Goal: Task Accomplishment & Management: Complete application form

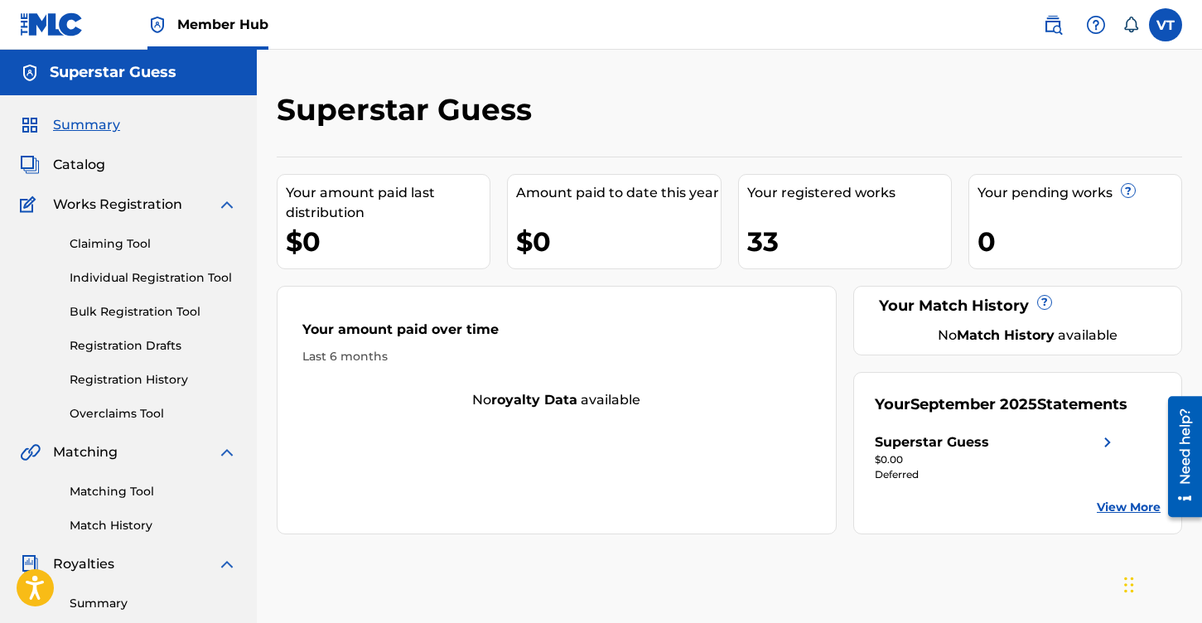
click at [134, 206] on span "Works Registration" at bounding box center [117, 205] width 129 height 20
click at [229, 204] on img at bounding box center [227, 205] width 20 height 20
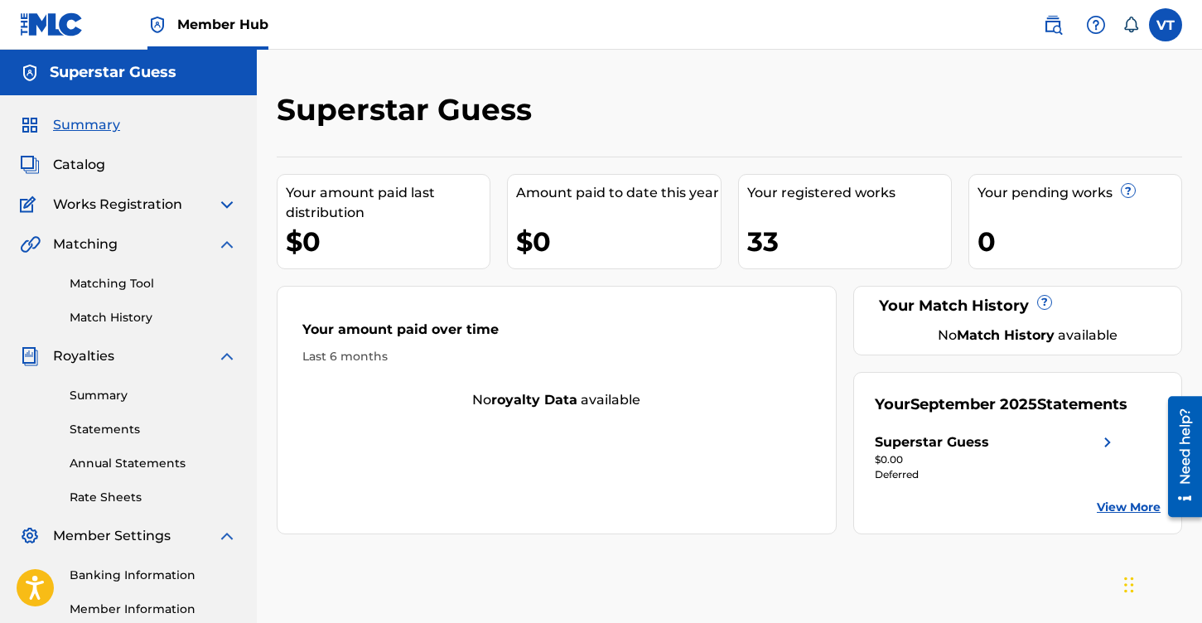
click at [112, 202] on span "Works Registration" at bounding box center [117, 205] width 129 height 20
click at [80, 167] on span "Catalog" at bounding box center [79, 165] width 52 height 20
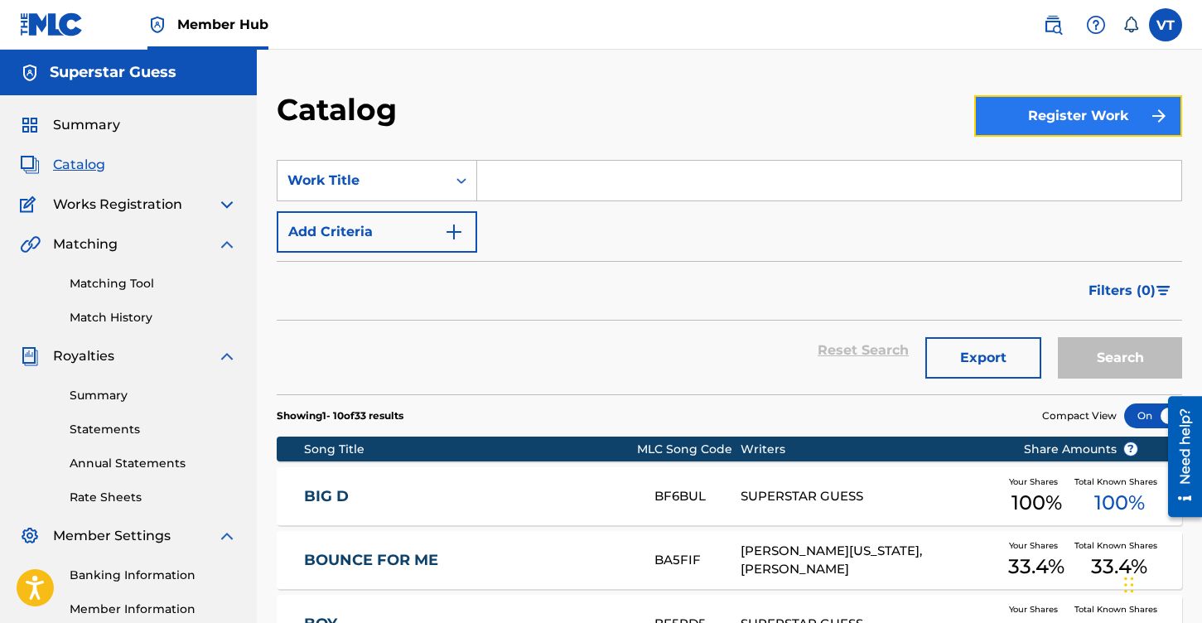
click at [1057, 117] on button "Register Work" at bounding box center [1078, 115] width 208 height 41
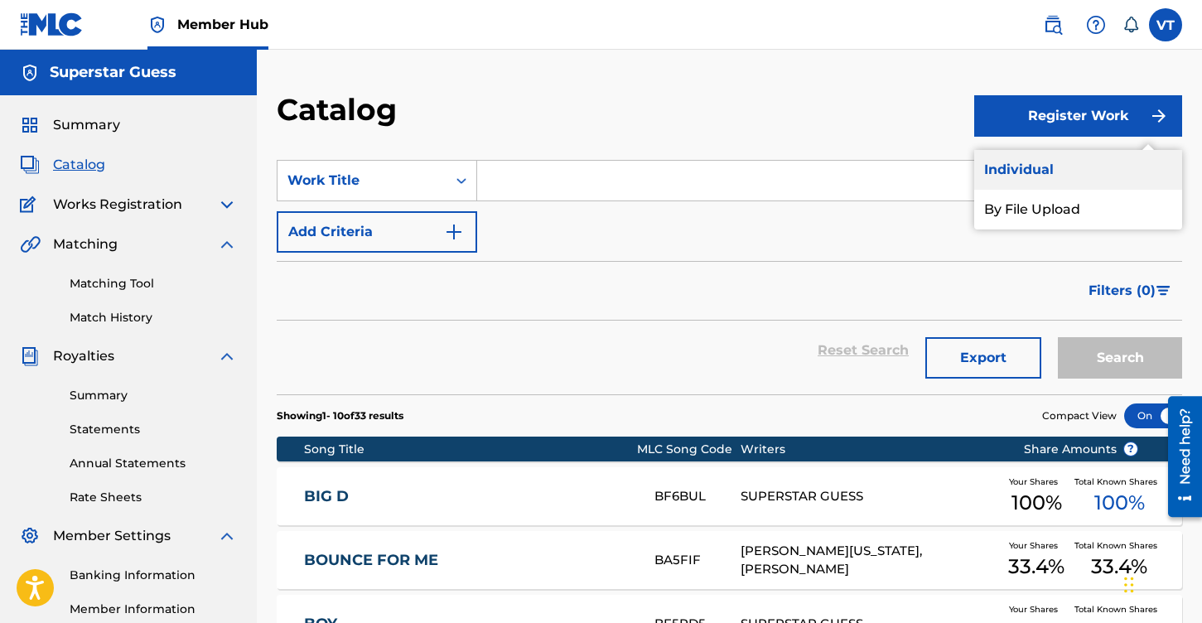
click at [1024, 168] on link "Individual" at bounding box center [1078, 170] width 208 height 40
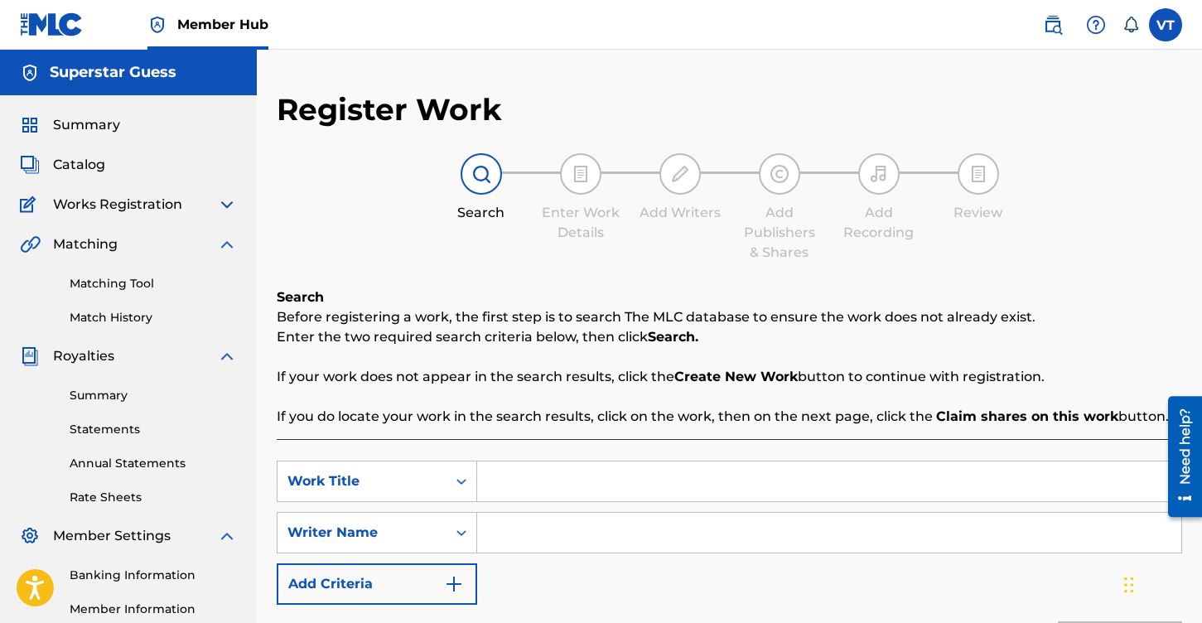
click at [572, 480] on input "Search Form" at bounding box center [829, 481] width 704 height 40
type input "puro mexicano"
click at [624, 539] on input "Search Form" at bounding box center [829, 533] width 704 height 40
type input "superstar guess"
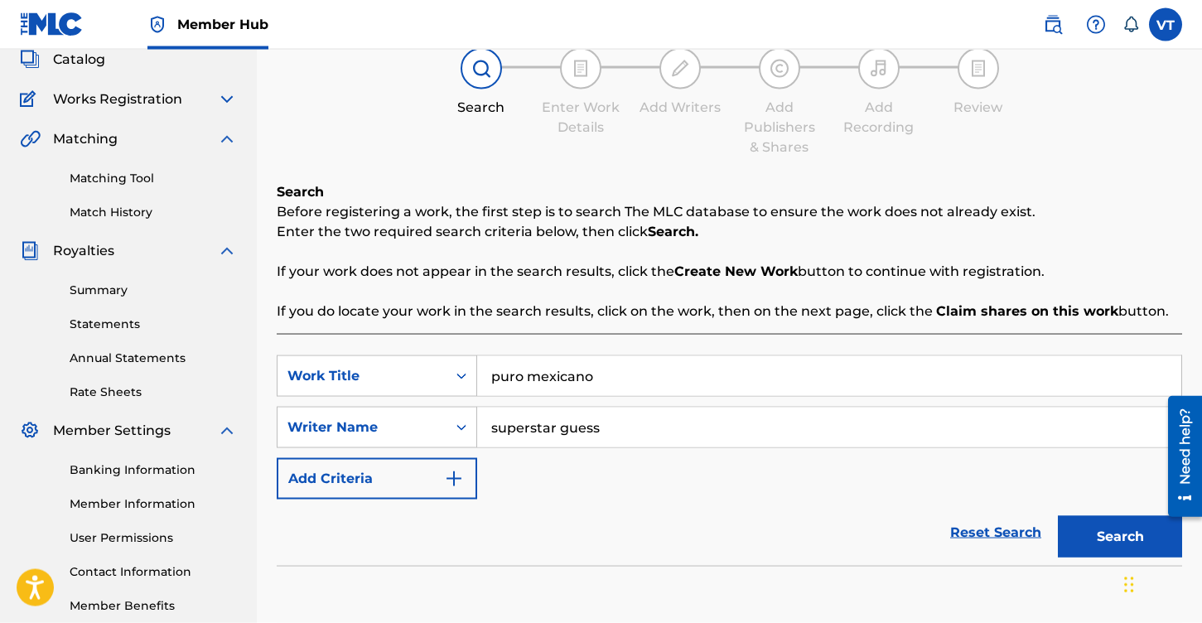
scroll to position [169, 0]
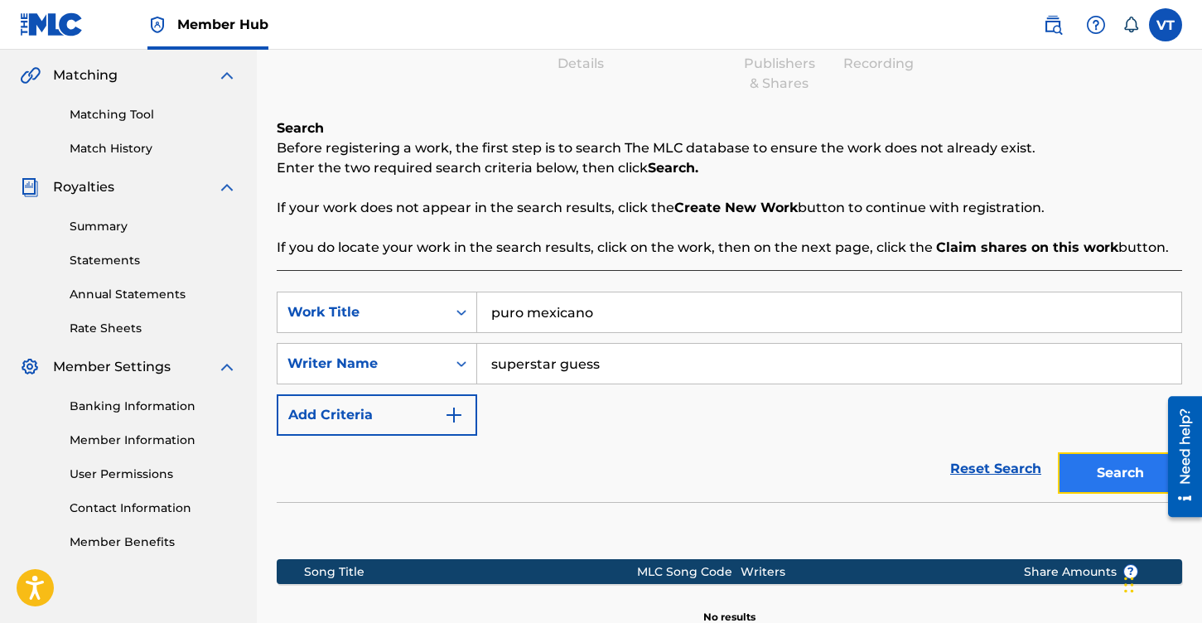
click at [1111, 490] on button "Search" at bounding box center [1120, 472] width 124 height 41
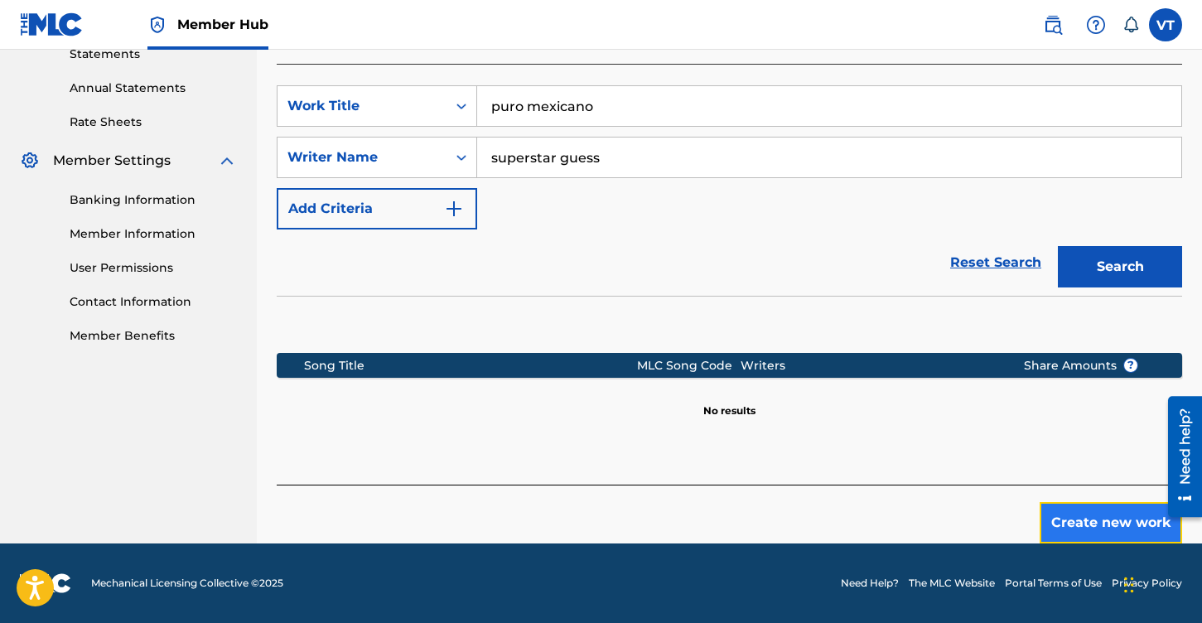
click at [1112, 514] on button "Create new work" at bounding box center [1110, 522] width 142 height 41
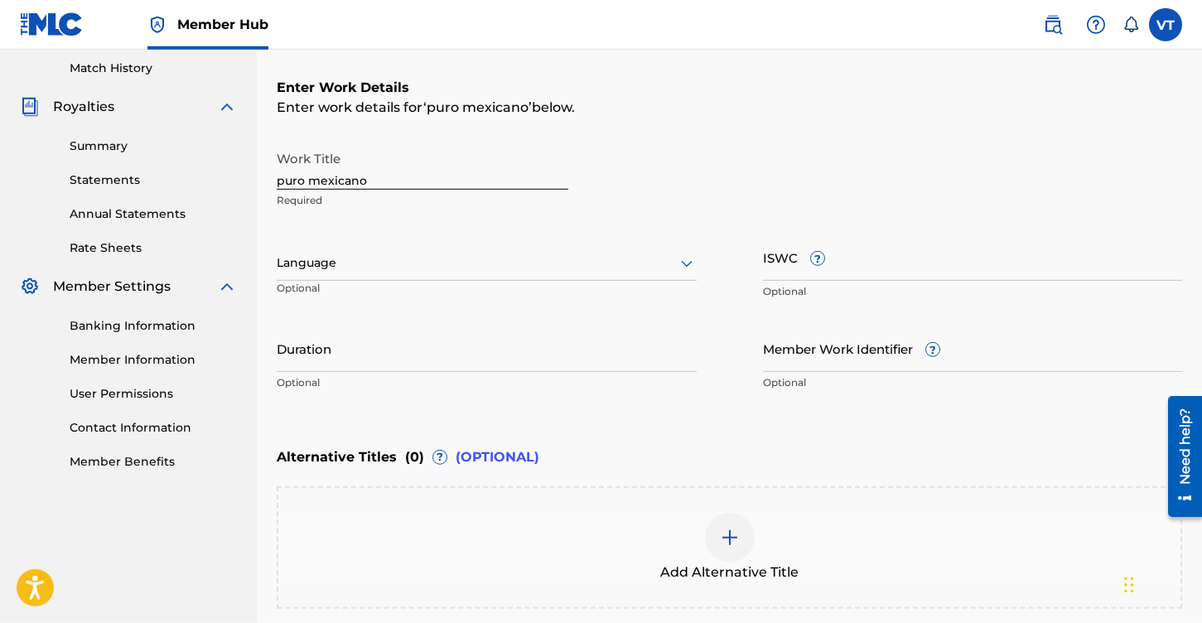
scroll to position [206, 0]
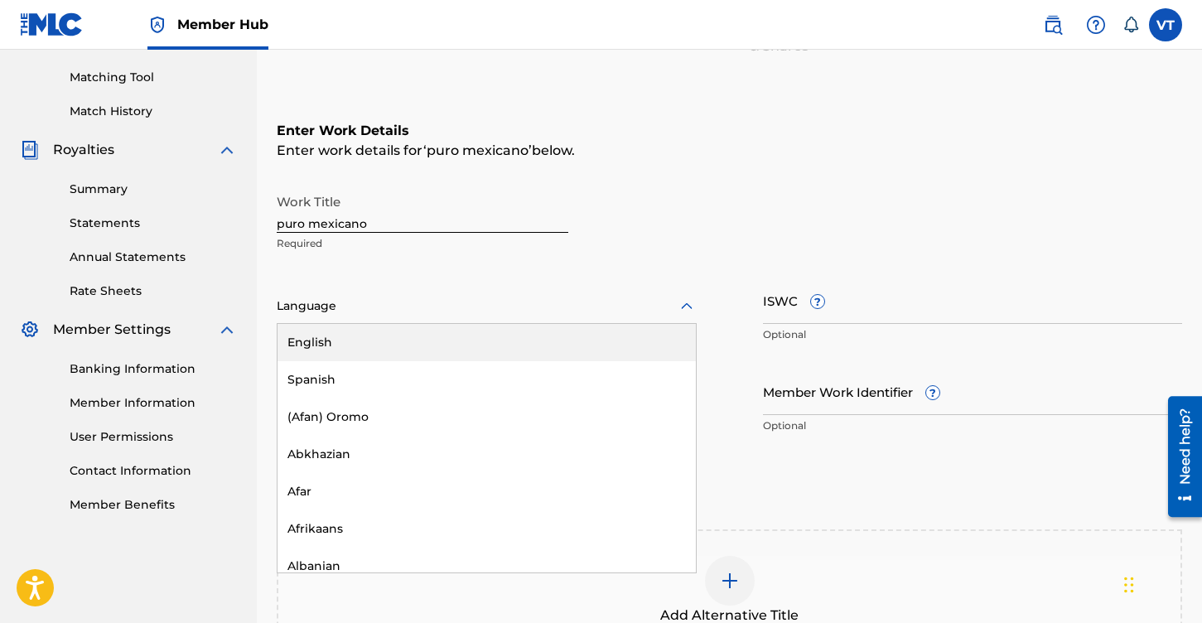
click at [328, 311] on div at bounding box center [487, 306] width 420 height 21
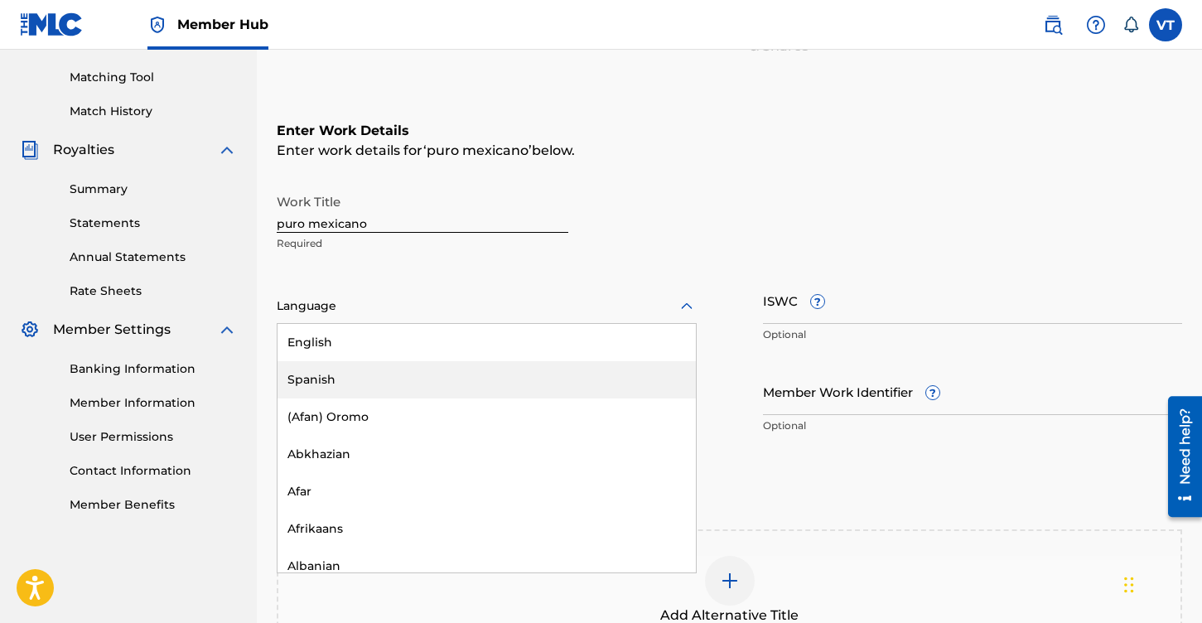
click at [348, 378] on div "Spanish" at bounding box center [486, 379] width 418 height 37
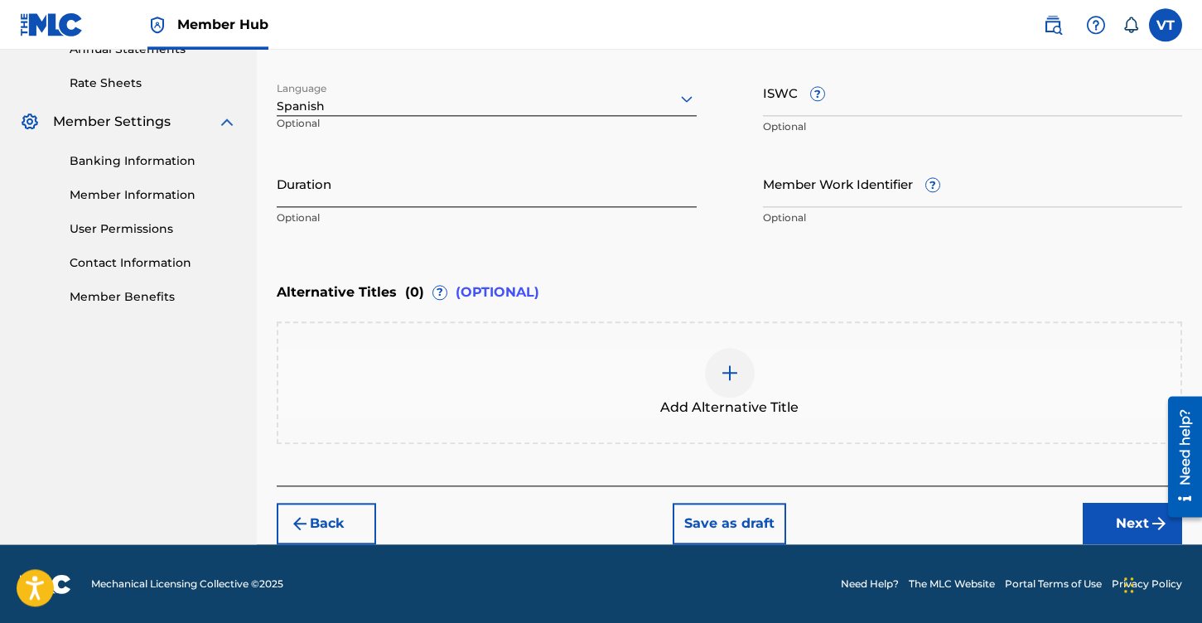
scroll to position [415, 0]
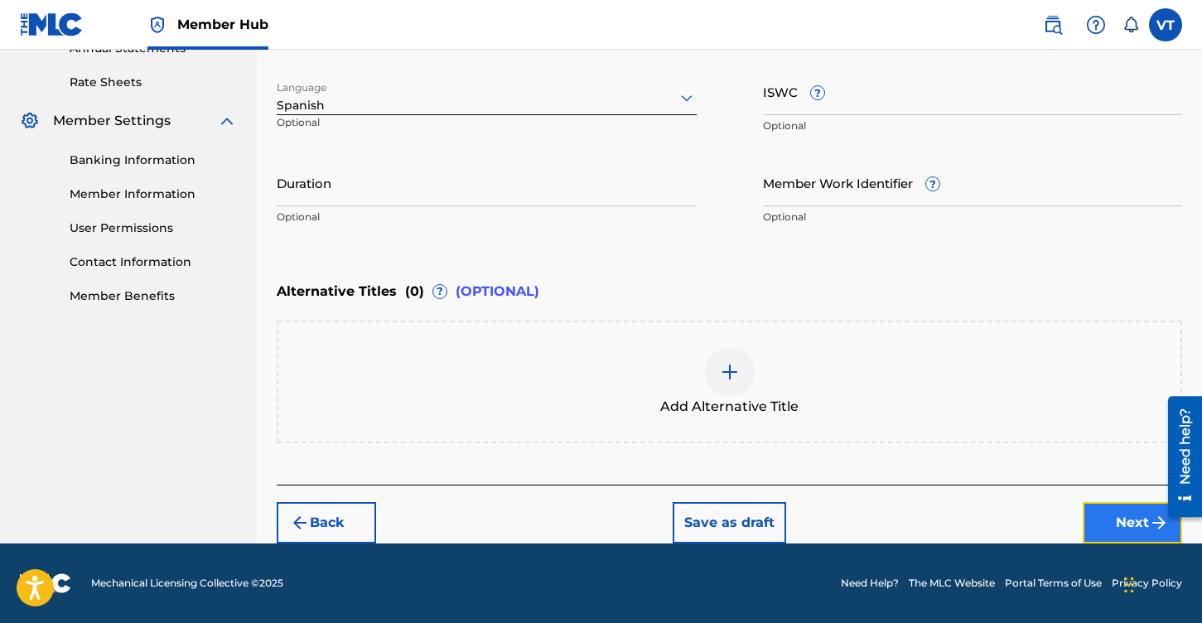
click at [1122, 523] on button "Next" at bounding box center [1132, 522] width 99 height 41
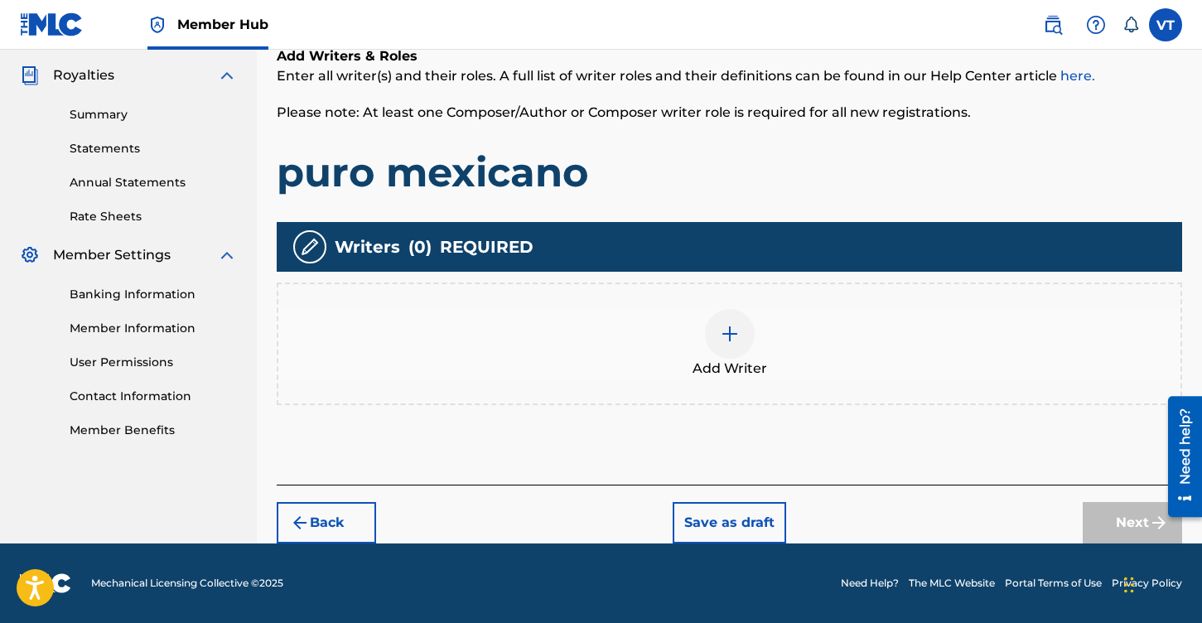
click at [716, 337] on div at bounding box center [730, 334] width 50 height 50
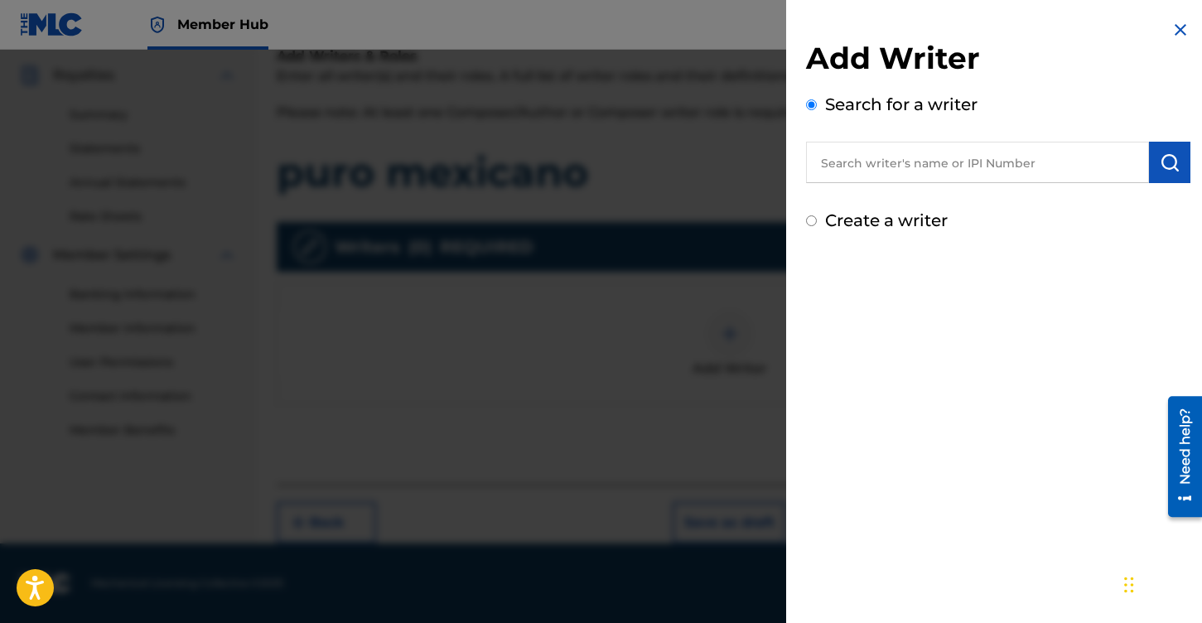
click at [944, 159] on input "text" at bounding box center [977, 162] width 343 height 41
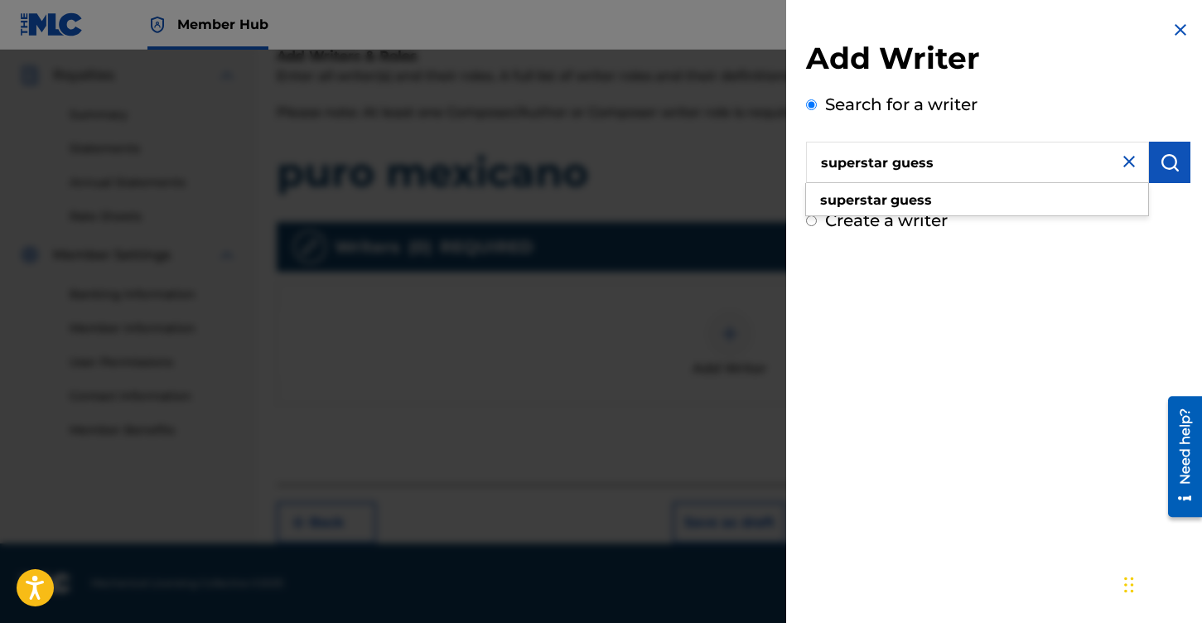
type input "superstar guess"
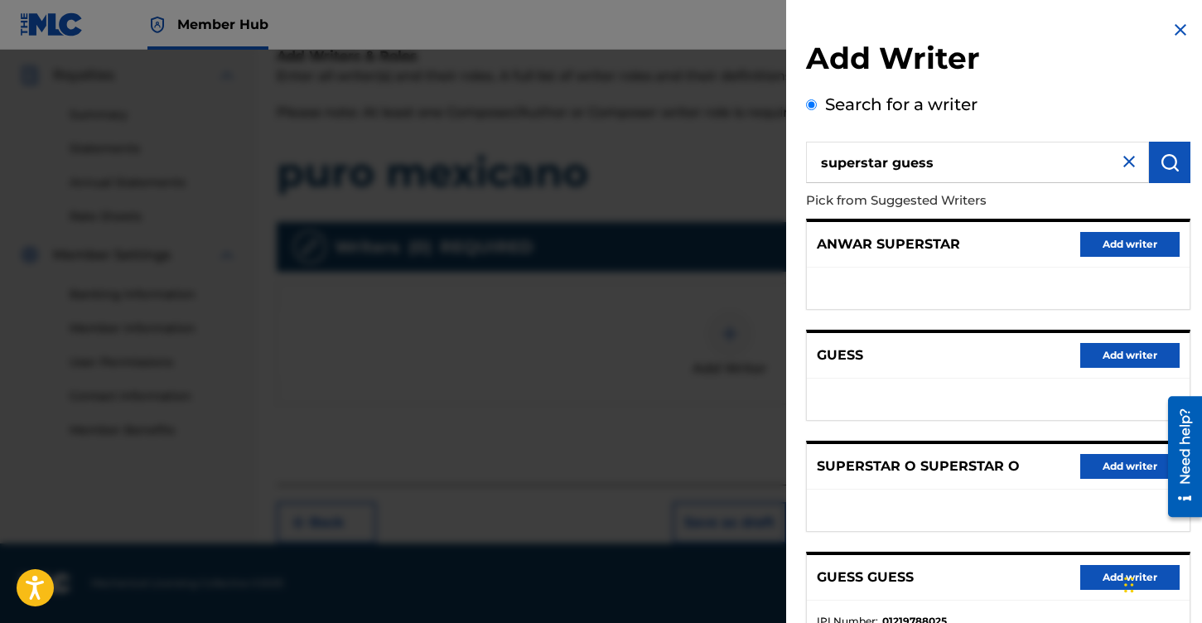
scroll to position [235, 0]
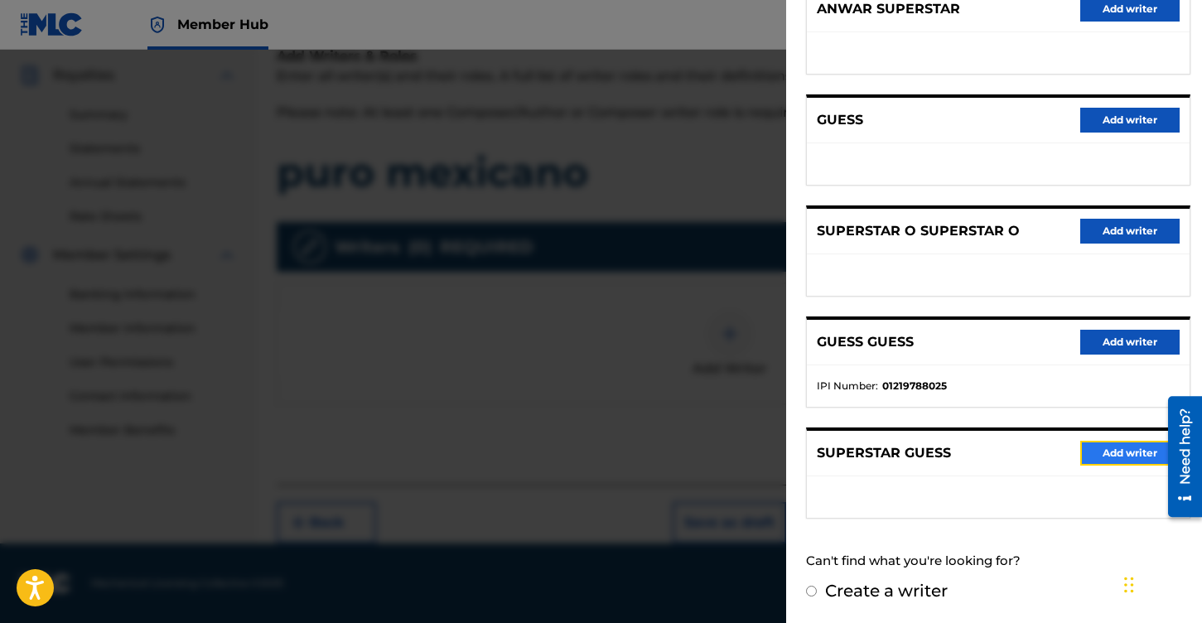
click at [1116, 456] on button "Add writer" at bounding box center [1129, 453] width 99 height 25
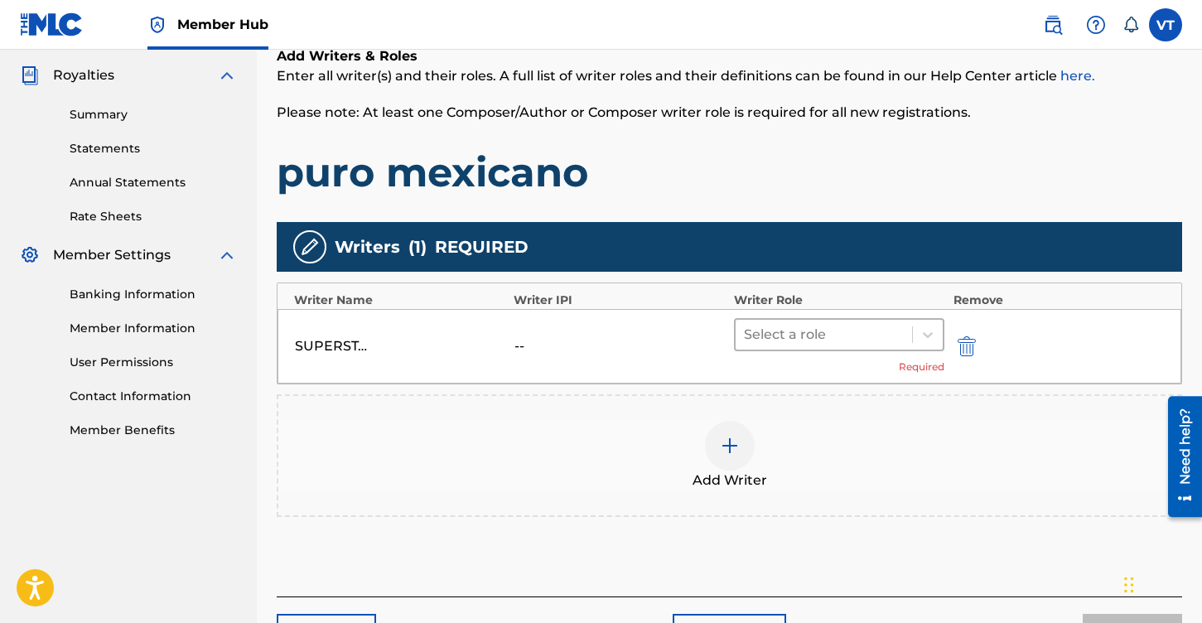
click at [821, 335] on div at bounding box center [824, 334] width 161 height 23
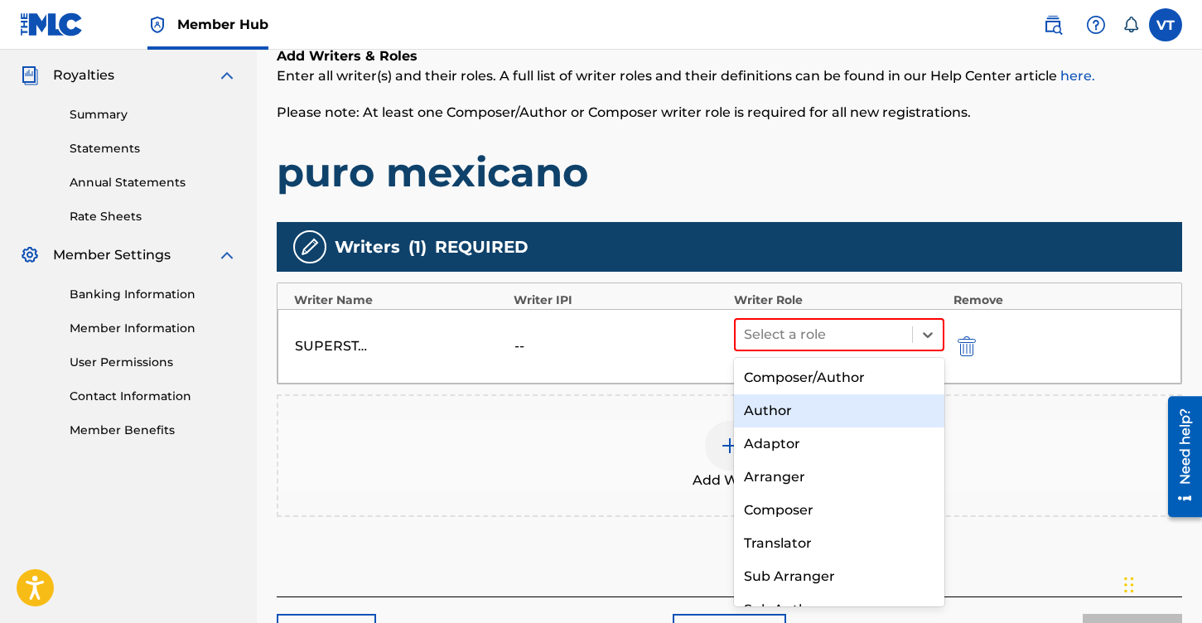
click at [827, 422] on div "Author" at bounding box center [839, 410] width 211 height 33
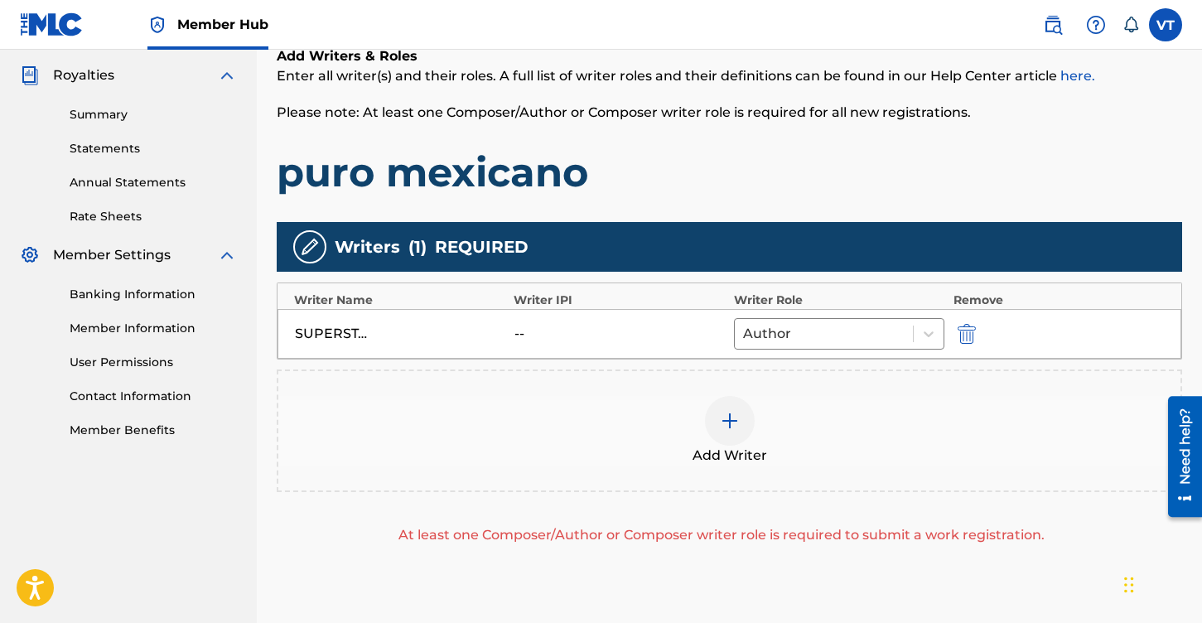
click at [733, 427] on img at bounding box center [730, 421] width 20 height 20
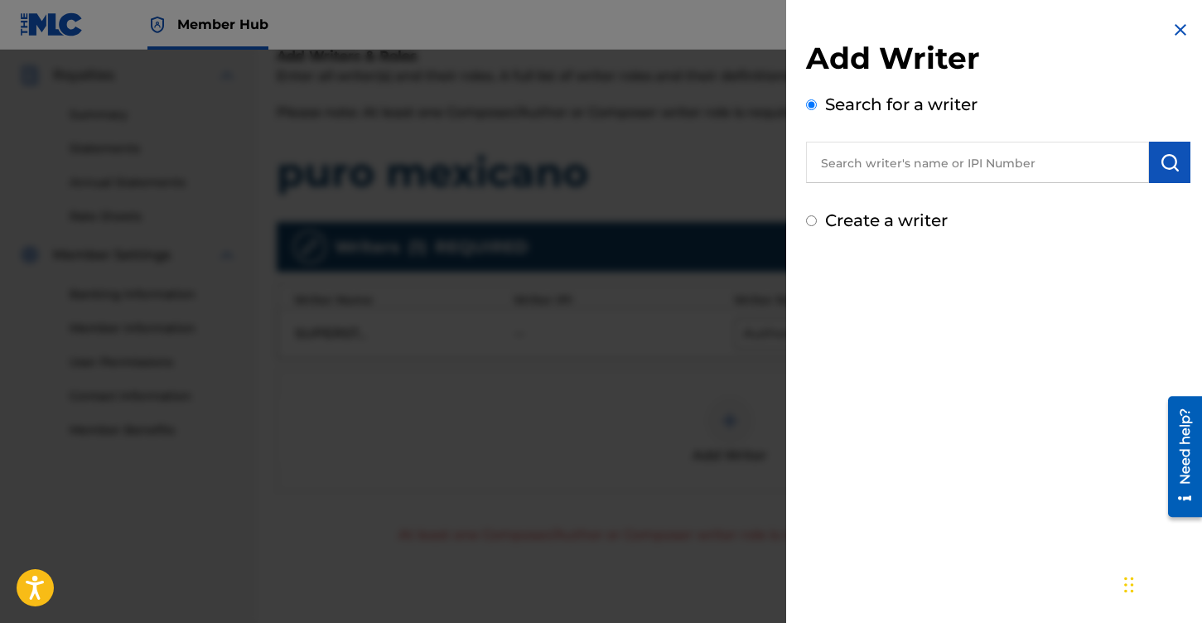
click at [1184, 36] on img at bounding box center [1180, 30] width 20 height 20
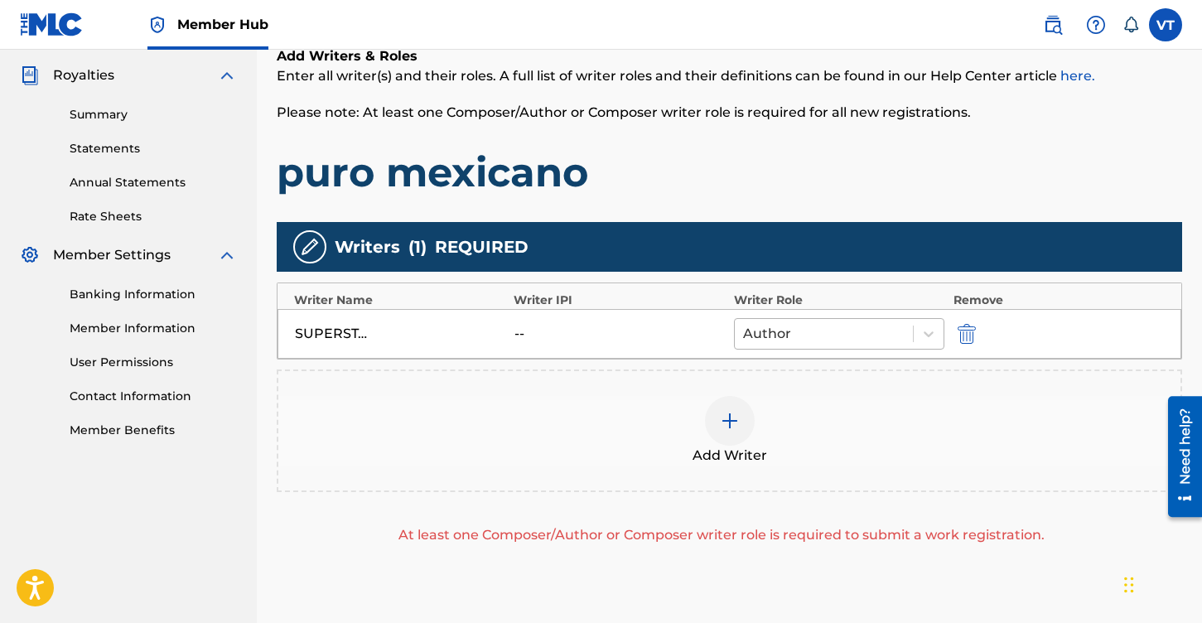
click at [843, 345] on div at bounding box center [824, 333] width 162 height 23
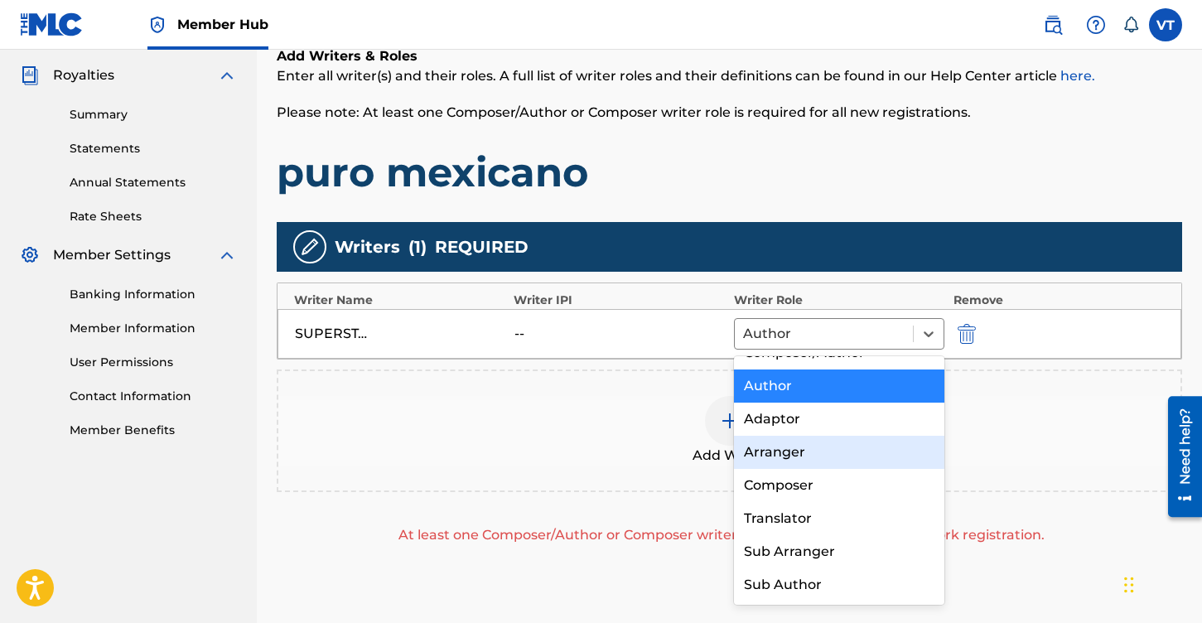
scroll to position [0, 0]
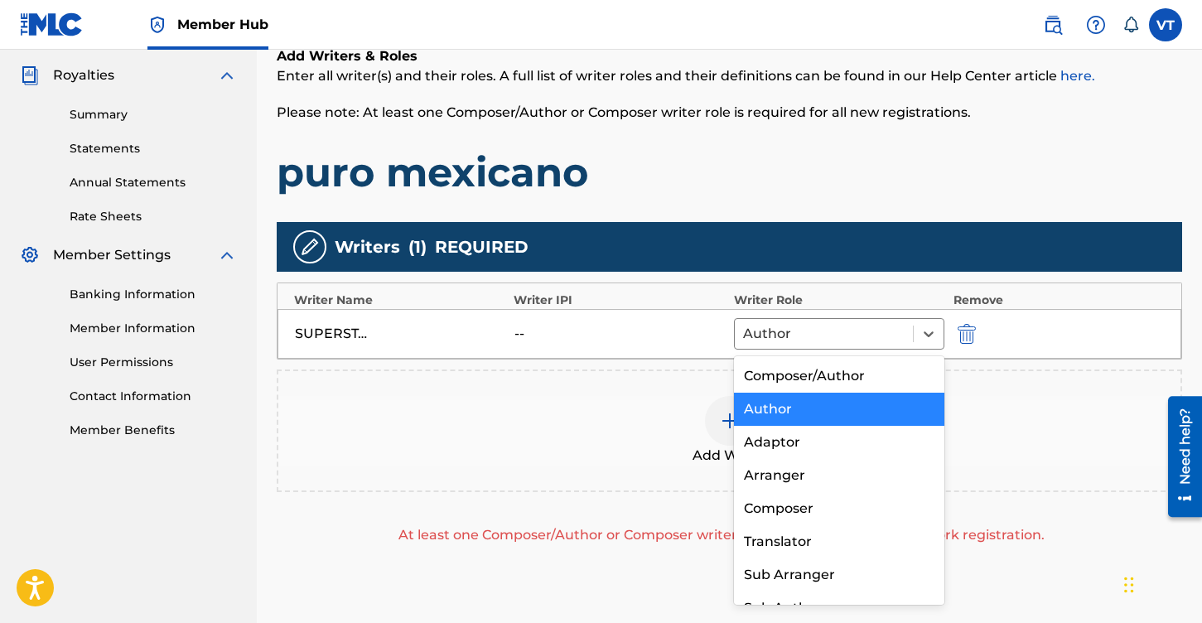
click at [799, 406] on div "Author" at bounding box center [839, 409] width 211 height 33
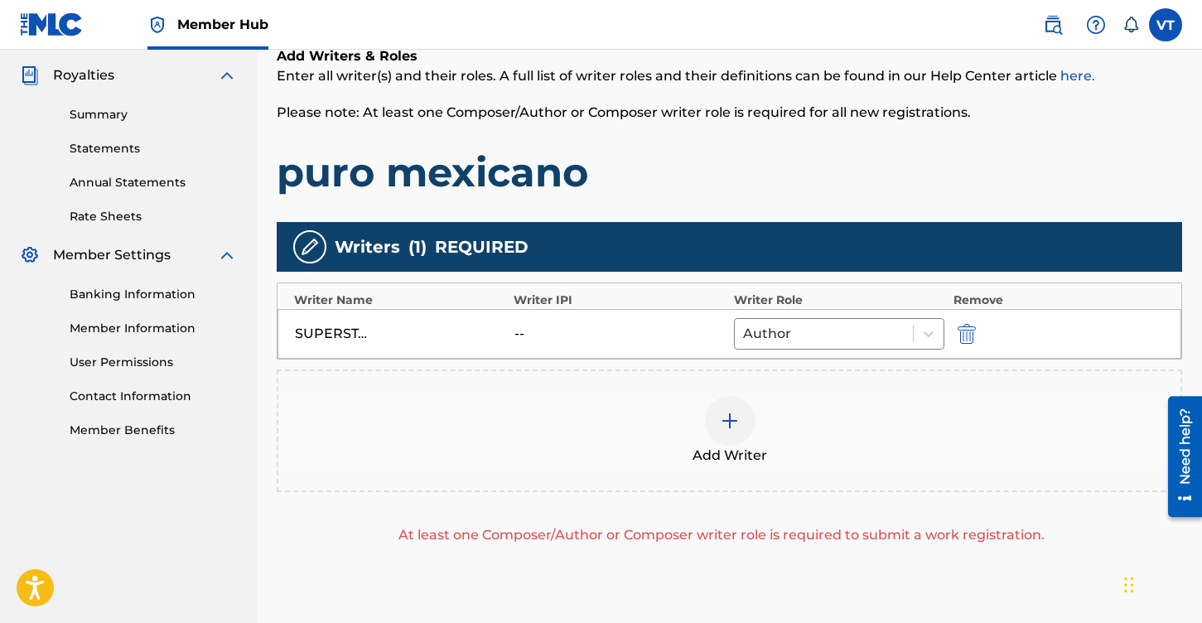
click at [732, 427] on img at bounding box center [730, 421] width 20 height 20
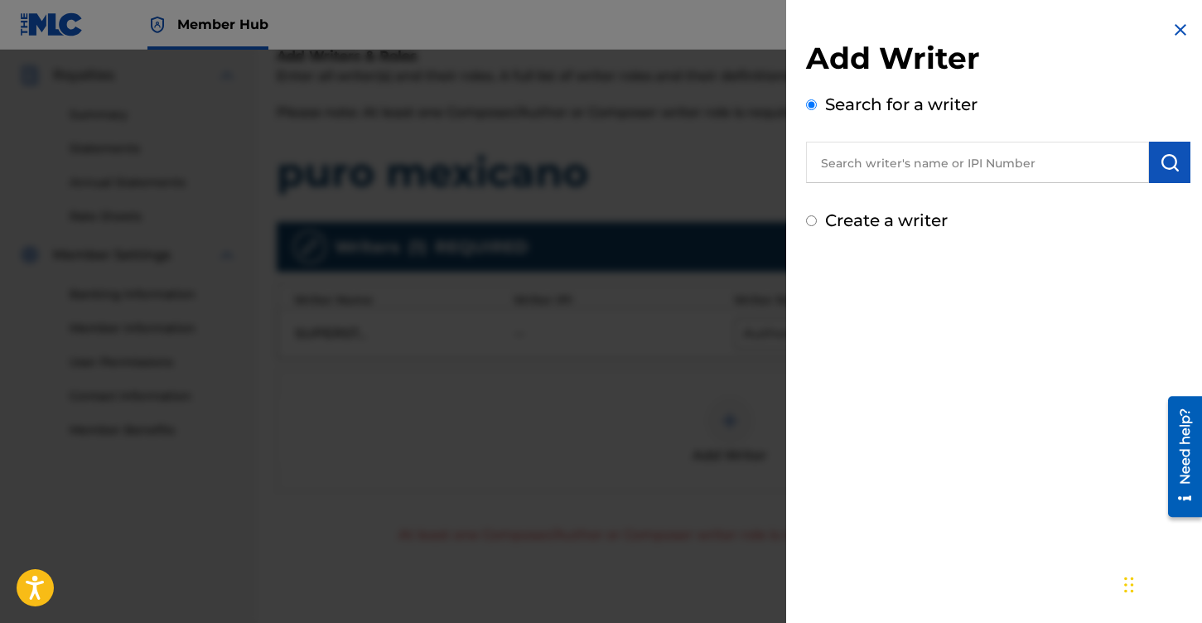
click at [953, 171] on input "text" at bounding box center [977, 162] width 343 height 41
type input "the dallas rmx djz"
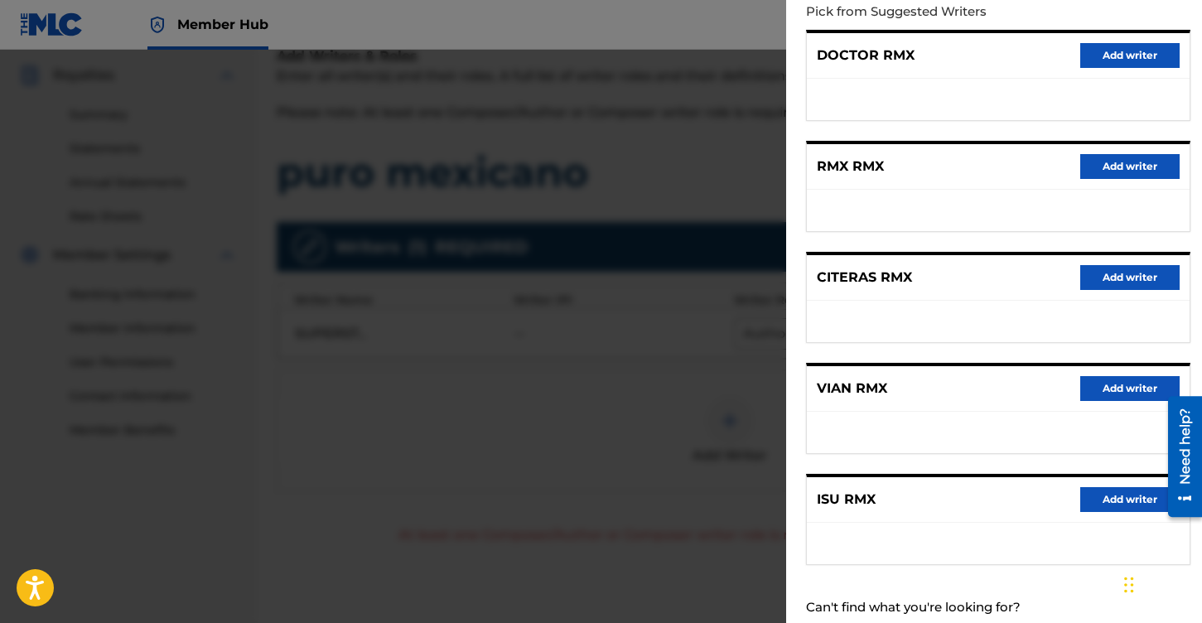
scroll to position [235, 0]
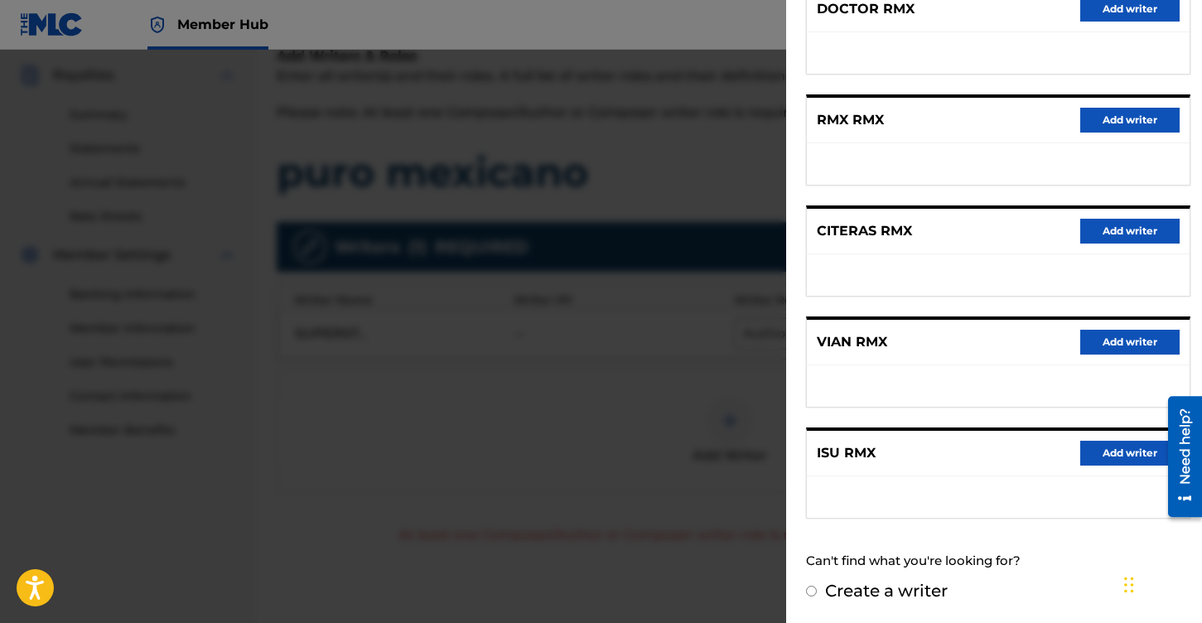
click at [807, 592] on input "Create a writer" at bounding box center [811, 591] width 11 height 11
radio input "false"
radio input "true"
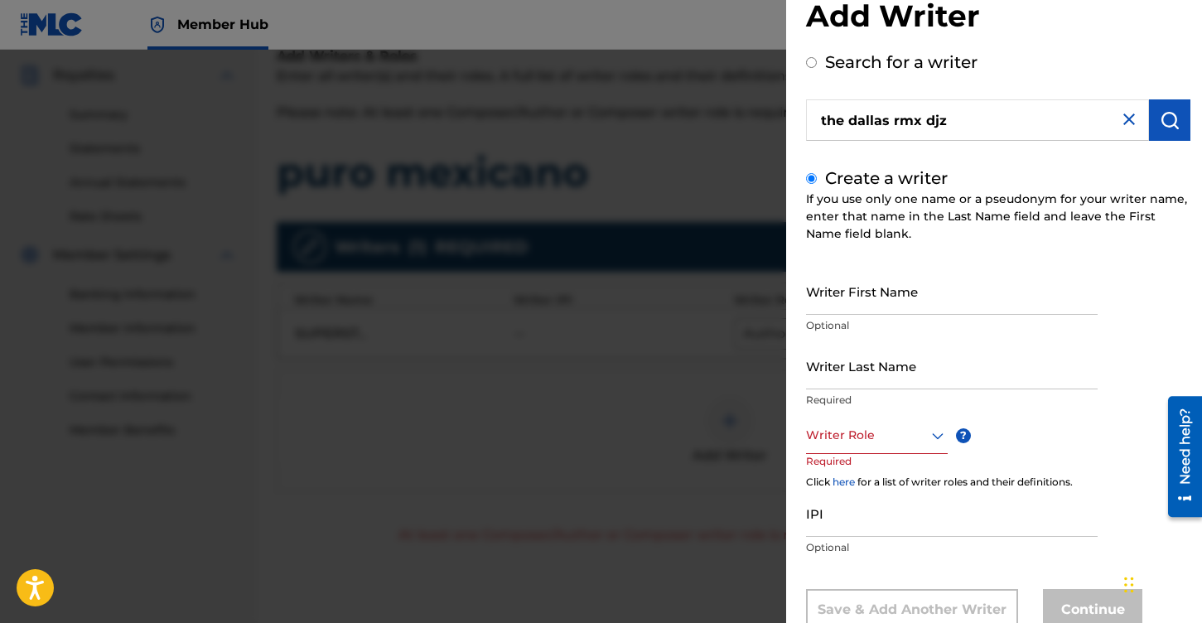
click at [935, 438] on div "Writer Role" at bounding box center [877, 435] width 142 height 37
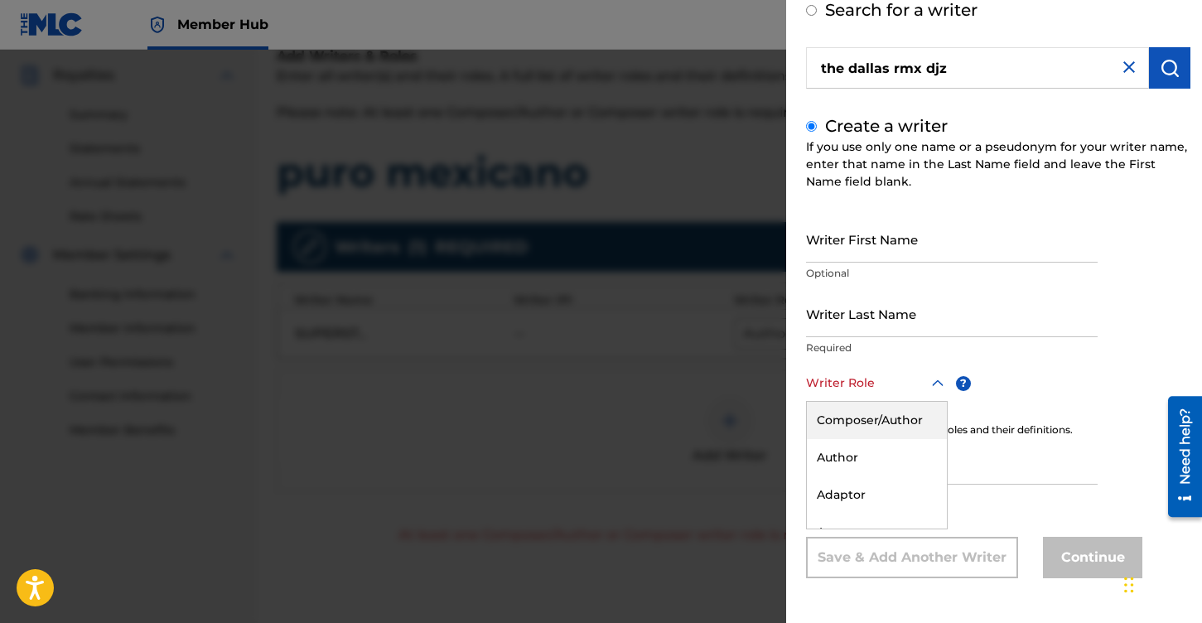
click at [869, 417] on div "Composer/Author" at bounding box center [877, 420] width 140 height 37
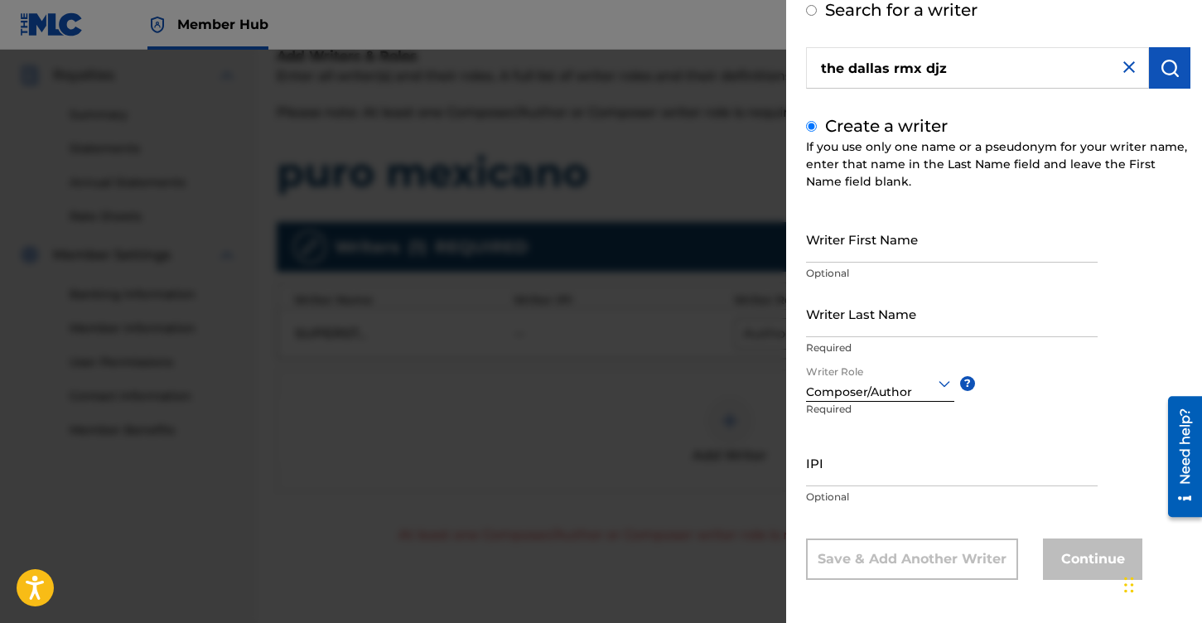
click at [943, 383] on icon at bounding box center [944, 384] width 20 height 20
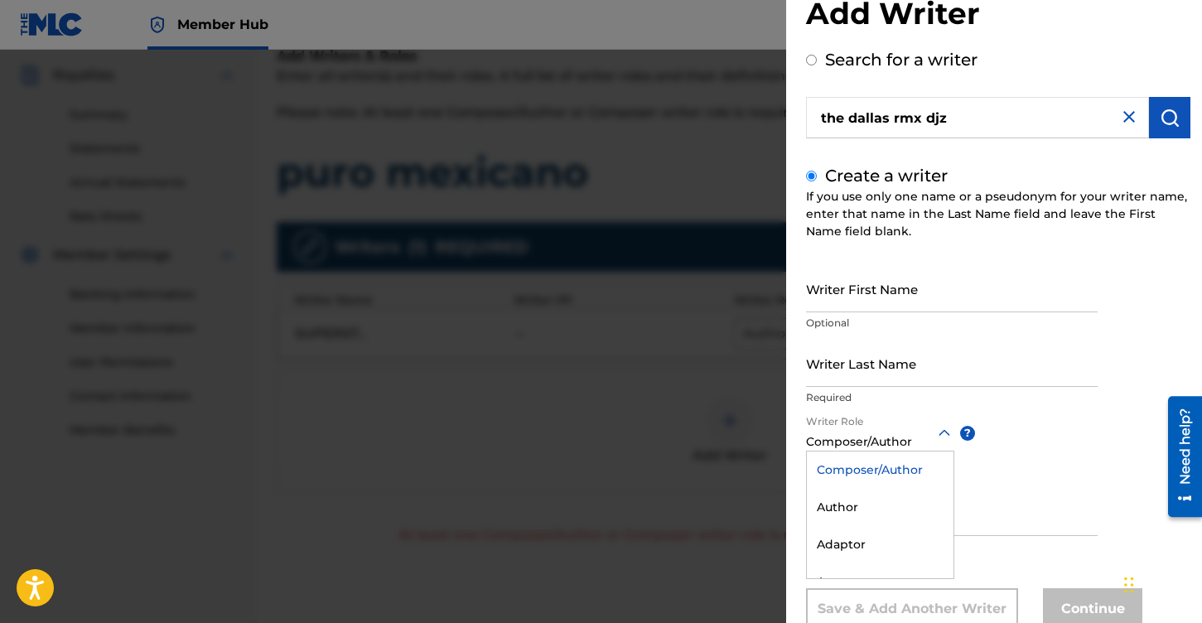
scroll to position [2, 0]
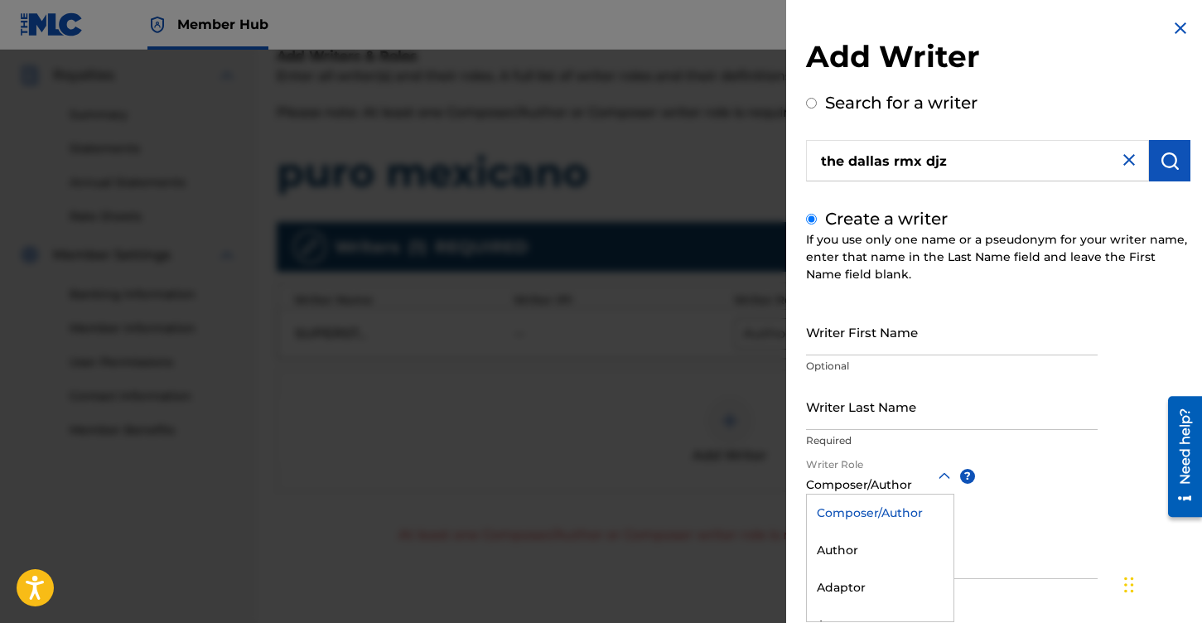
click at [815, 106] on input "Search for a writer" at bounding box center [811, 103] width 11 height 11
radio input "true"
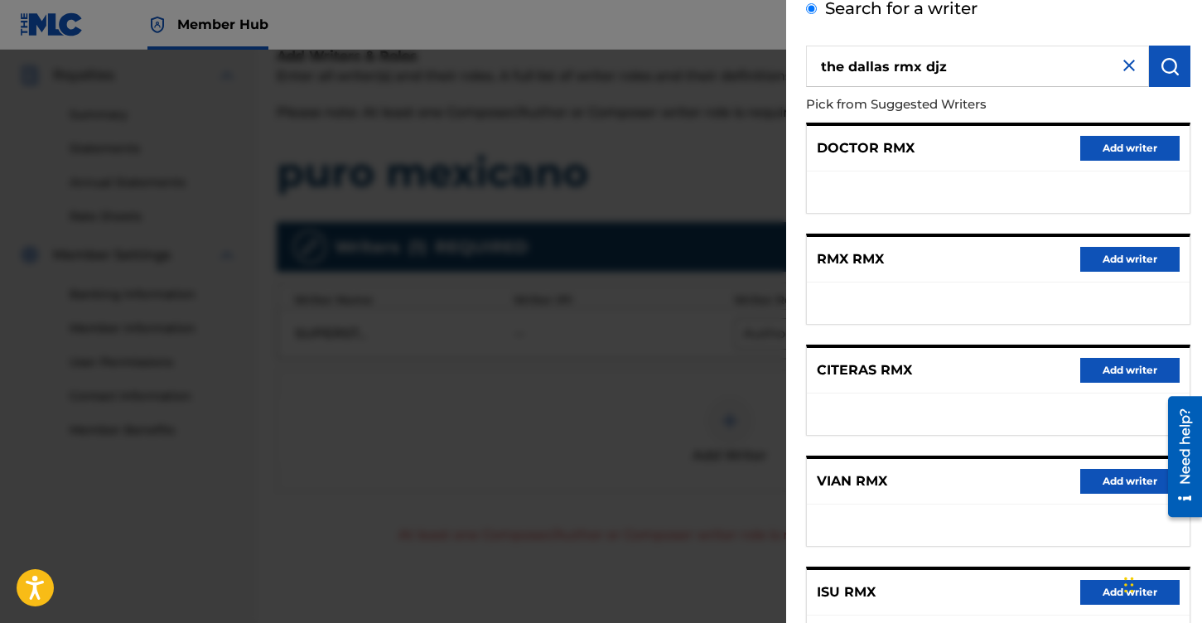
scroll to position [235, 0]
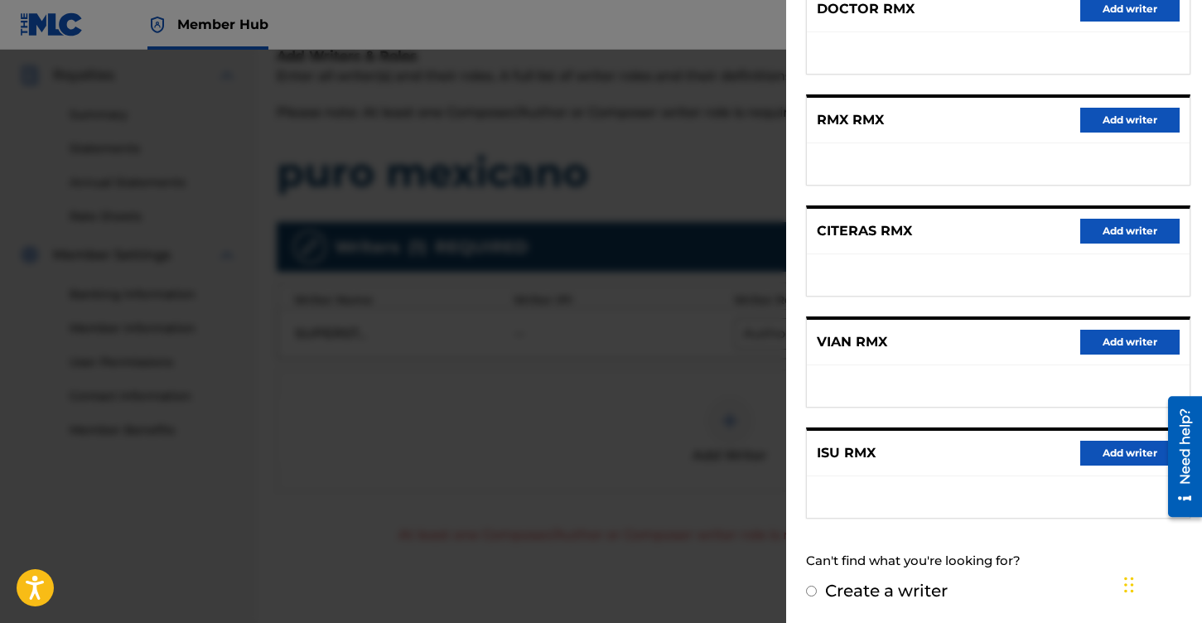
click at [813, 592] on input "Create a writer" at bounding box center [811, 591] width 11 height 11
radio input "false"
radio input "true"
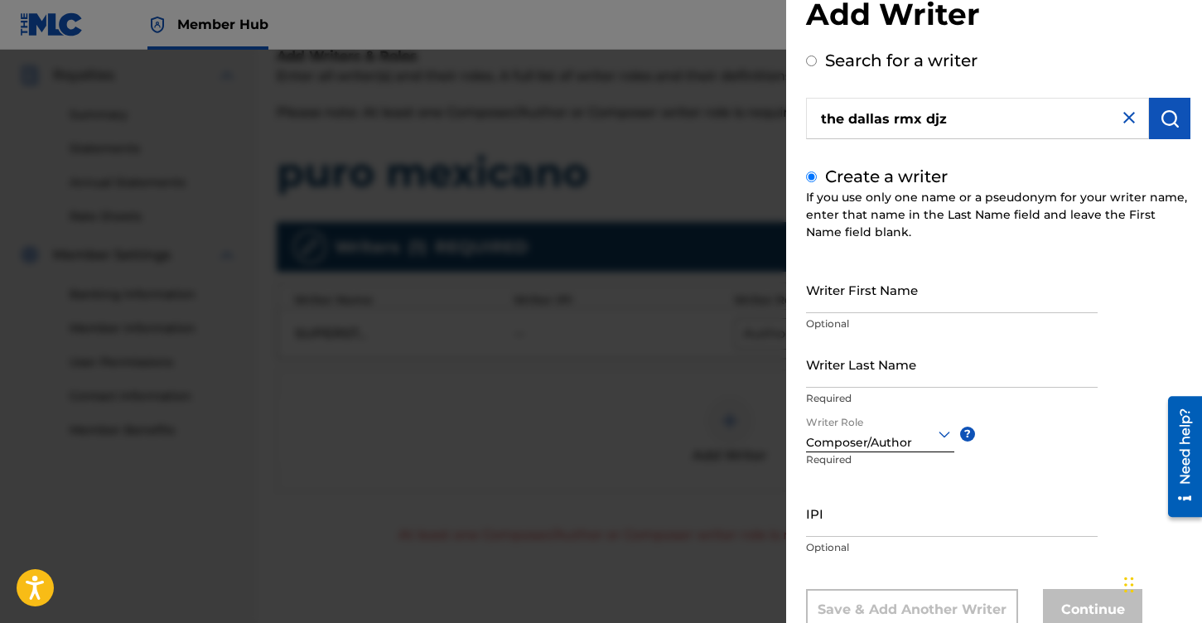
click at [808, 61] on input "Search for a writer" at bounding box center [811, 60] width 11 height 11
radio input "true"
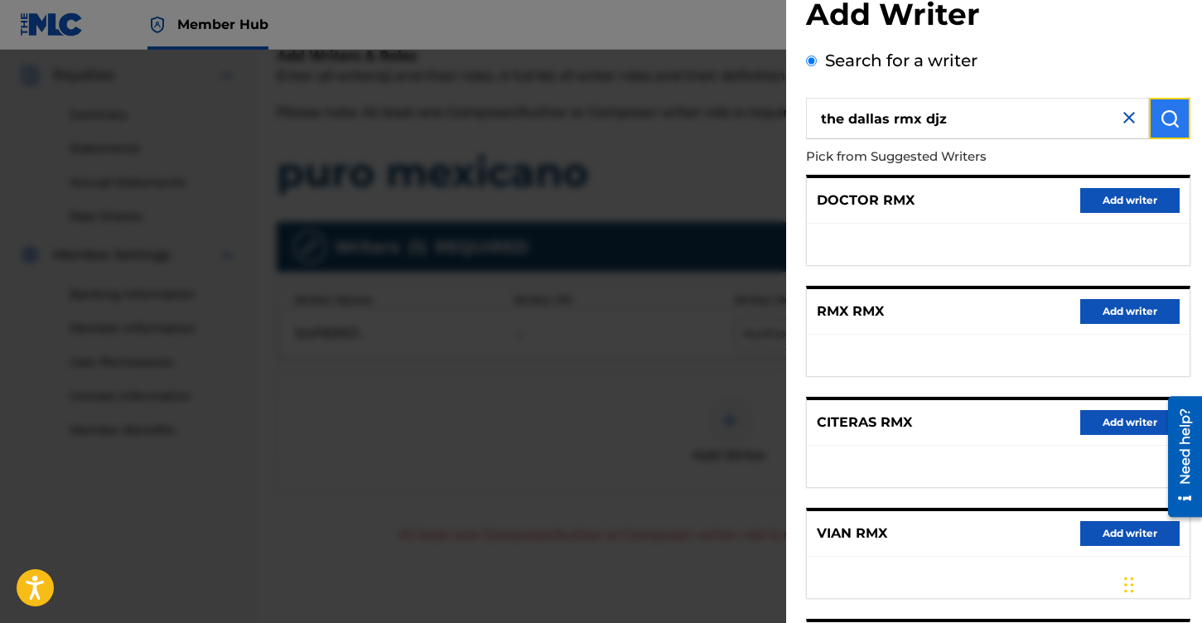
click at [1169, 123] on img "submit" at bounding box center [1170, 119] width 20 height 20
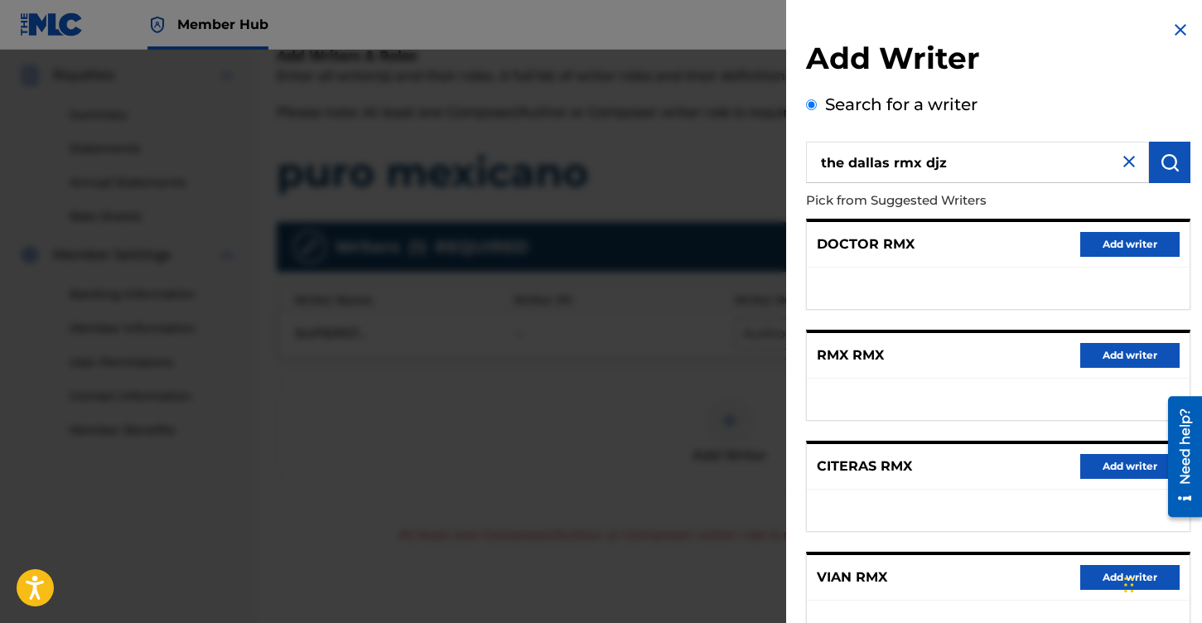
click at [1131, 170] on img at bounding box center [1129, 162] width 20 height 20
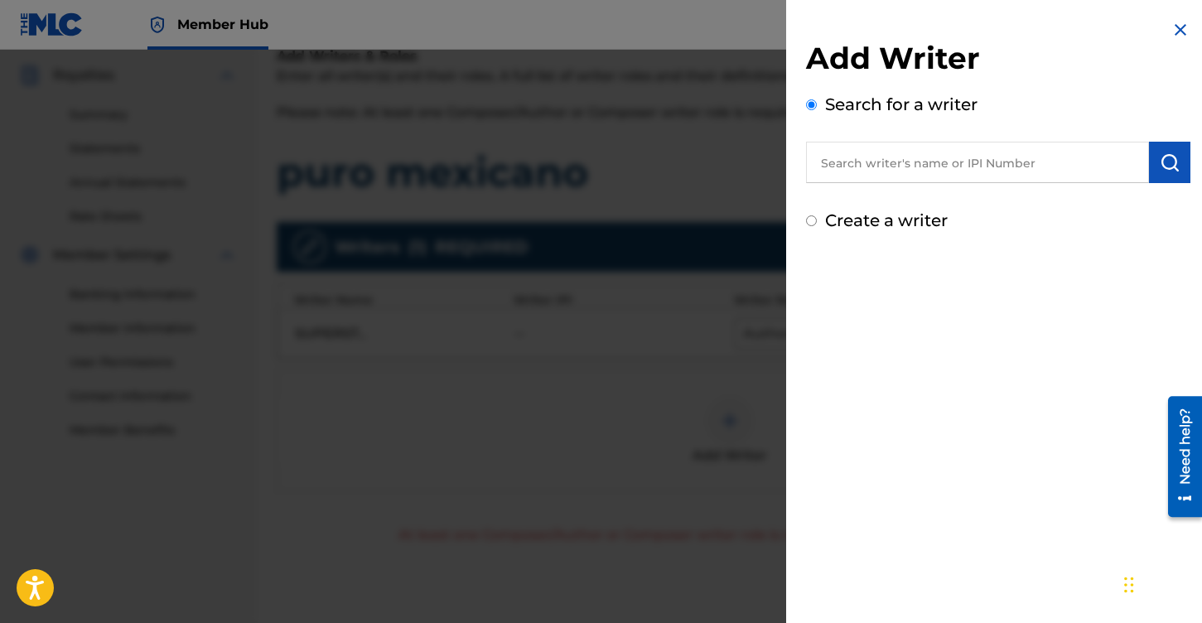
click at [1189, 29] on img at bounding box center [1180, 30] width 20 height 20
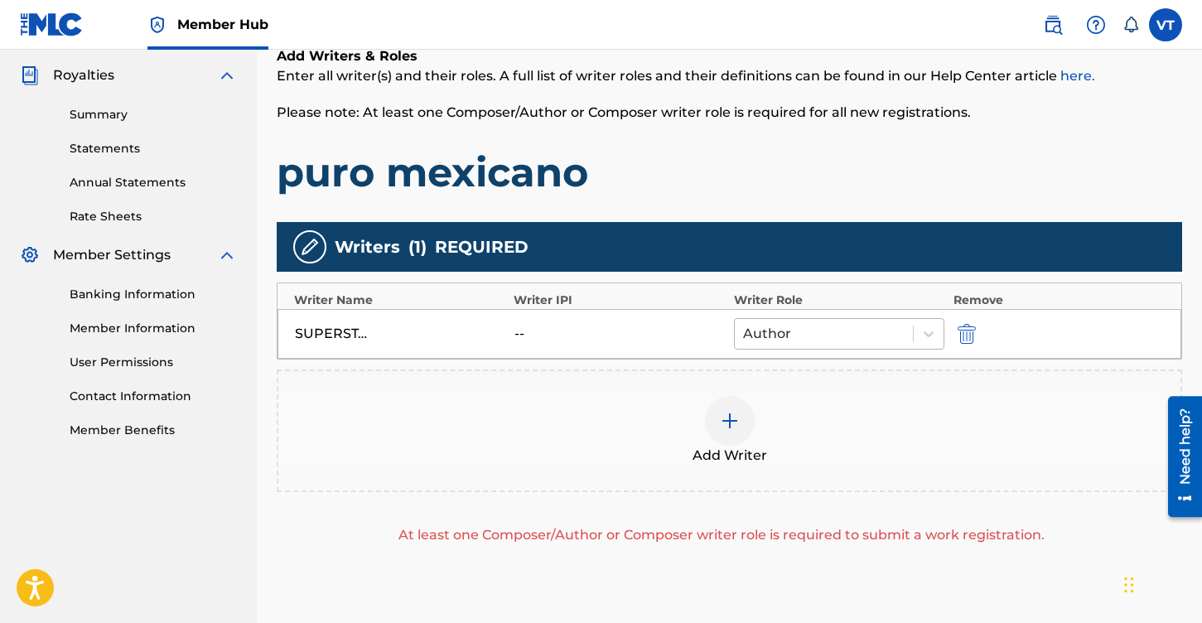
click at [856, 334] on div at bounding box center [824, 333] width 162 height 23
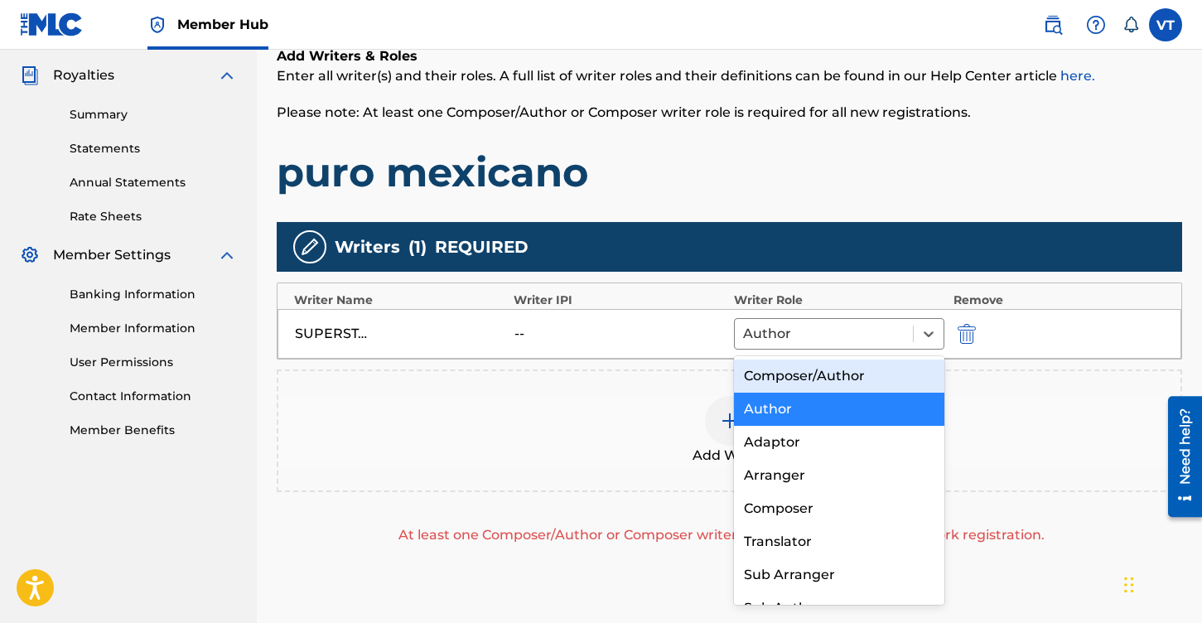
click at [852, 384] on div "Composer/Author" at bounding box center [839, 375] width 211 height 33
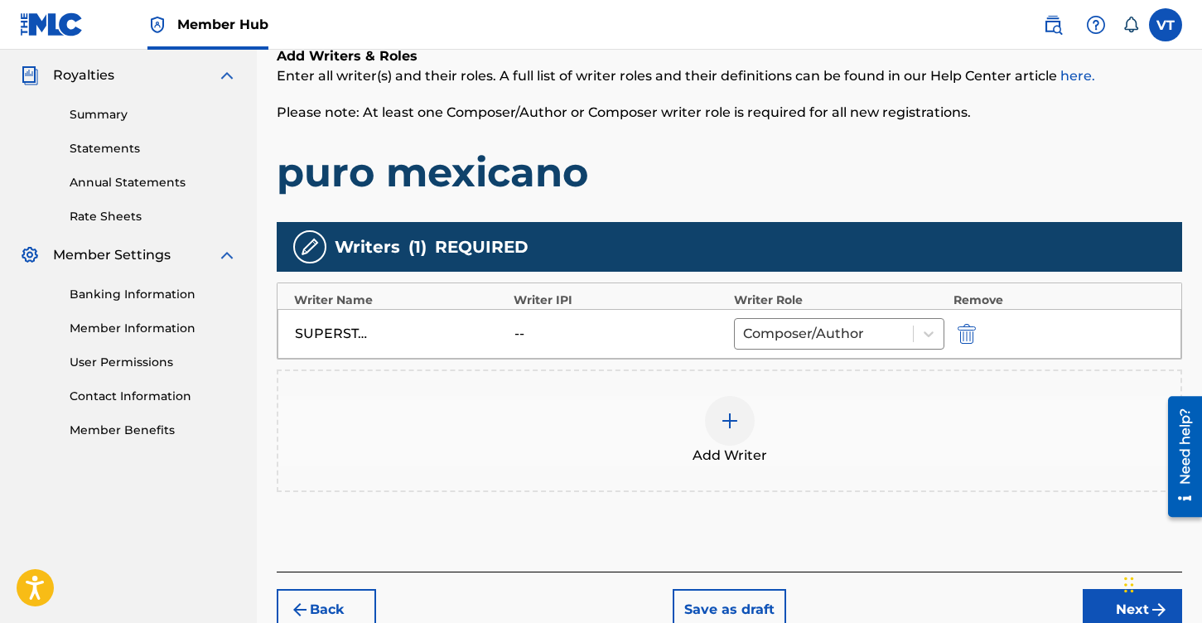
click at [740, 403] on div at bounding box center [730, 421] width 50 height 50
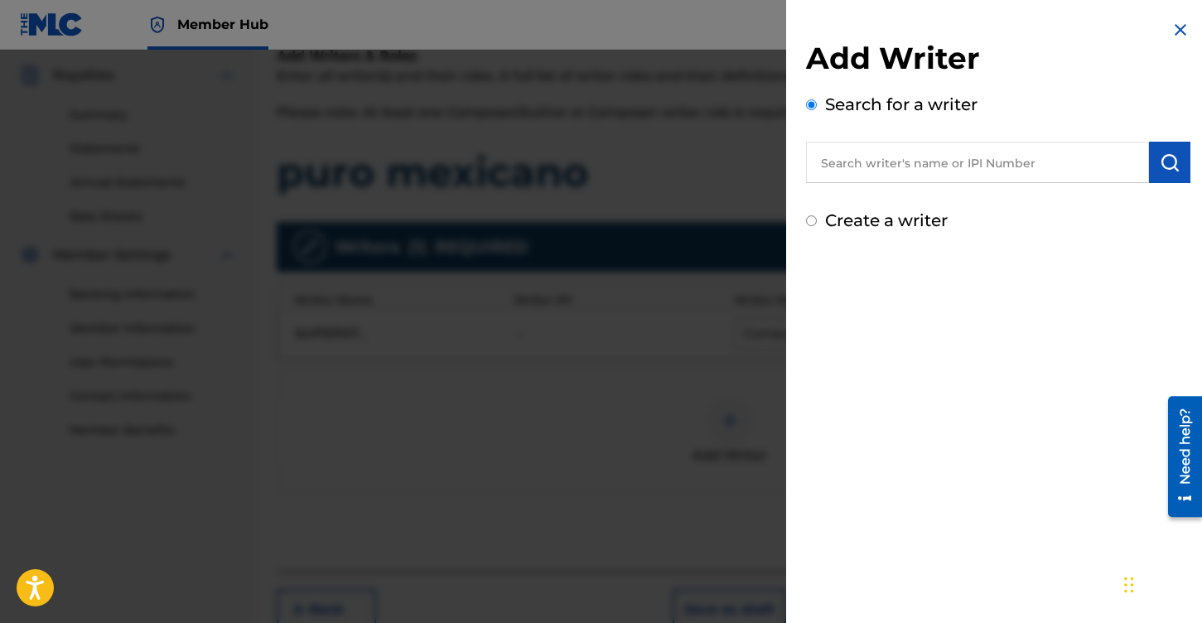
click at [854, 171] on input "text" at bounding box center [977, 162] width 343 height 41
type input "the dallas rmx djz"
click at [1162, 171] on img "submit" at bounding box center [1170, 162] width 20 height 20
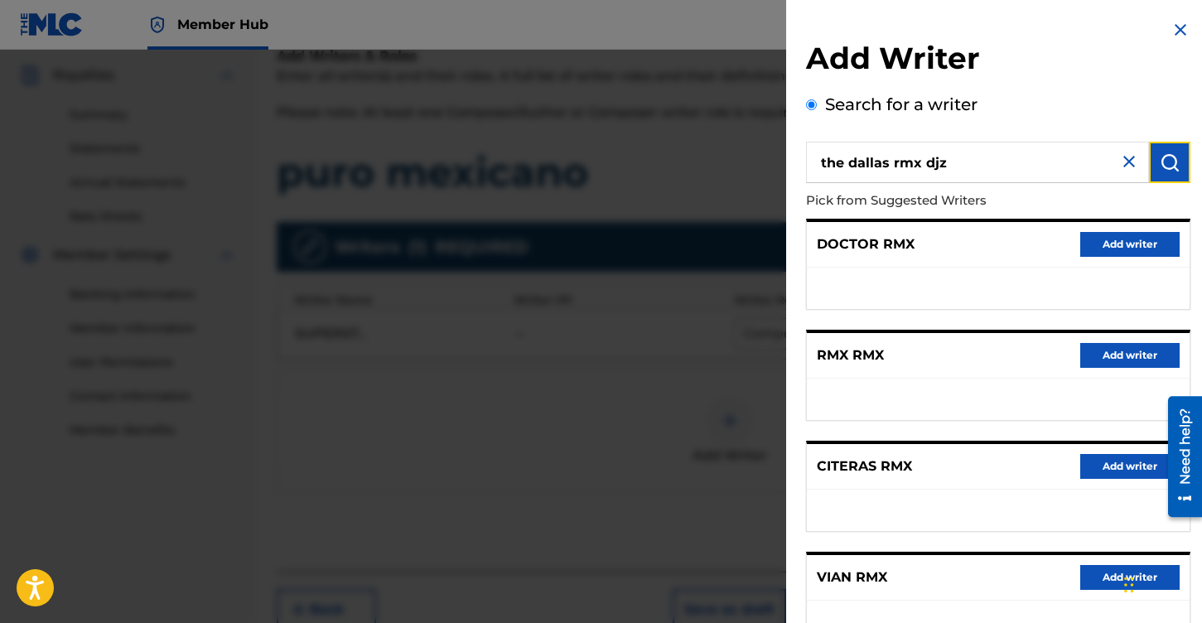
scroll to position [235, 0]
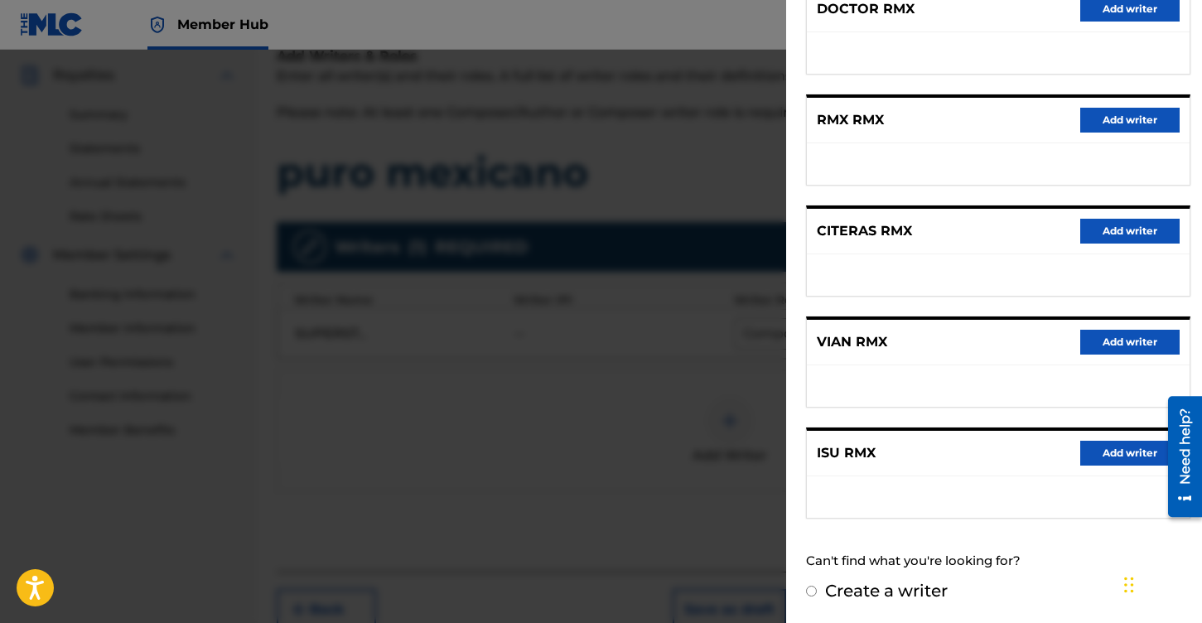
click at [816, 593] on input "Create a writer" at bounding box center [811, 591] width 11 height 11
radio input "false"
radio input "true"
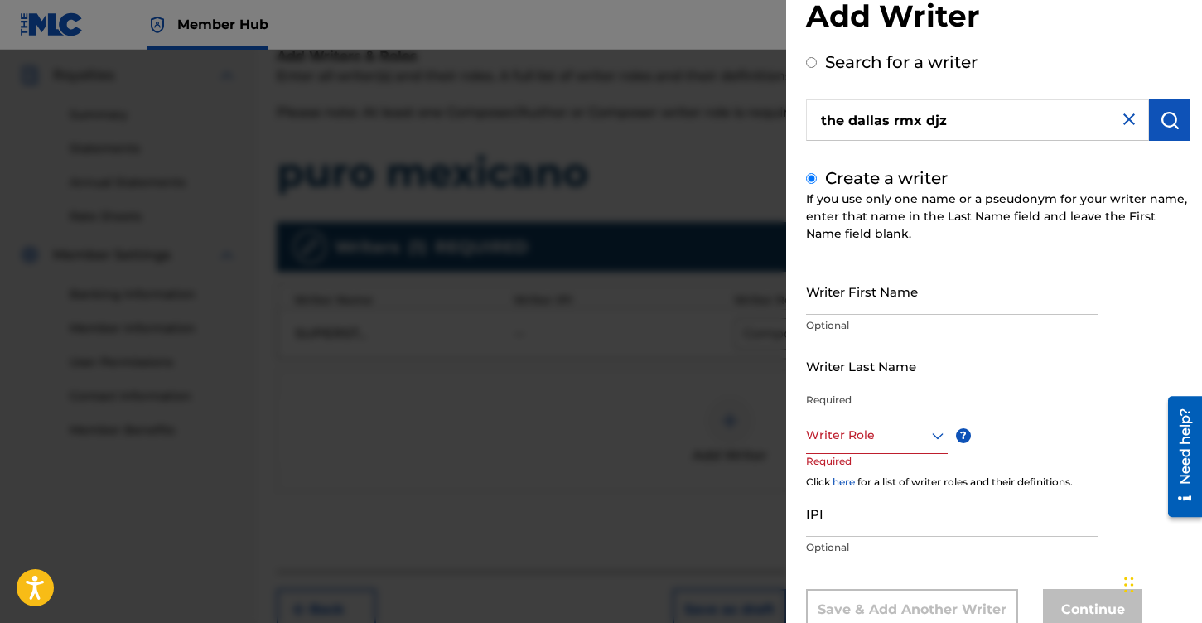
click at [916, 437] on div "Writer Role" at bounding box center [877, 435] width 142 height 37
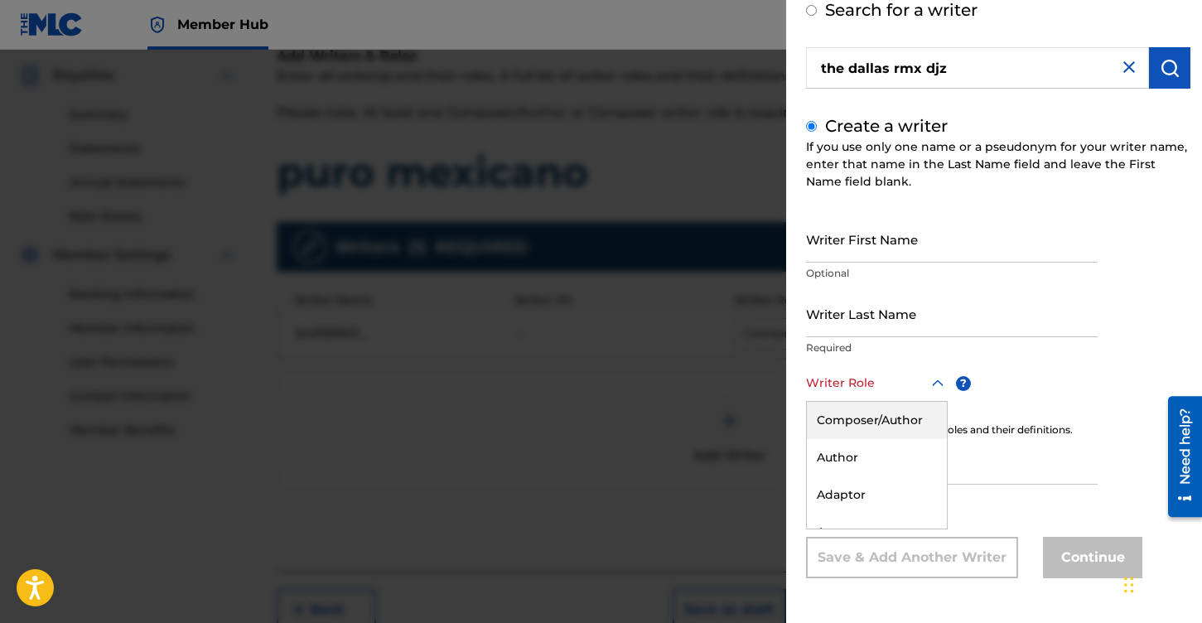
click at [855, 423] on div "Composer/Author" at bounding box center [877, 420] width 140 height 37
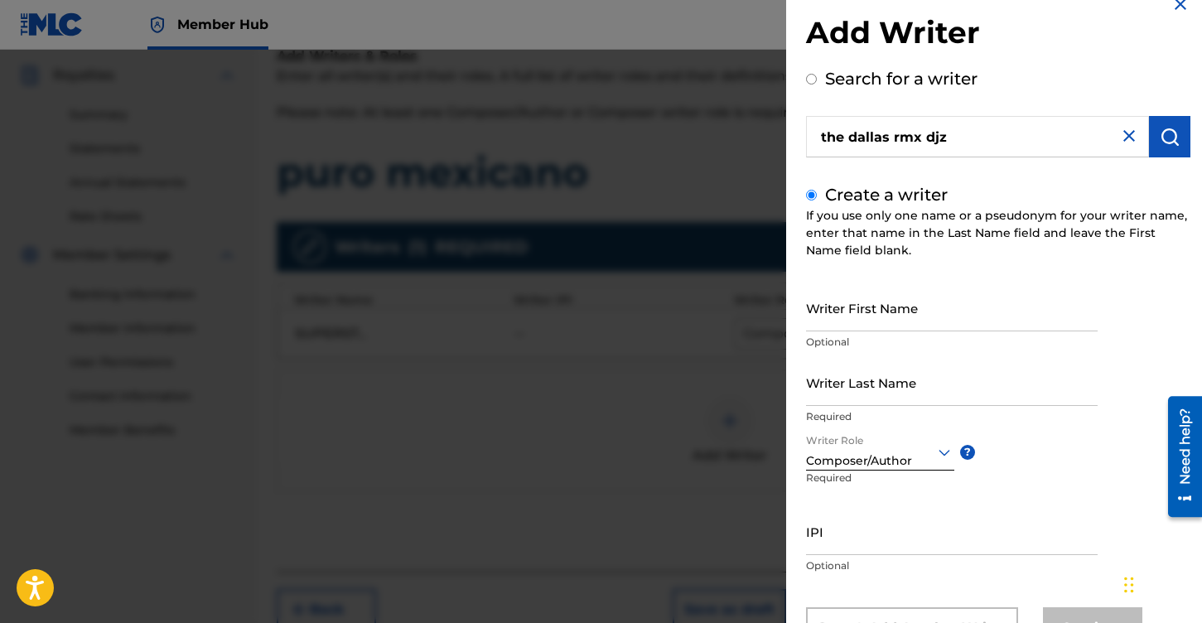
scroll to position [0, 0]
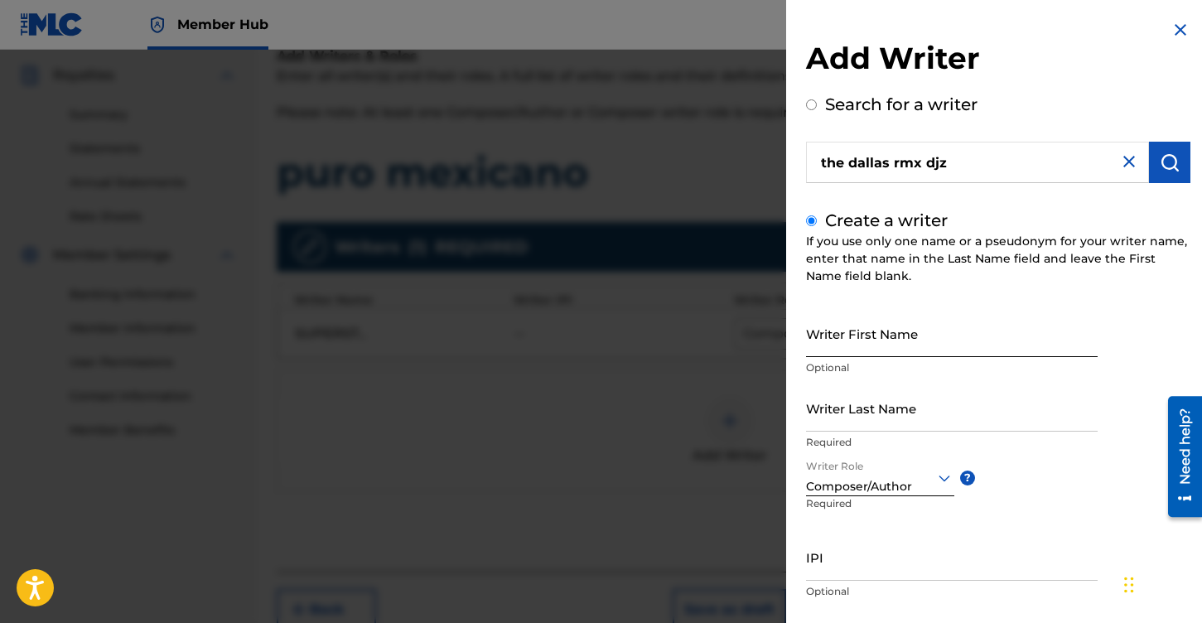
click at [879, 340] on input "Writer First Name" at bounding box center [952, 333] width 292 height 47
click at [874, 340] on input "Writer First Name" at bounding box center [952, 333] width 292 height 47
type input "the dallas rmx djz"
click at [841, 405] on input "Writer Last Name" at bounding box center [952, 407] width 292 height 47
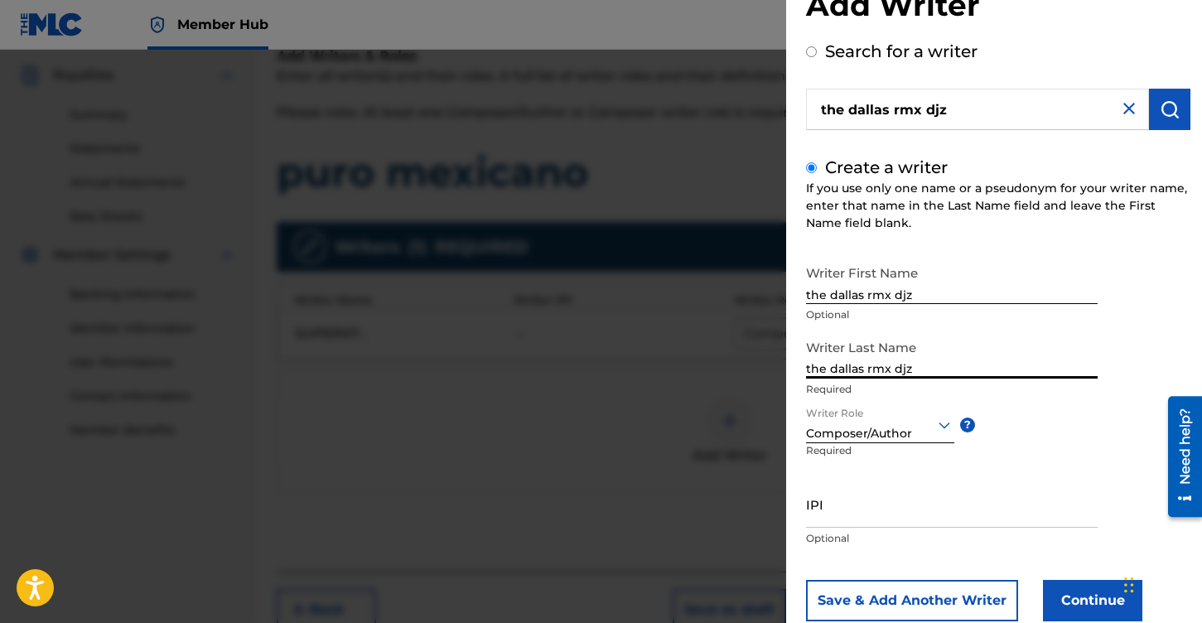
scroll to position [96, 0]
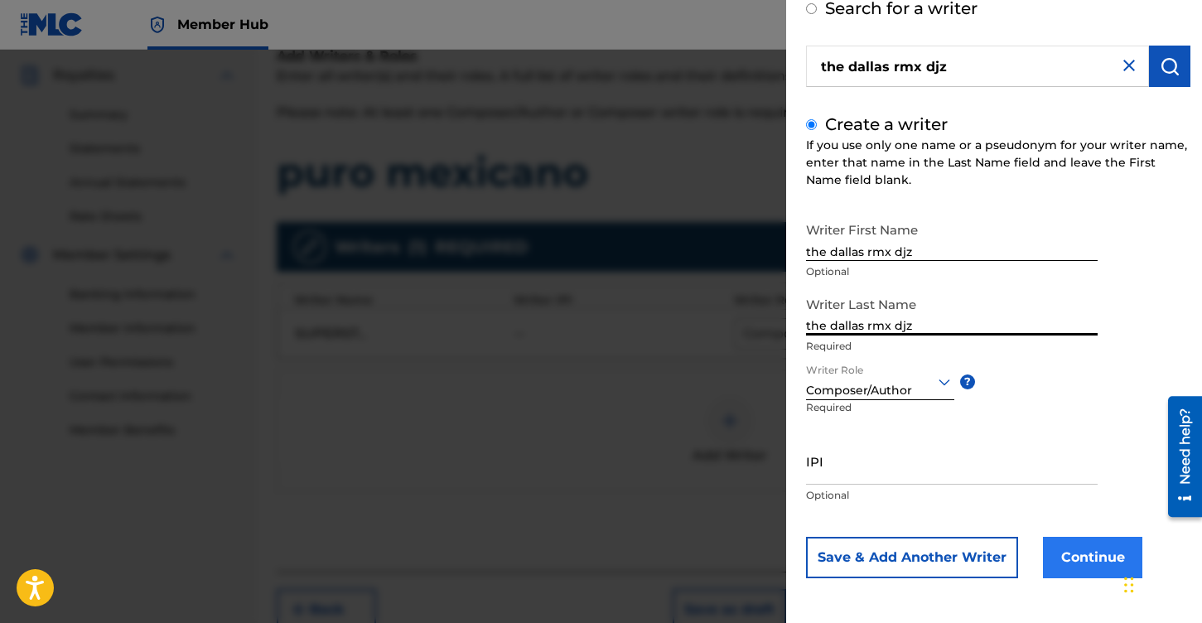
type input "the dallas rmx djz"
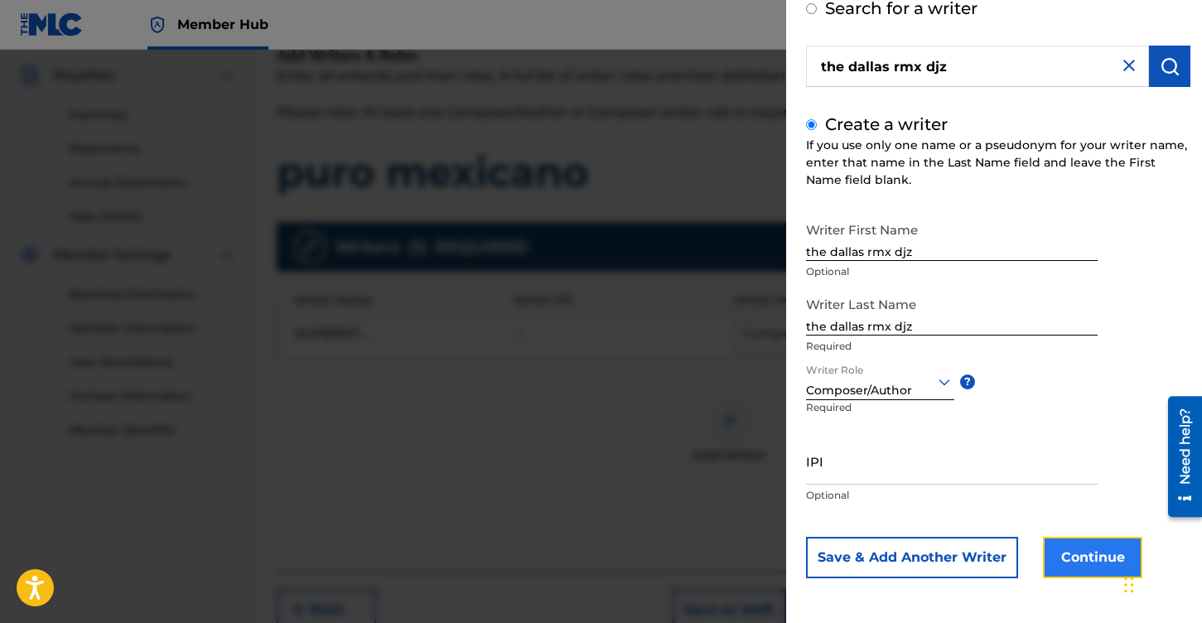
click at [1086, 557] on button "Continue" at bounding box center [1092, 557] width 99 height 41
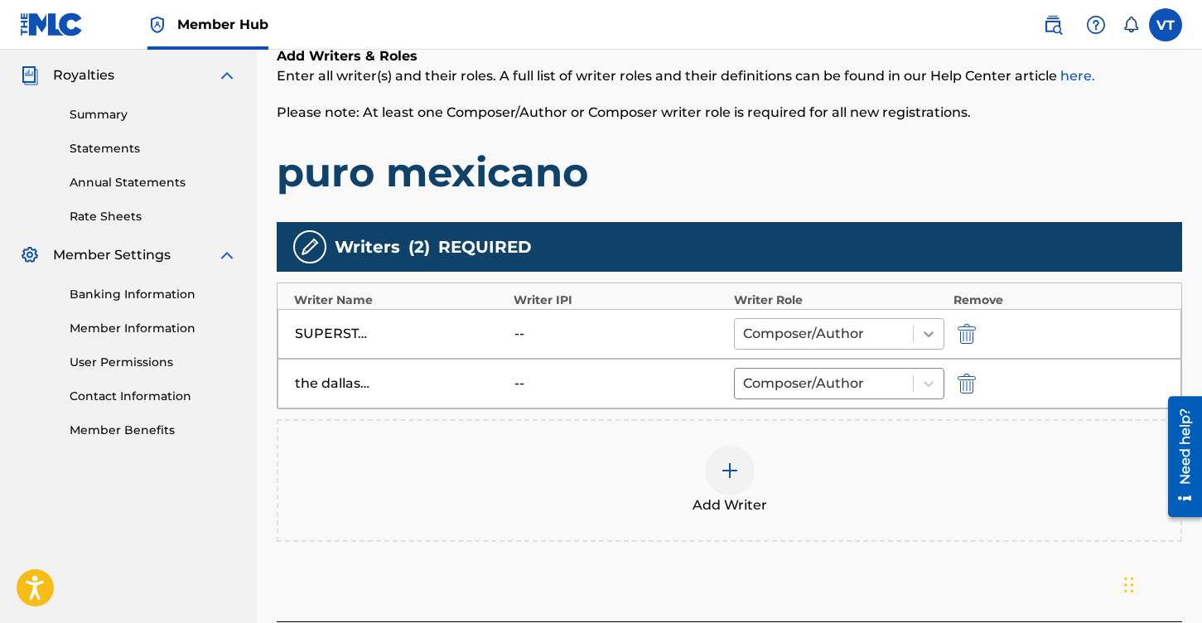
click at [934, 334] on icon at bounding box center [928, 334] width 17 height 17
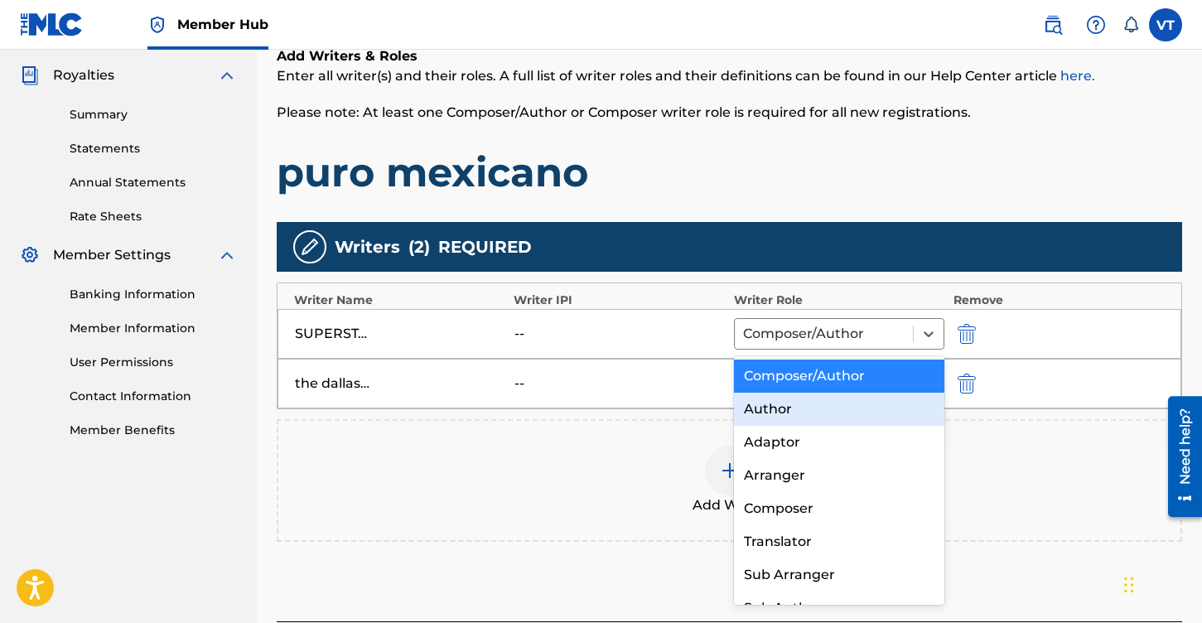
click at [793, 408] on div "Author" at bounding box center [839, 409] width 211 height 33
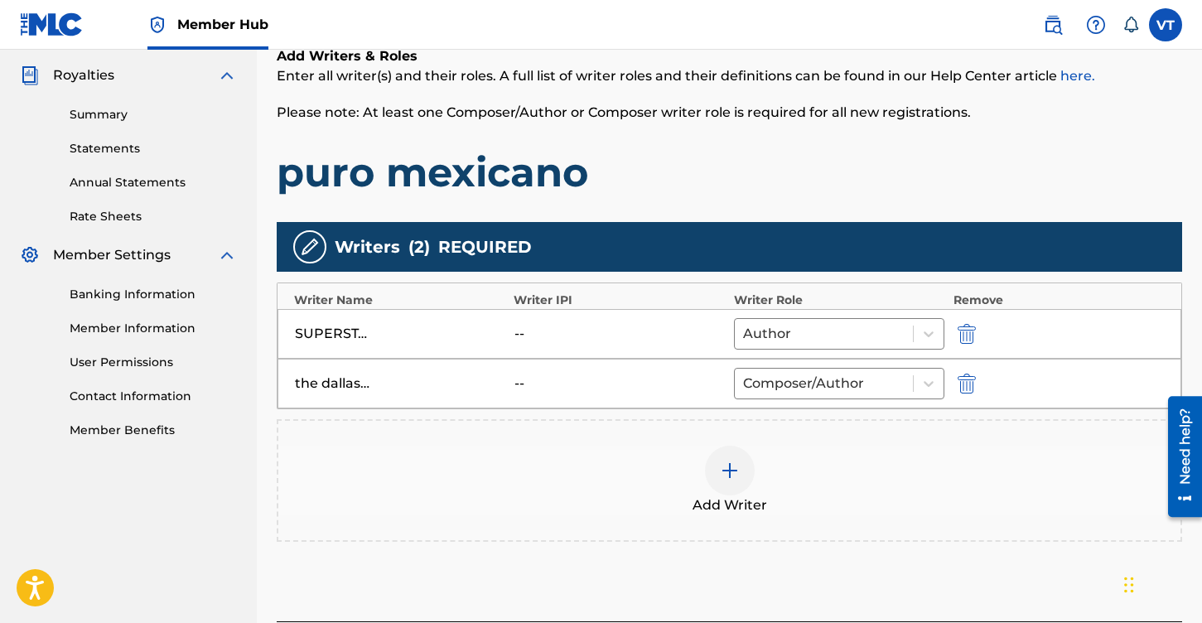
scroll to position [417, 0]
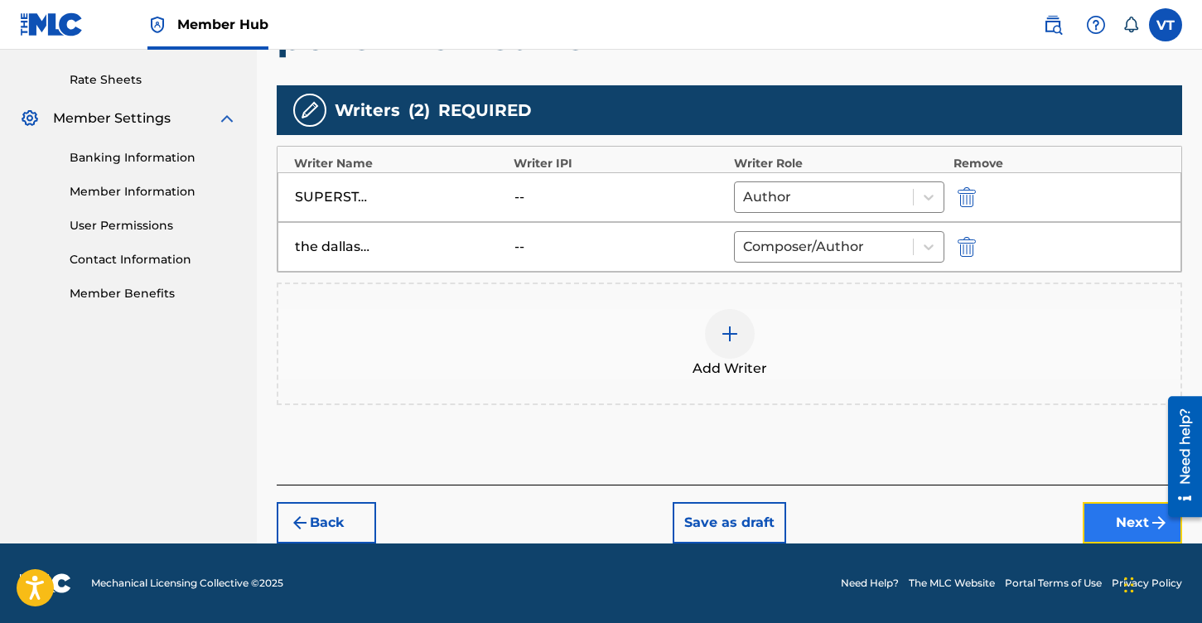
click at [1126, 530] on button "Next" at bounding box center [1132, 522] width 99 height 41
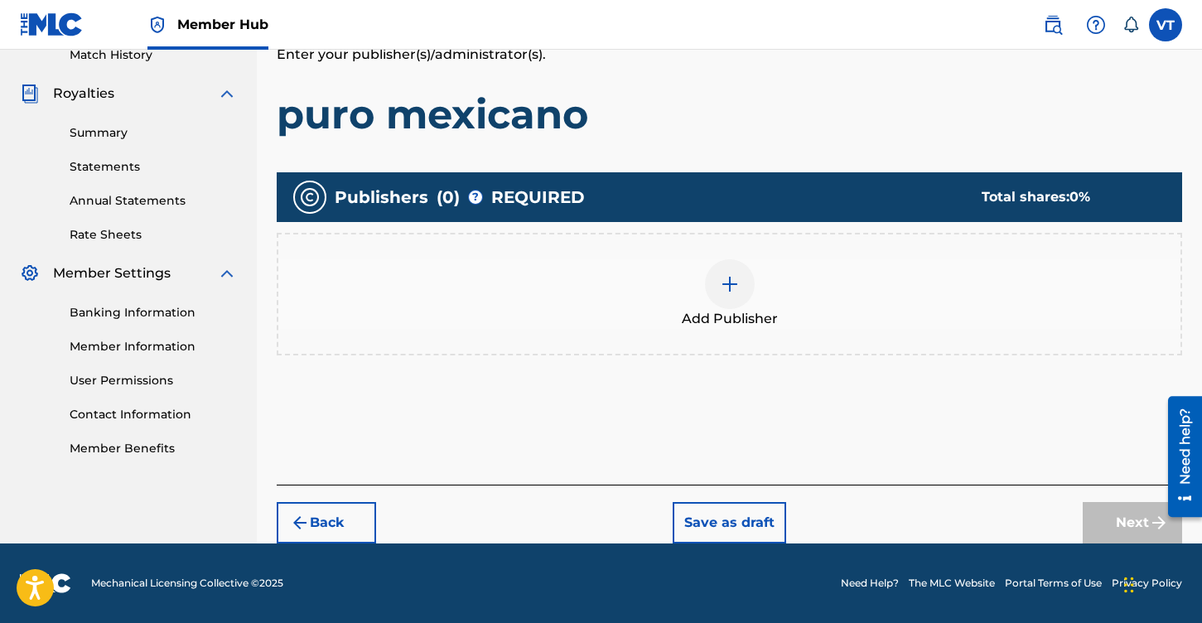
scroll to position [263, 0]
click at [718, 284] on div at bounding box center [730, 284] width 50 height 50
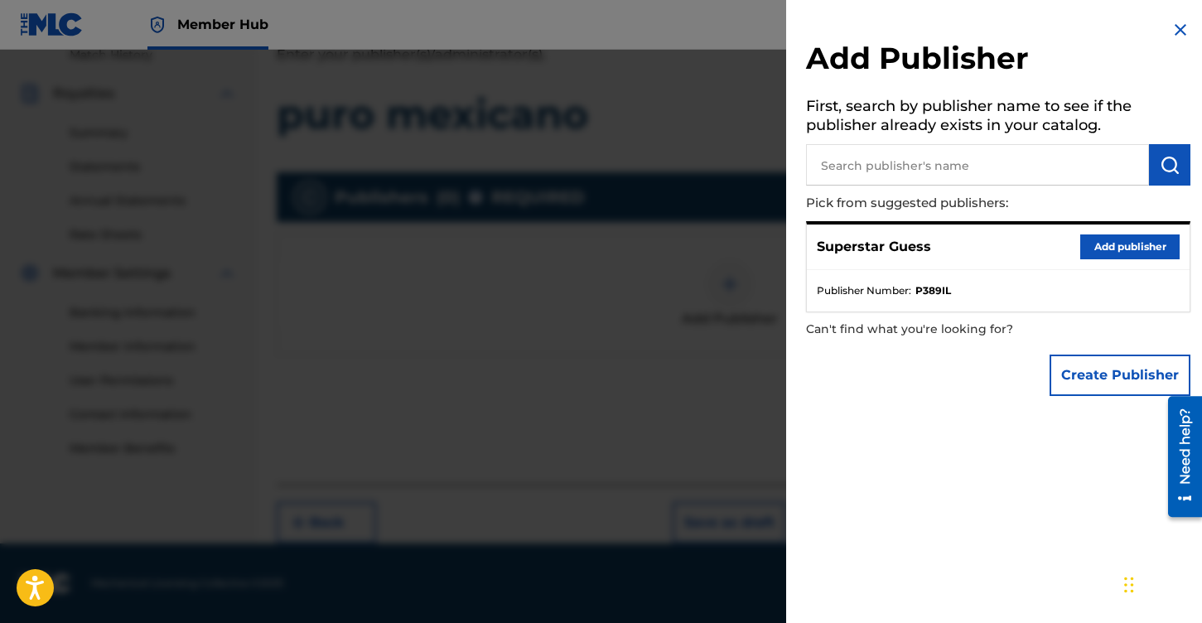
click at [917, 152] on input "text" at bounding box center [977, 164] width 343 height 41
type input "v tello"
click at [1119, 249] on button "Add publisher" at bounding box center [1129, 246] width 99 height 25
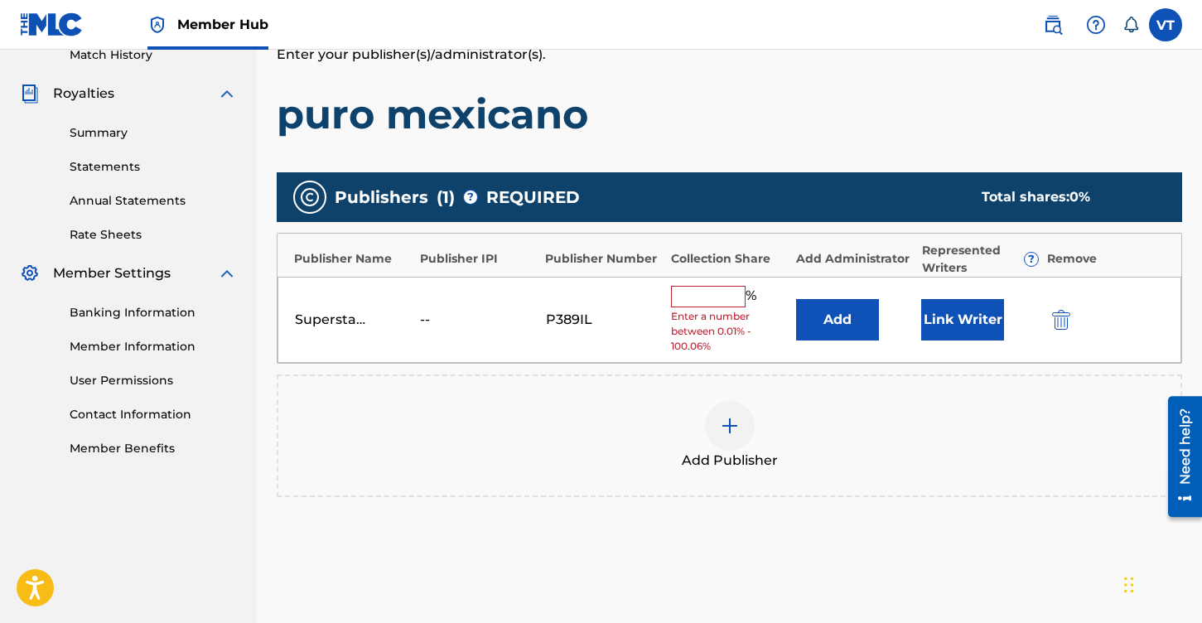
click at [703, 297] on input "text" at bounding box center [708, 297] width 75 height 22
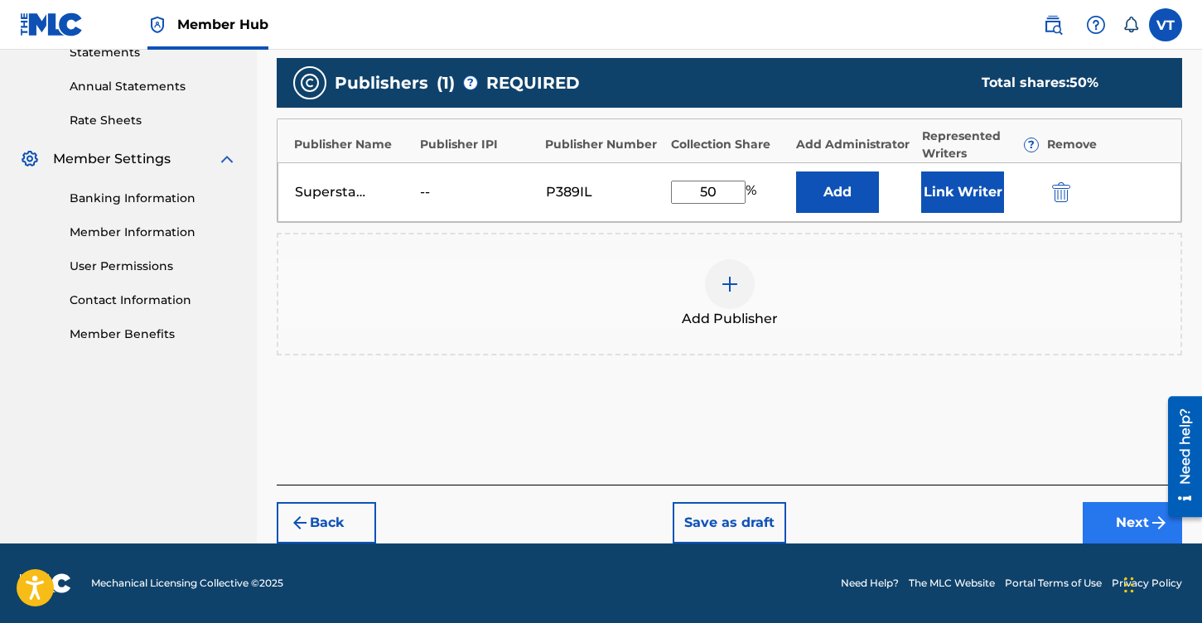
type input "50"
click at [1128, 533] on button "Next" at bounding box center [1132, 522] width 99 height 41
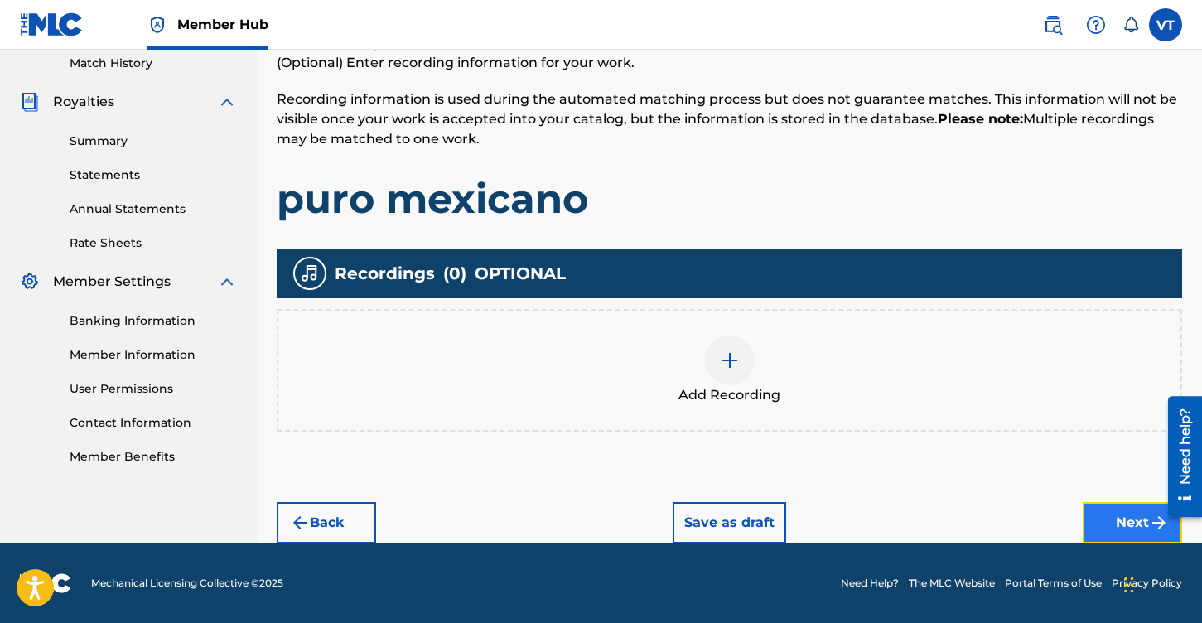
click at [1133, 512] on button "Next" at bounding box center [1132, 522] width 99 height 41
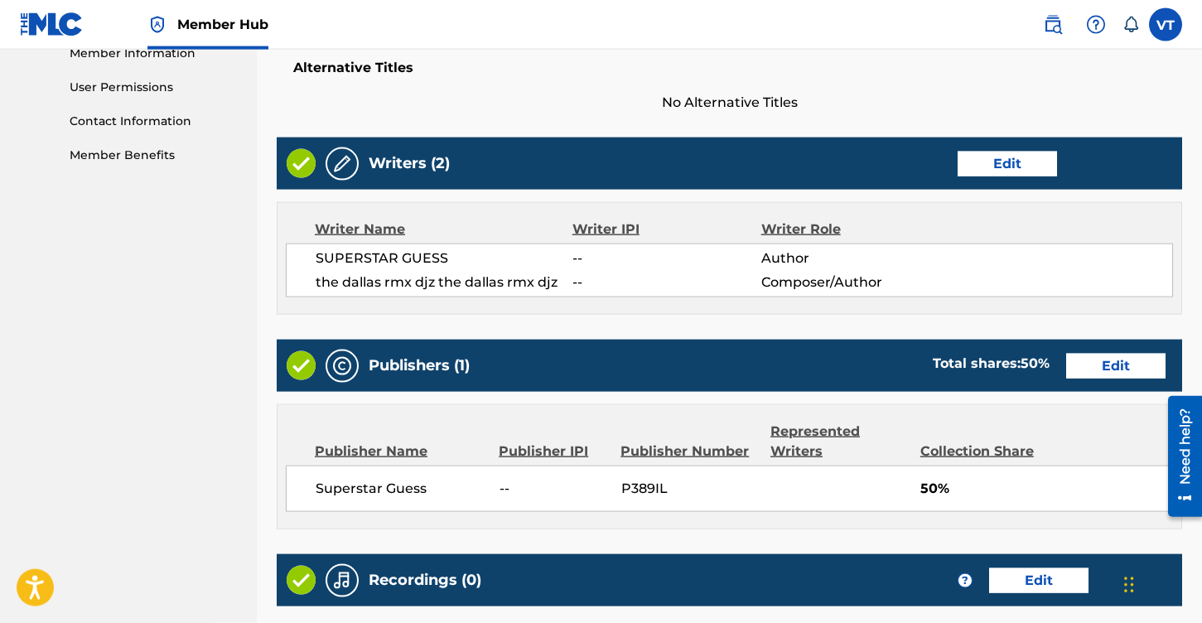
scroll to position [755, 0]
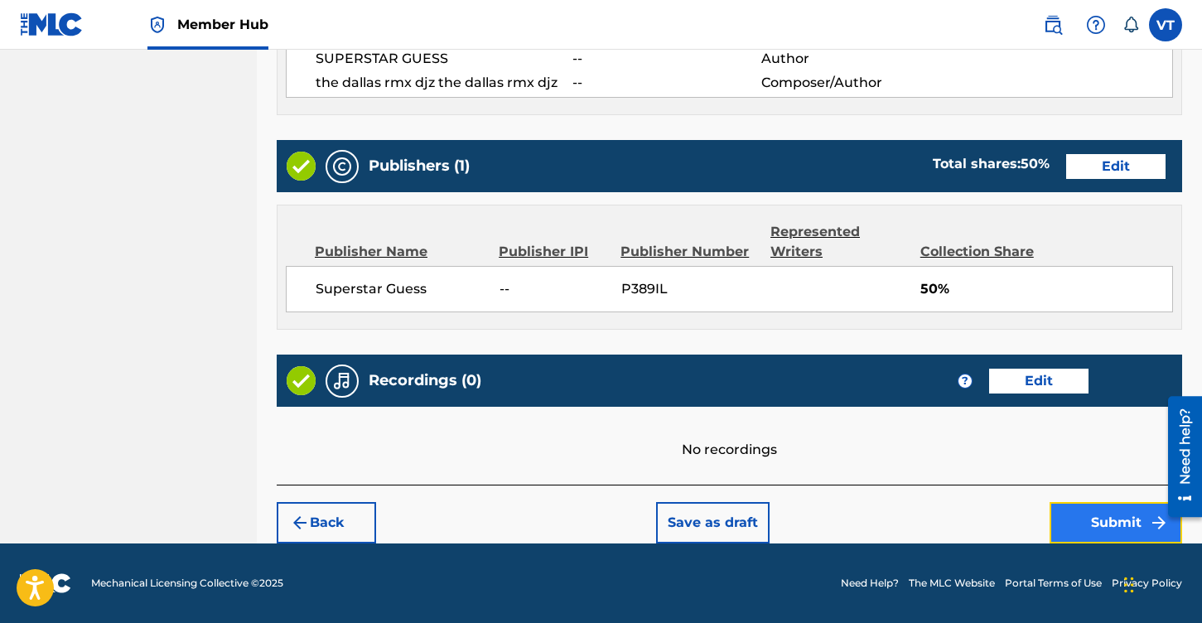
click at [1099, 514] on button "Submit" at bounding box center [1115, 522] width 133 height 41
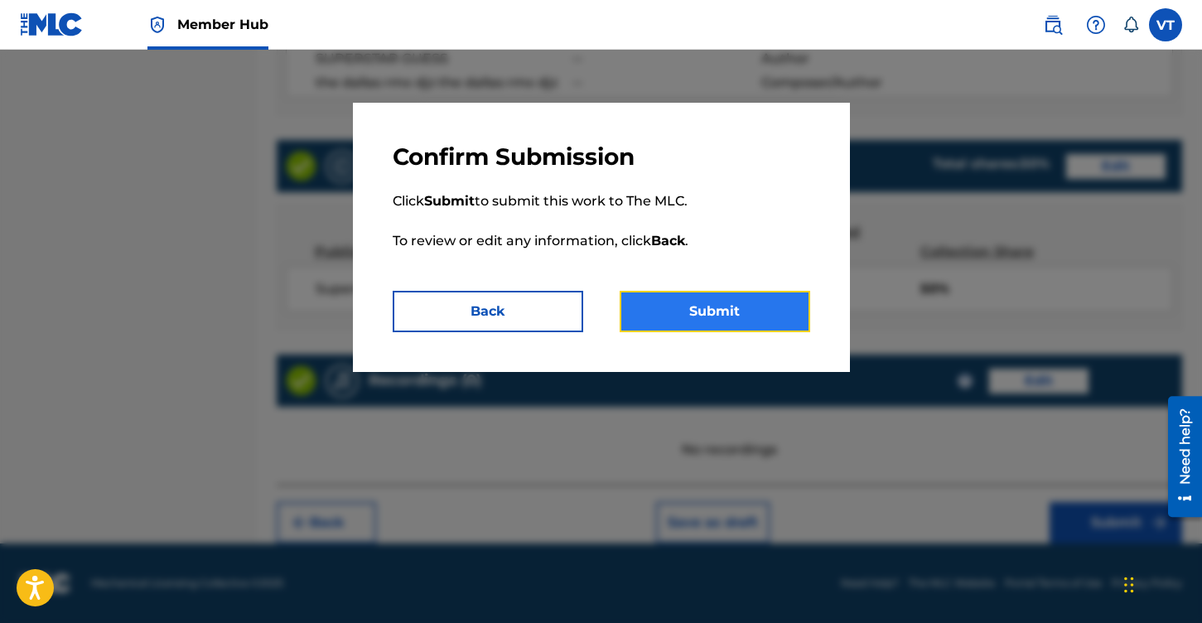
click at [721, 315] on button "Submit" at bounding box center [715, 311] width 191 height 41
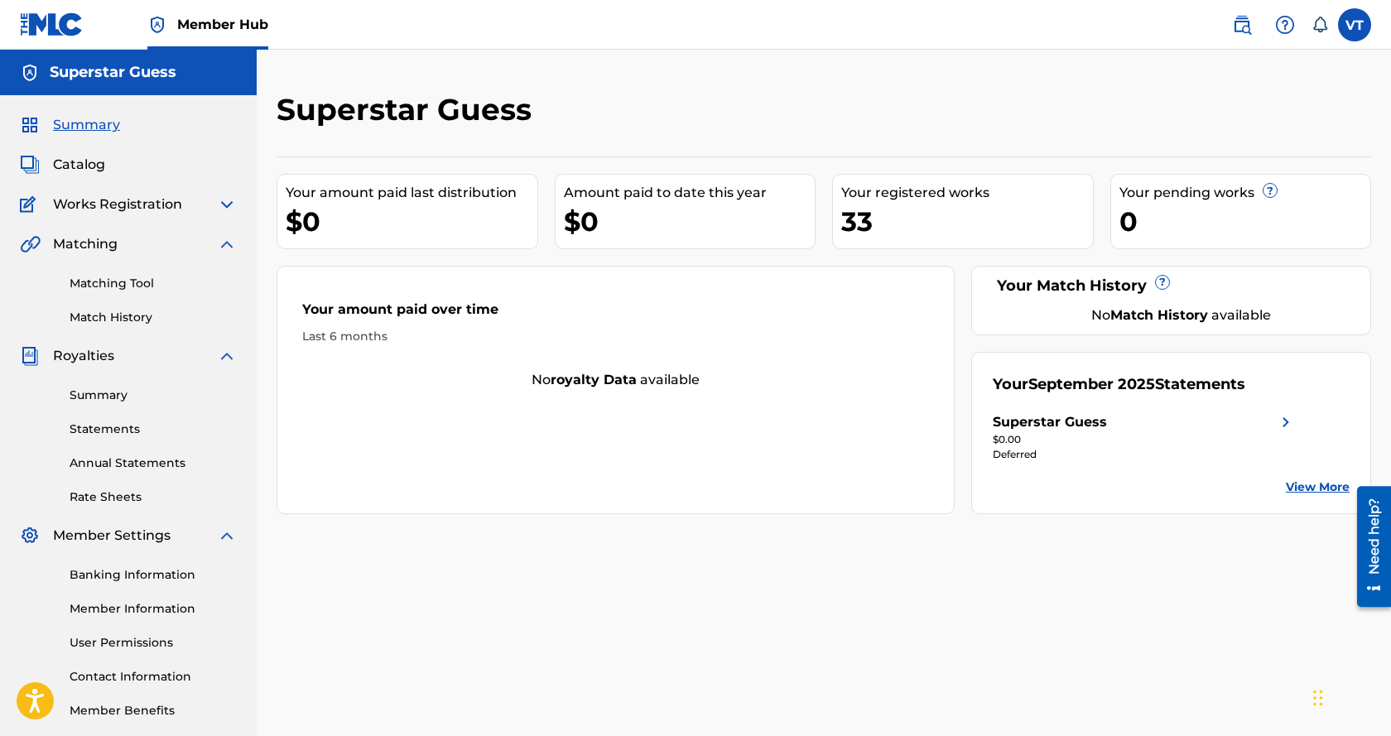
click at [144, 208] on span "Works Registration" at bounding box center [117, 205] width 129 height 20
click at [123, 207] on span "Works Registration" at bounding box center [117, 205] width 129 height 20
click at [224, 202] on img at bounding box center [227, 205] width 20 height 20
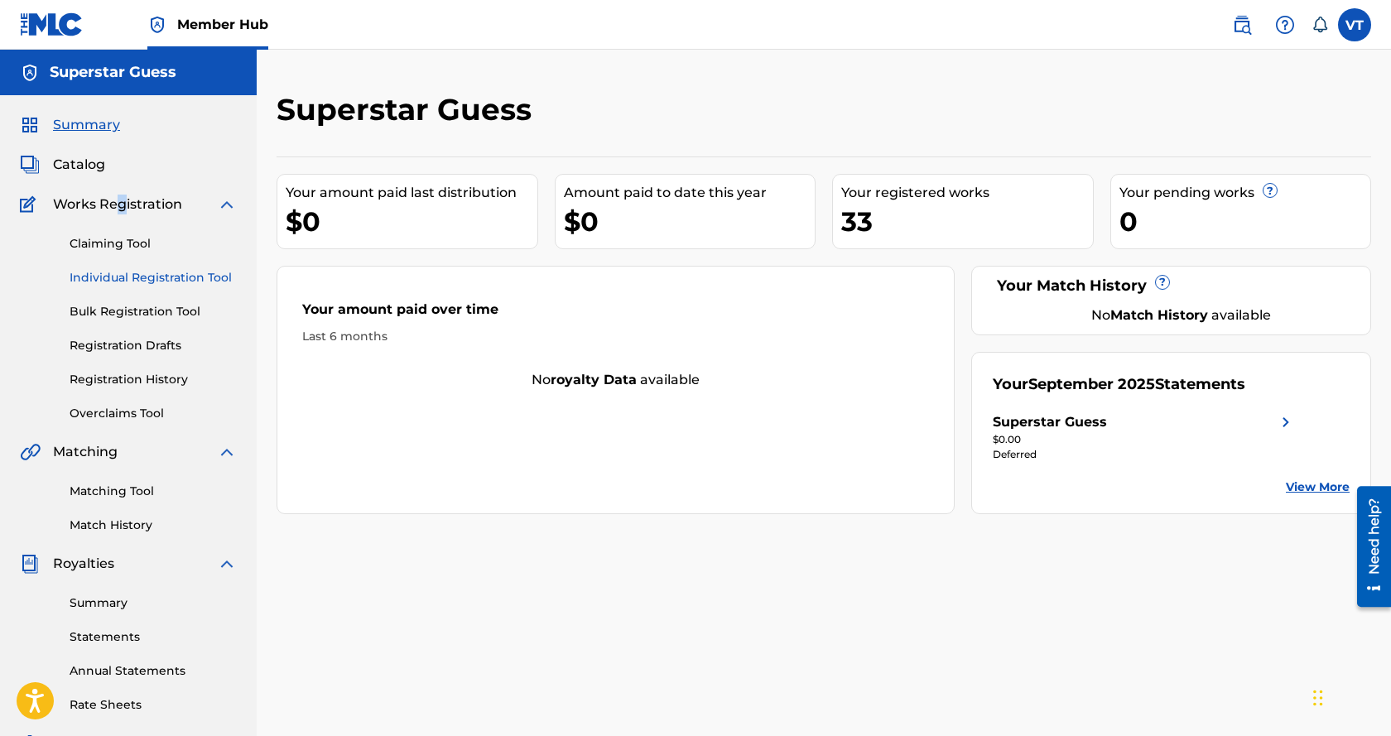
click at [128, 282] on link "Individual Registration Tool" at bounding box center [153, 277] width 167 height 17
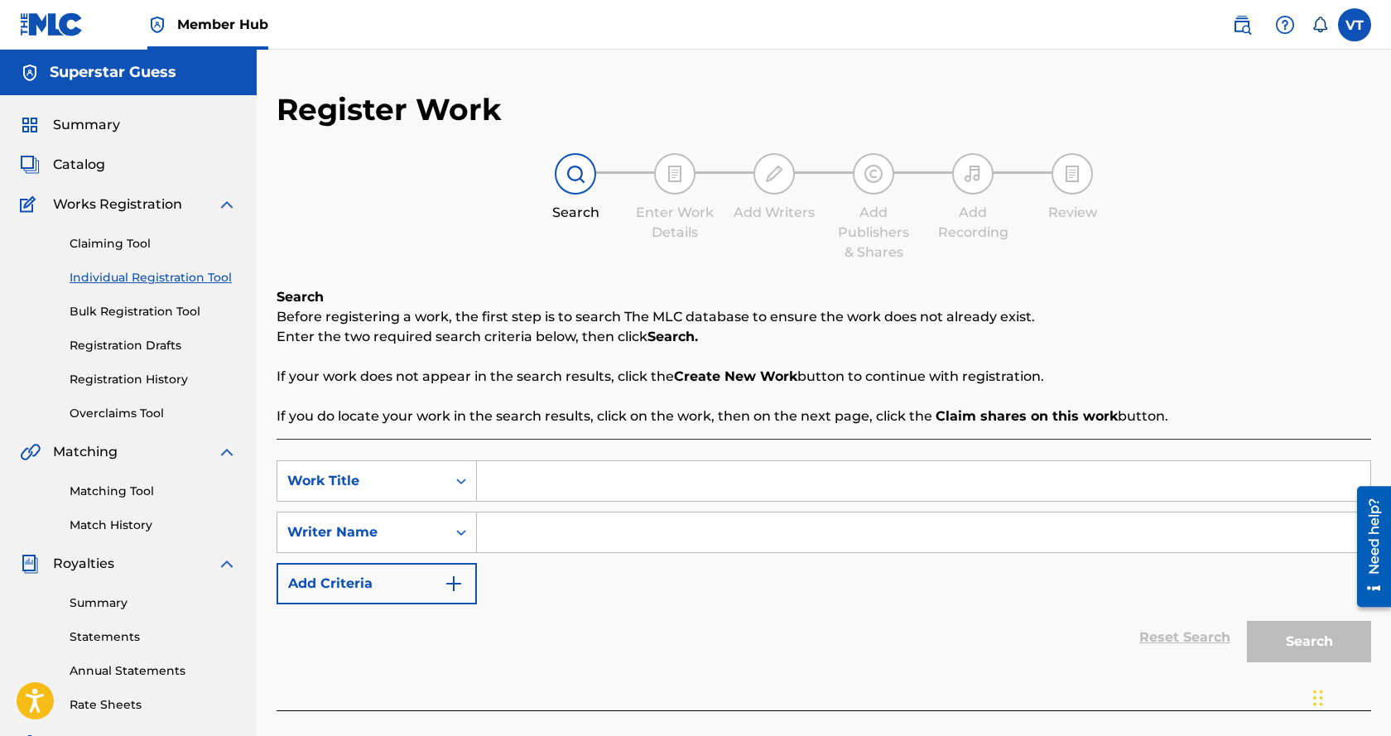
click at [532, 494] on input "Search Form" at bounding box center [924, 481] width 894 height 40
type input "ya"
click at [557, 537] on input "Search Form" at bounding box center [924, 533] width 894 height 40
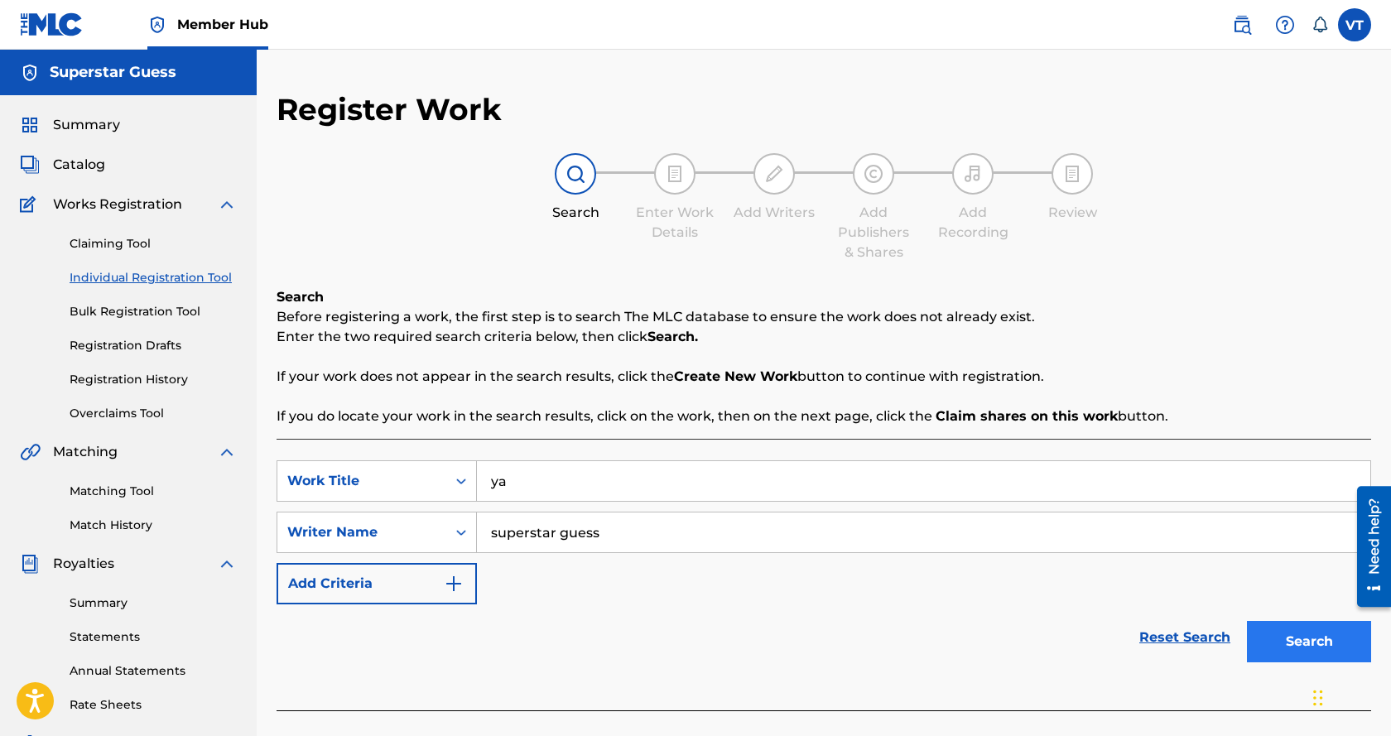
type input "superstar guess"
click at [1298, 634] on button "Search" at bounding box center [1309, 641] width 124 height 41
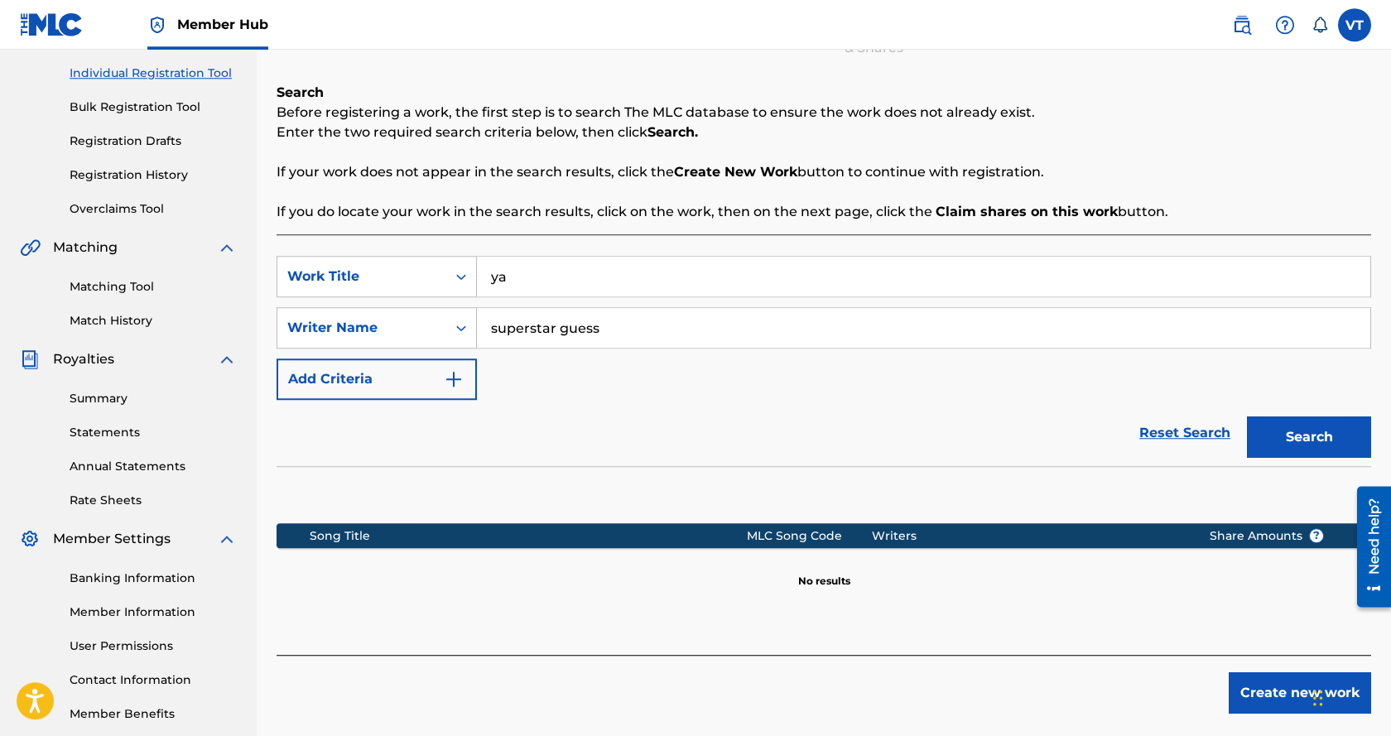
scroll to position [253, 0]
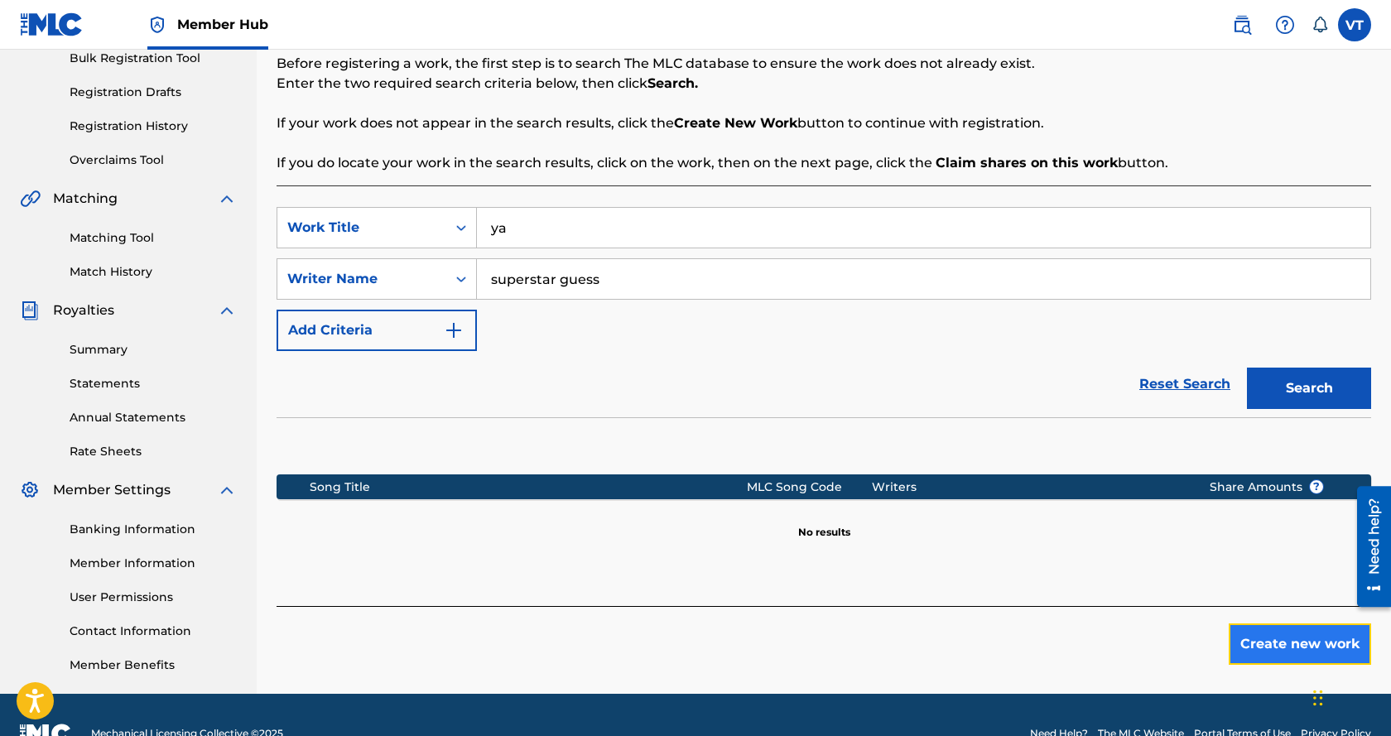
click at [1281, 642] on button "Create new work" at bounding box center [1300, 644] width 142 height 41
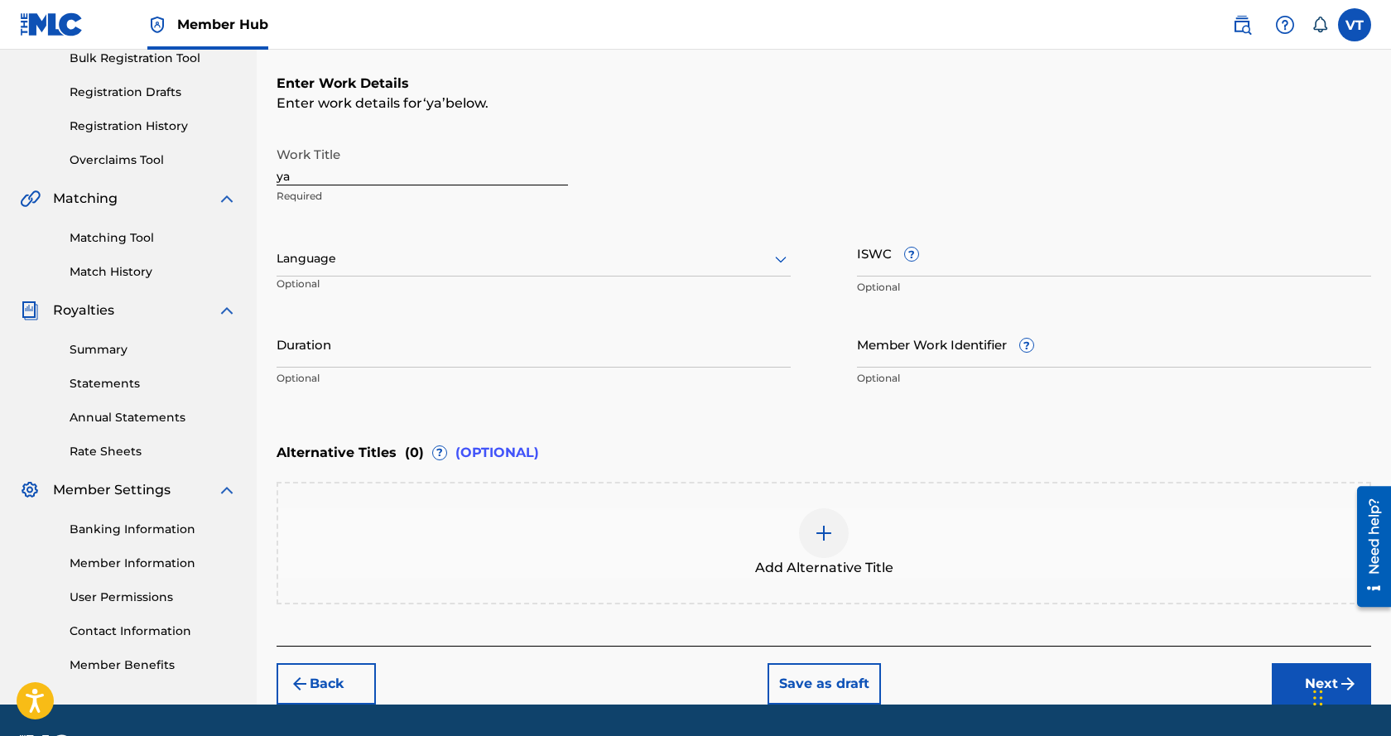
click at [542, 252] on div at bounding box center [534, 258] width 514 height 21
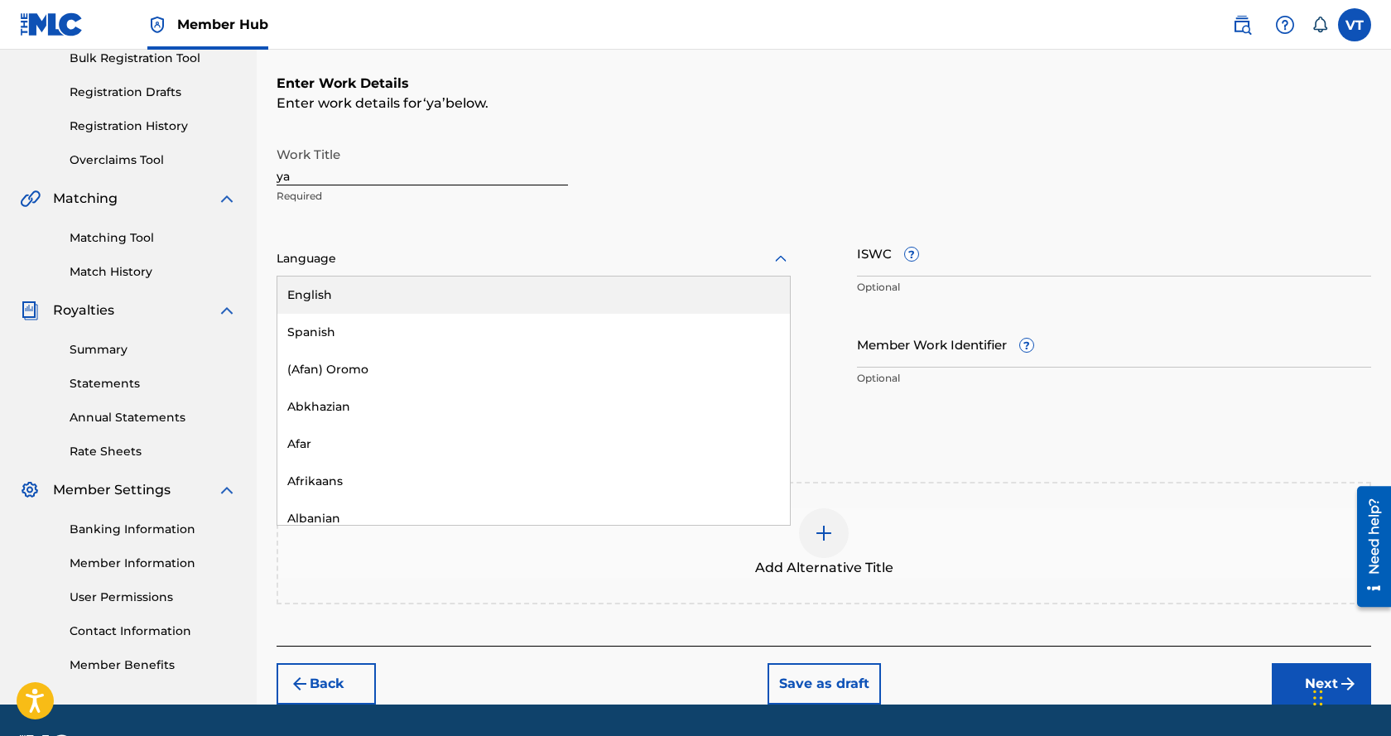
click at [472, 297] on div "English" at bounding box center [533, 295] width 513 height 37
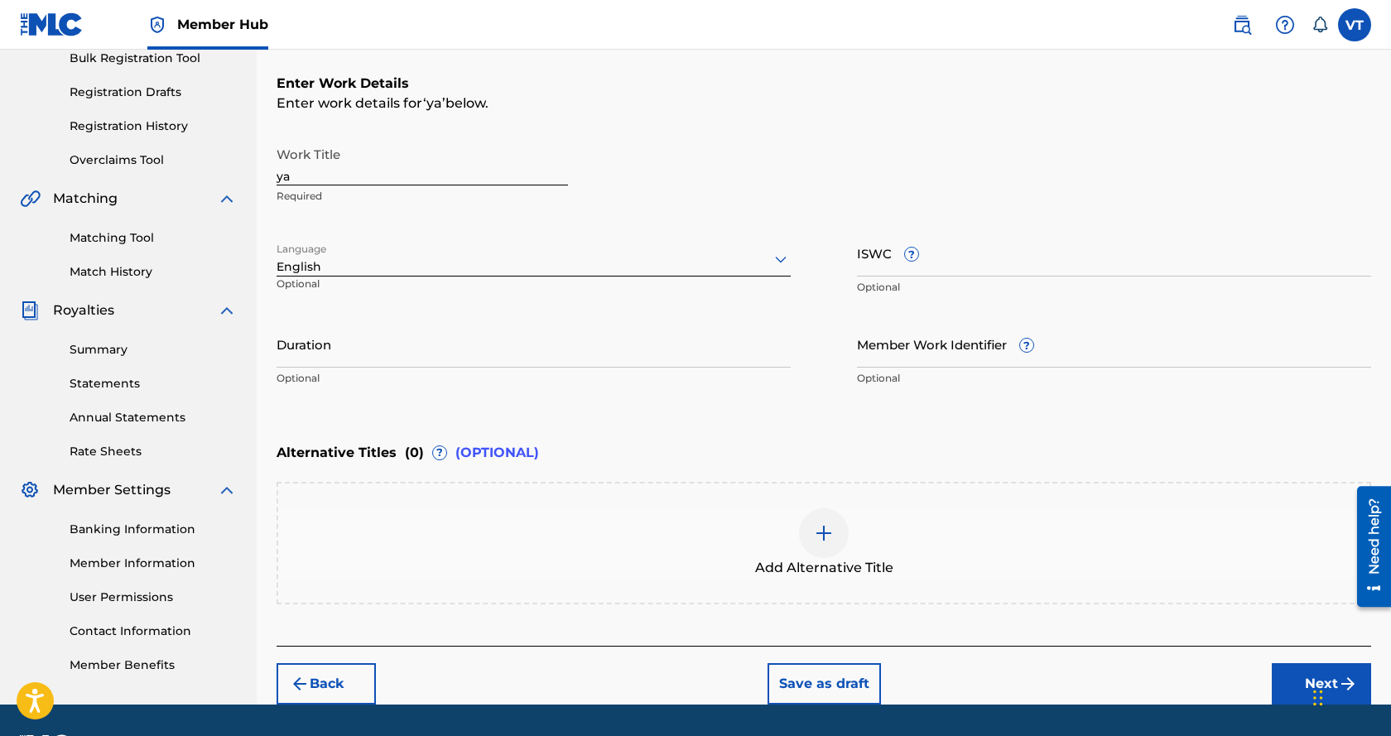
click at [644, 569] on div "Add Alternative Title" at bounding box center [824, 544] width 1092 height 70
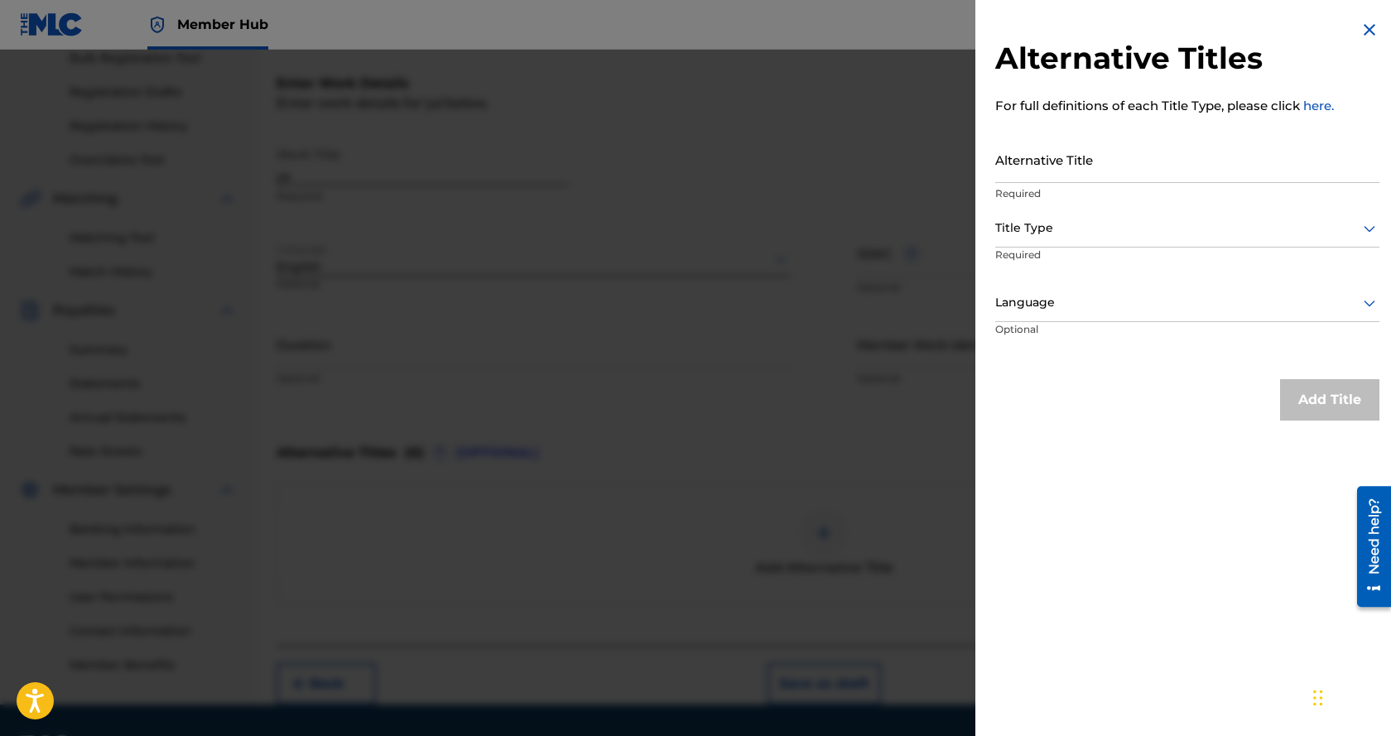
click at [864, 438] on div at bounding box center [695, 418] width 1391 height 736
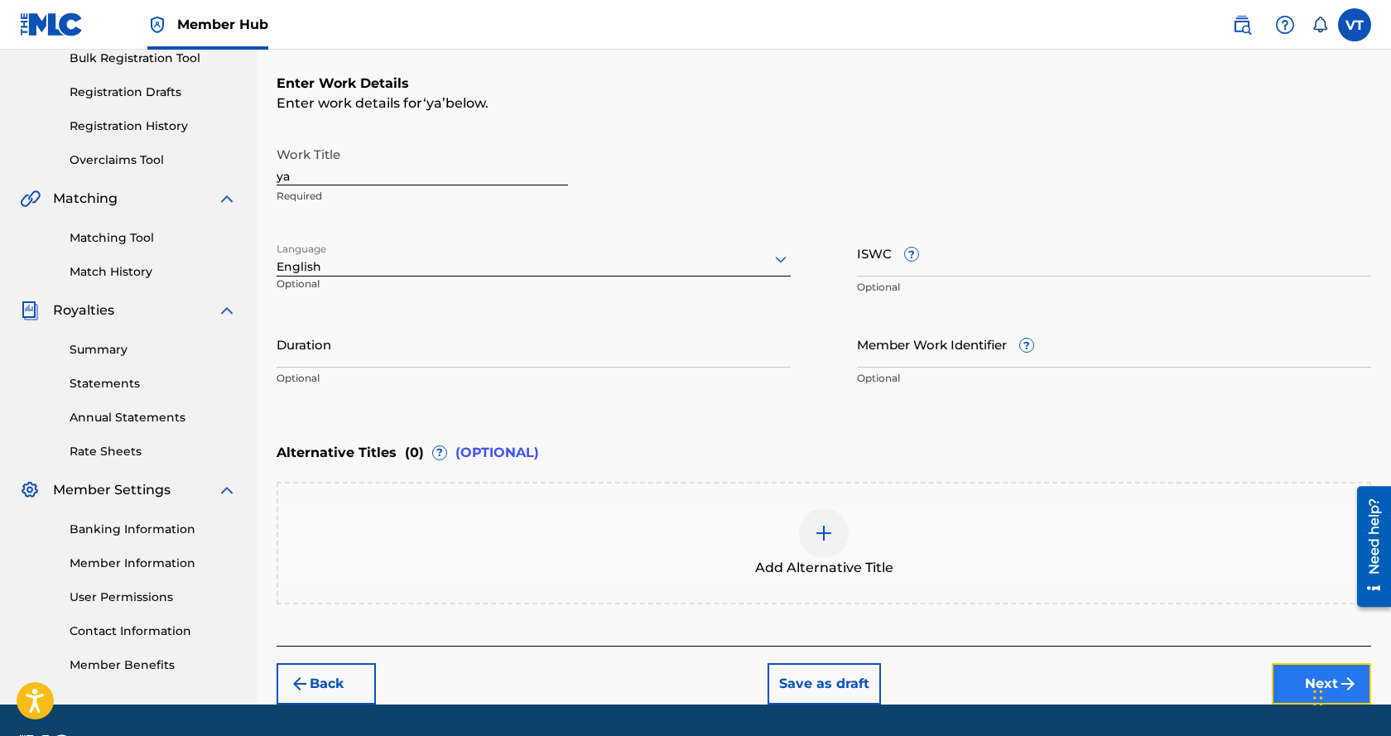
click at [1305, 687] on button "Next" at bounding box center [1321, 683] width 99 height 41
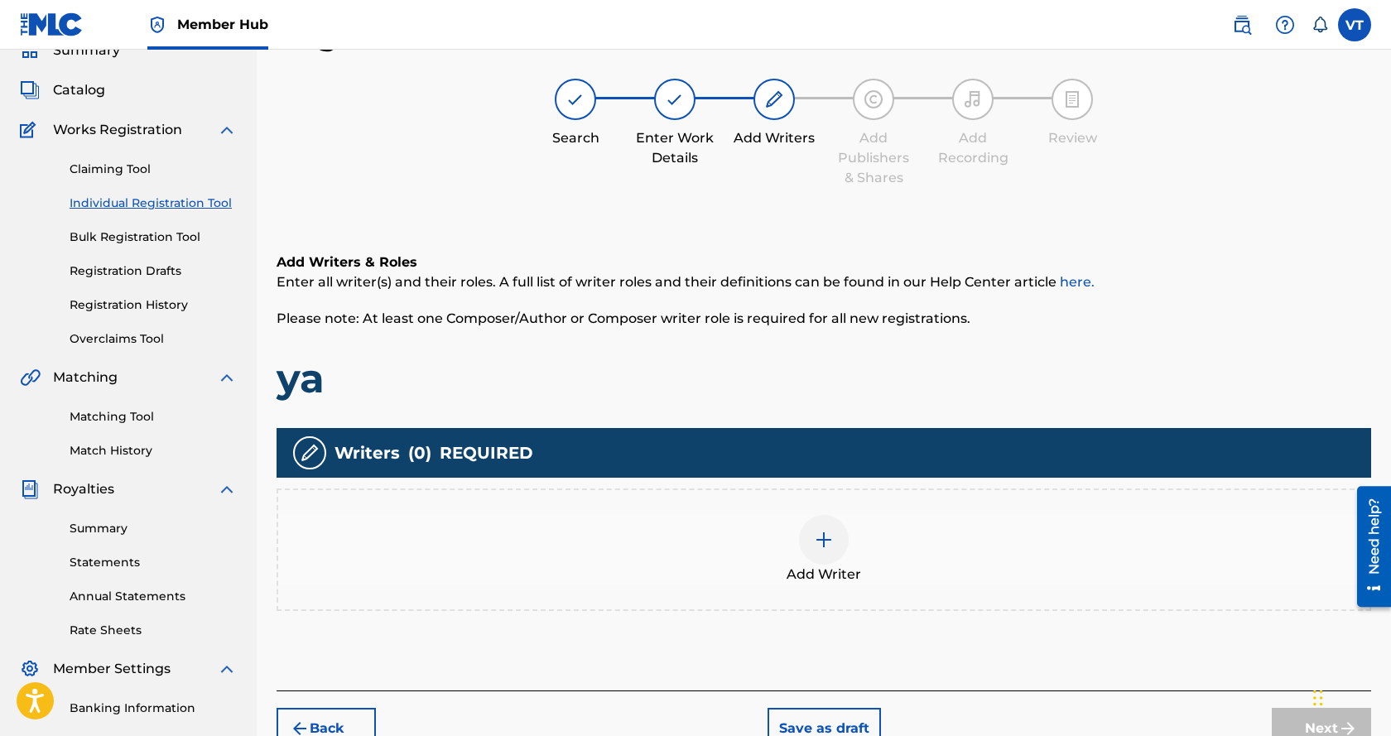
scroll to position [291, 0]
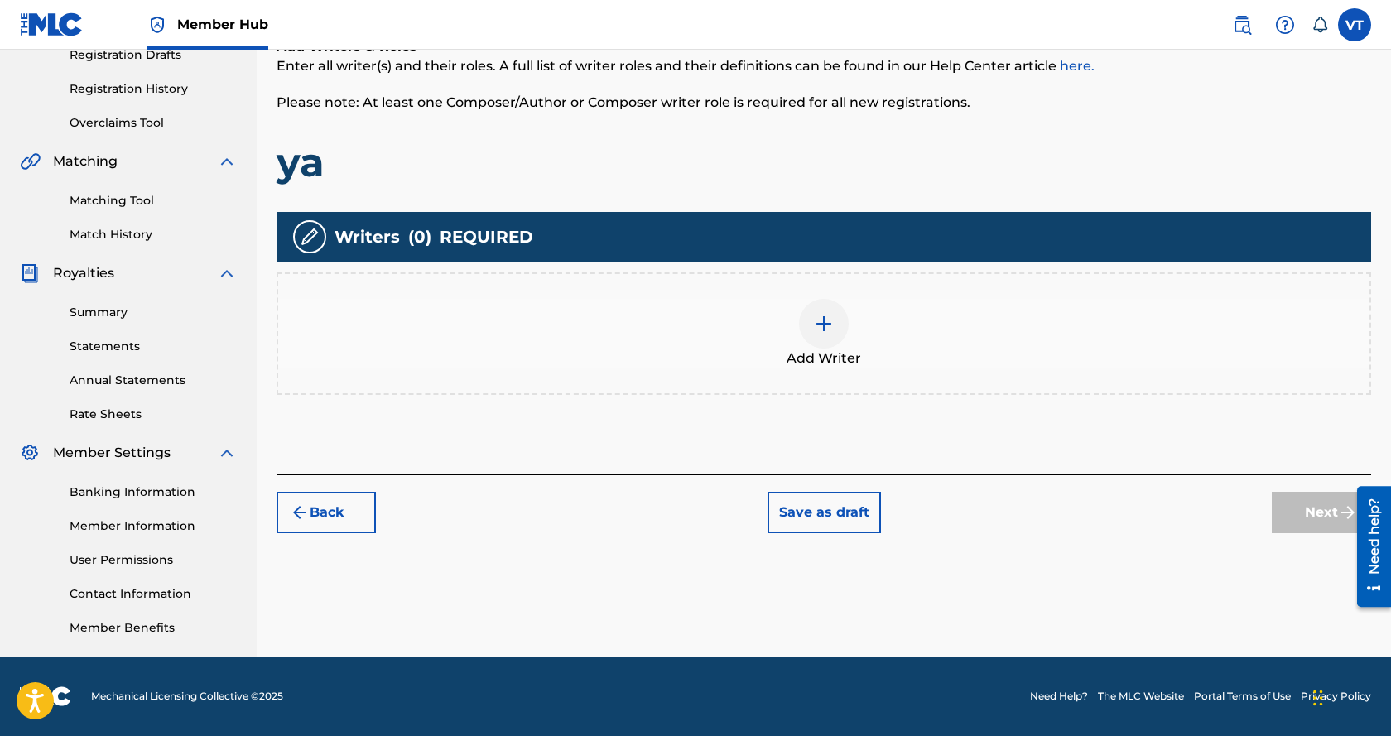
click at [837, 316] on div at bounding box center [824, 324] width 50 height 50
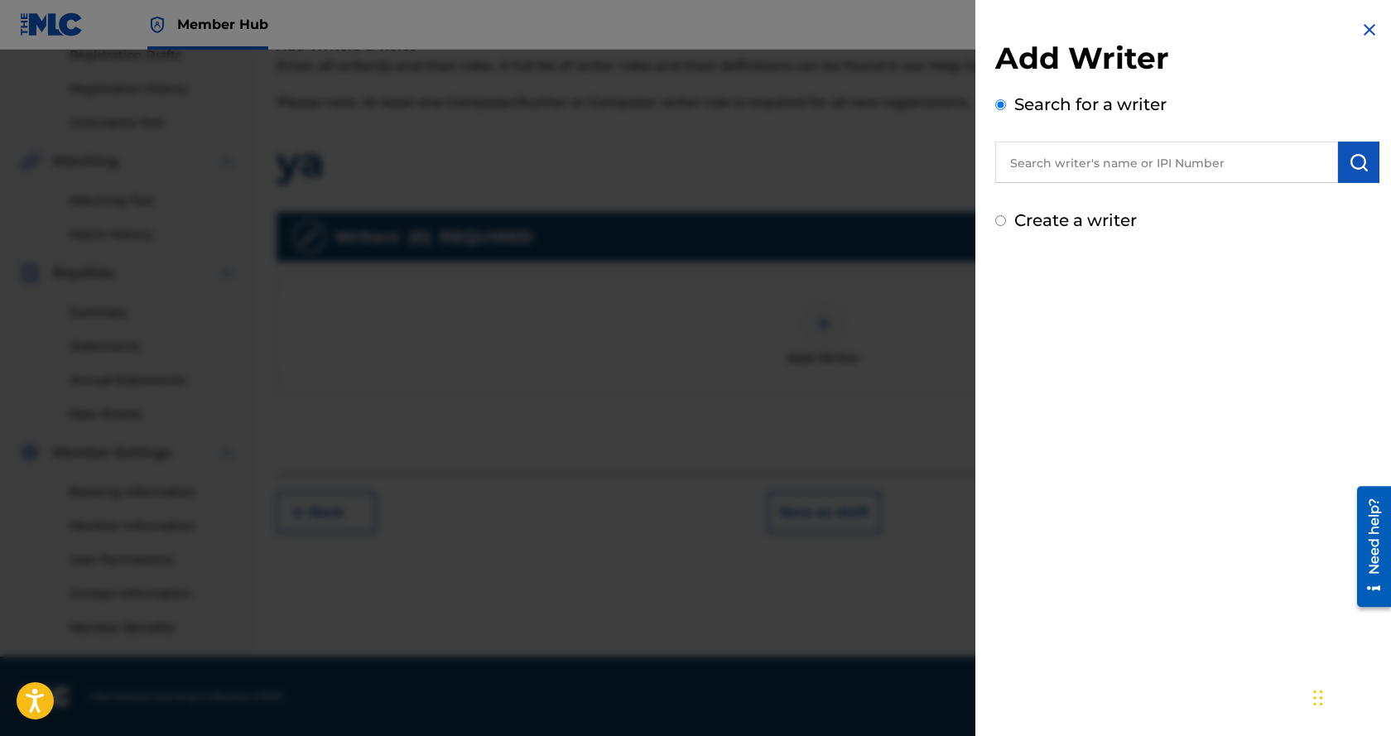
click at [1126, 162] on input "text" at bounding box center [1167, 162] width 343 height 41
click at [1137, 204] on div "superstar g uess" at bounding box center [1167, 201] width 342 height 30
type input "superstar guess"
click at [1362, 157] on img "submit" at bounding box center [1359, 162] width 20 height 20
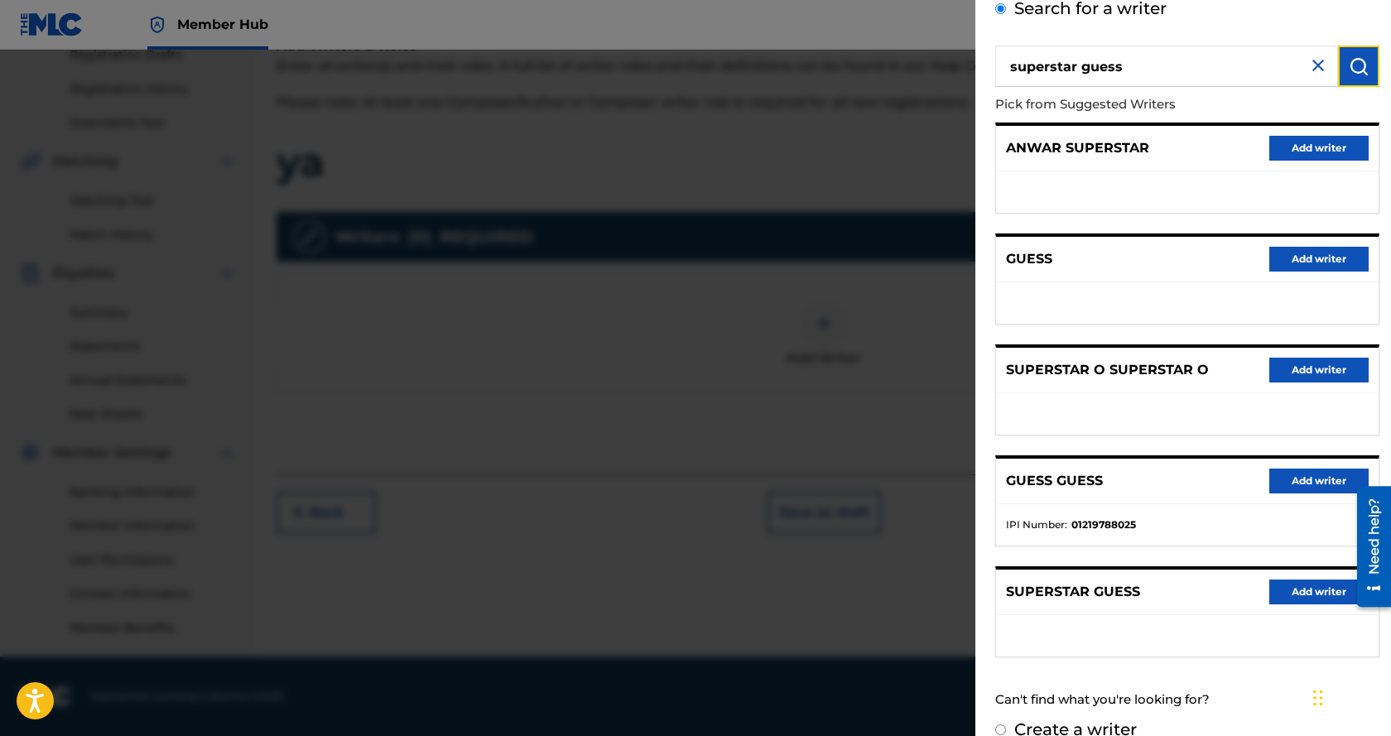
scroll to position [122, 0]
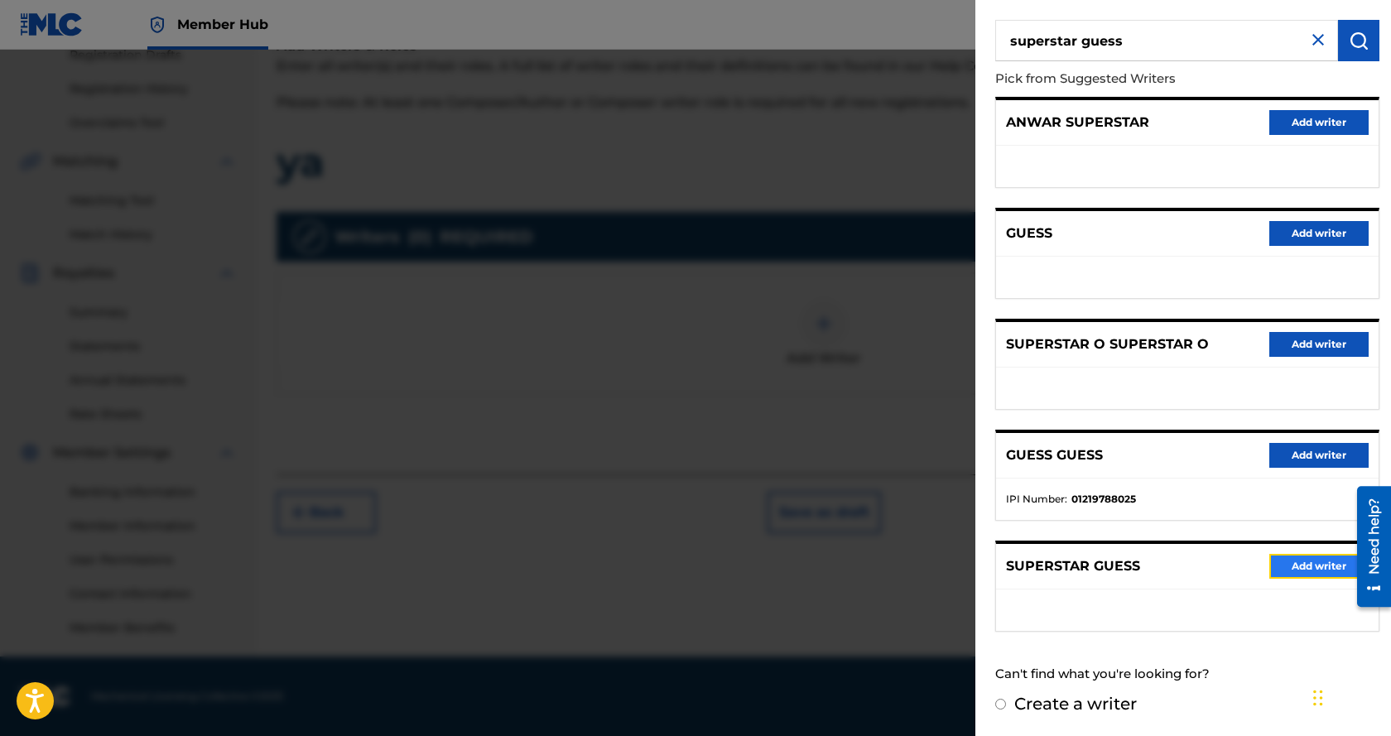
click at [1299, 570] on button "Add writer" at bounding box center [1319, 566] width 99 height 25
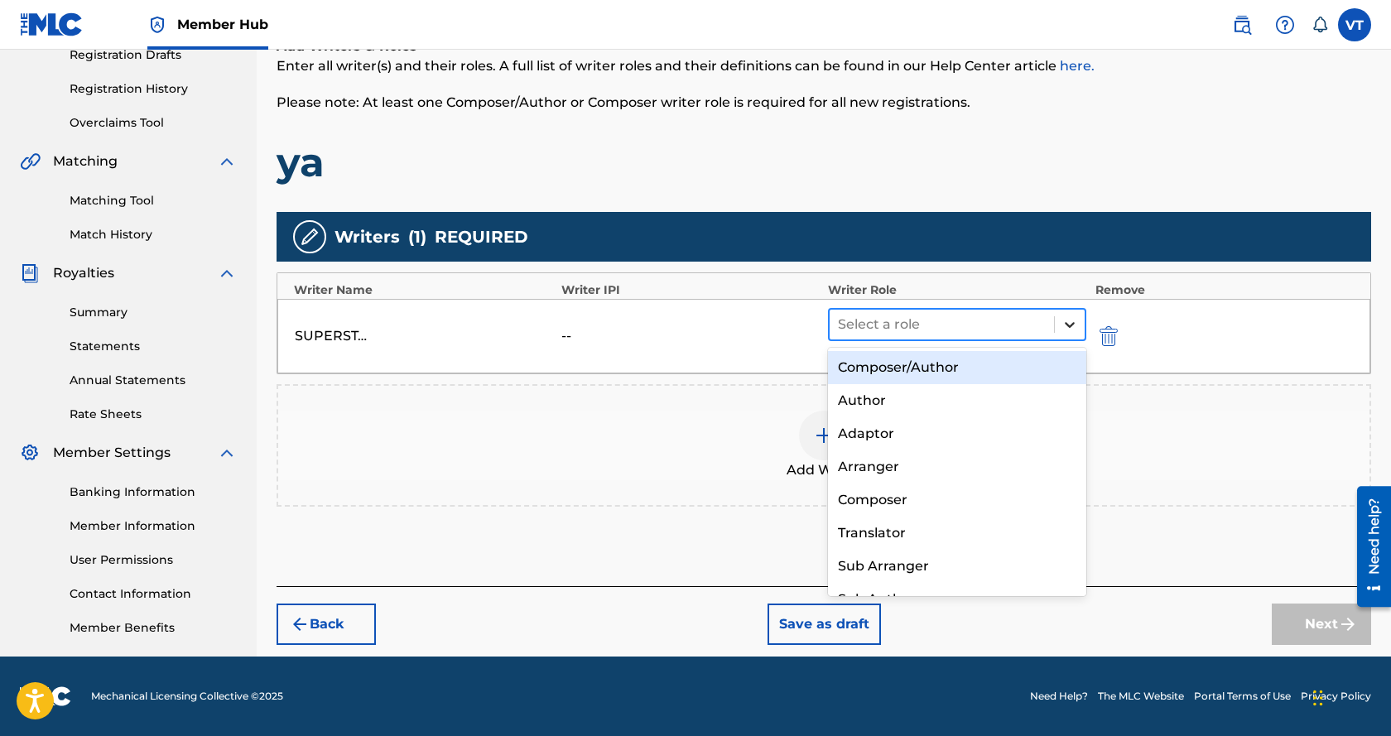
click at [1068, 327] on icon at bounding box center [1070, 324] width 17 height 17
click at [921, 363] on div "Composer/Author" at bounding box center [957, 367] width 258 height 33
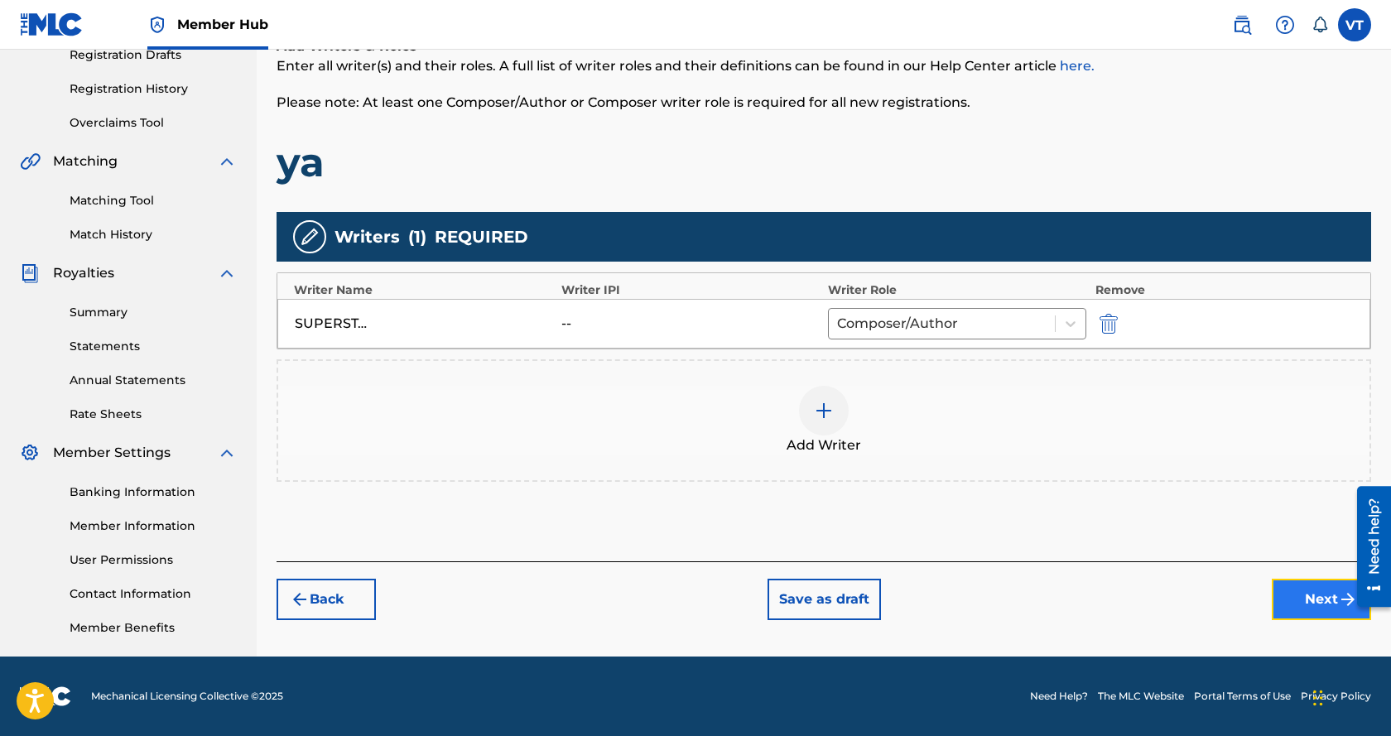
click at [1305, 600] on button "Next" at bounding box center [1321, 599] width 99 height 41
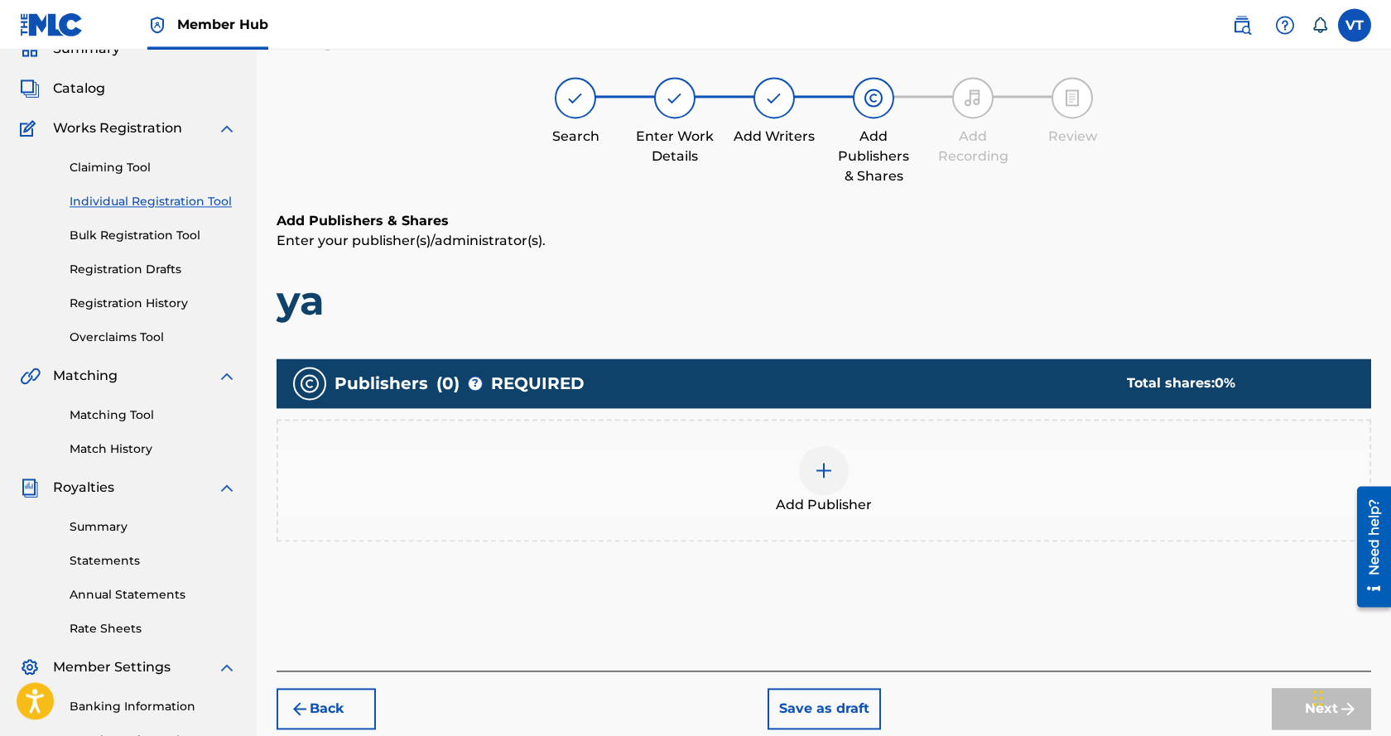
scroll to position [75, 0]
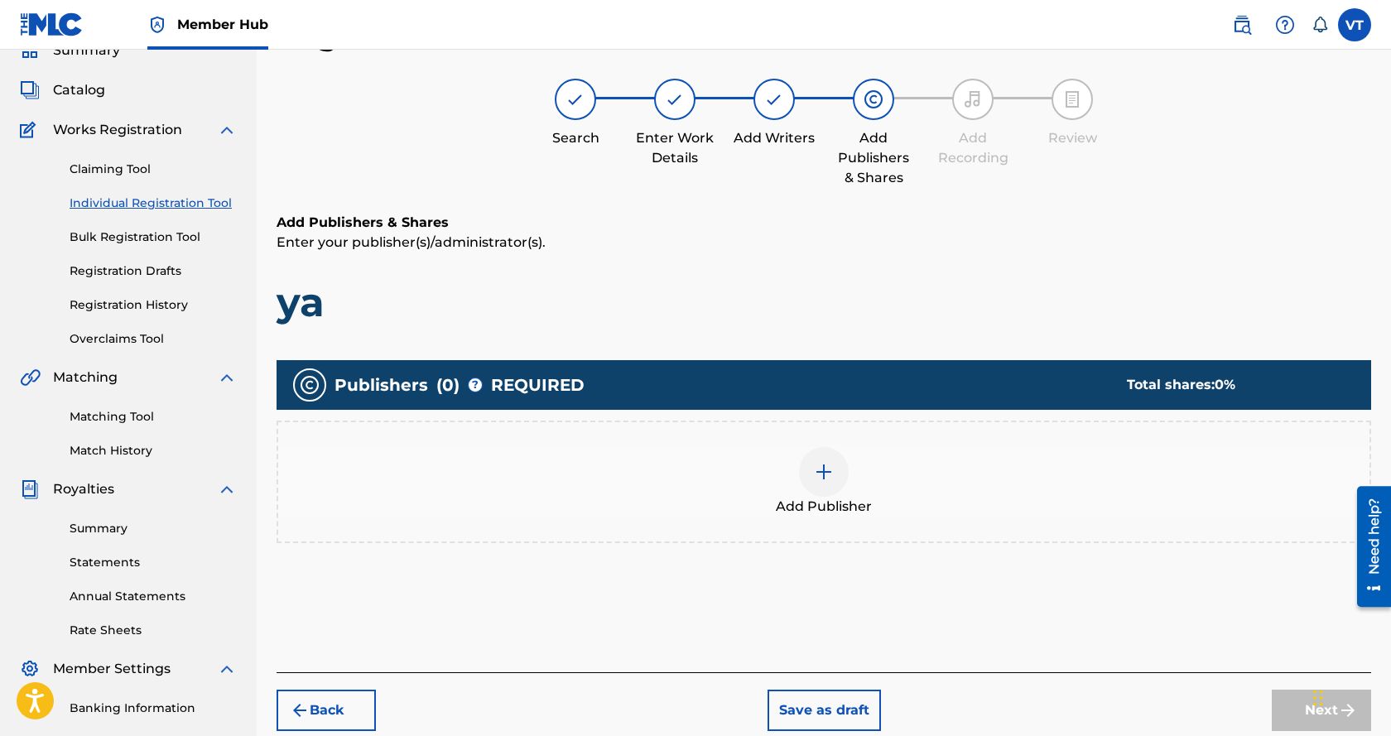
click at [837, 467] on div at bounding box center [824, 472] width 50 height 50
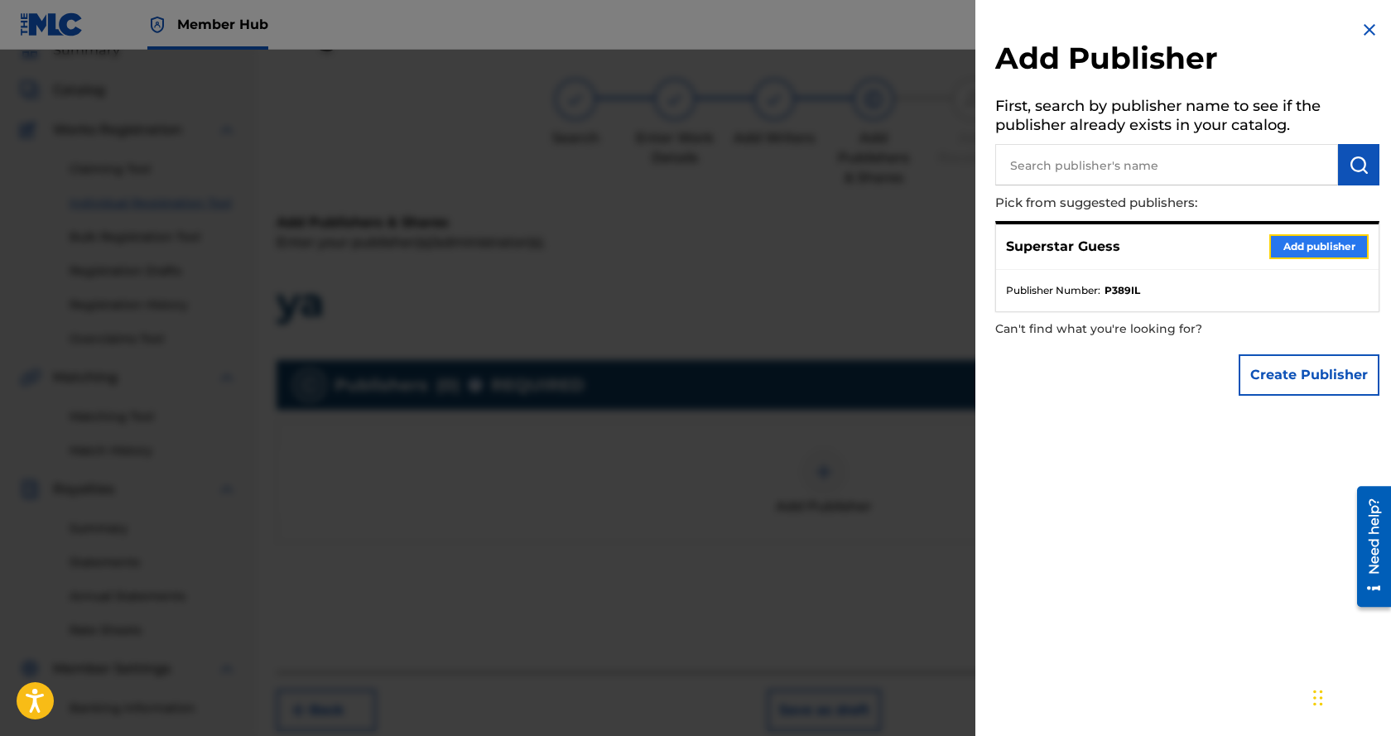
click at [1329, 248] on button "Add publisher" at bounding box center [1319, 246] width 99 height 25
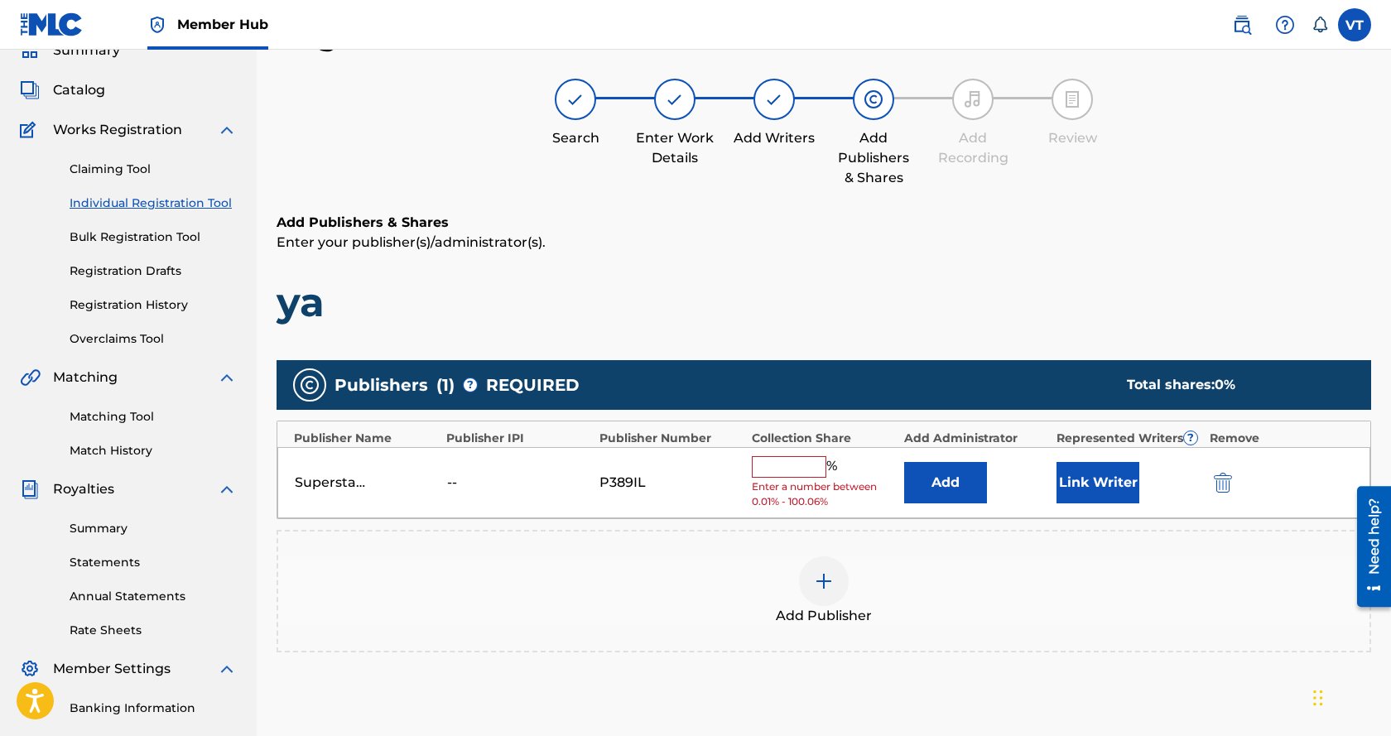
click at [784, 469] on input "text" at bounding box center [789, 467] width 75 height 22
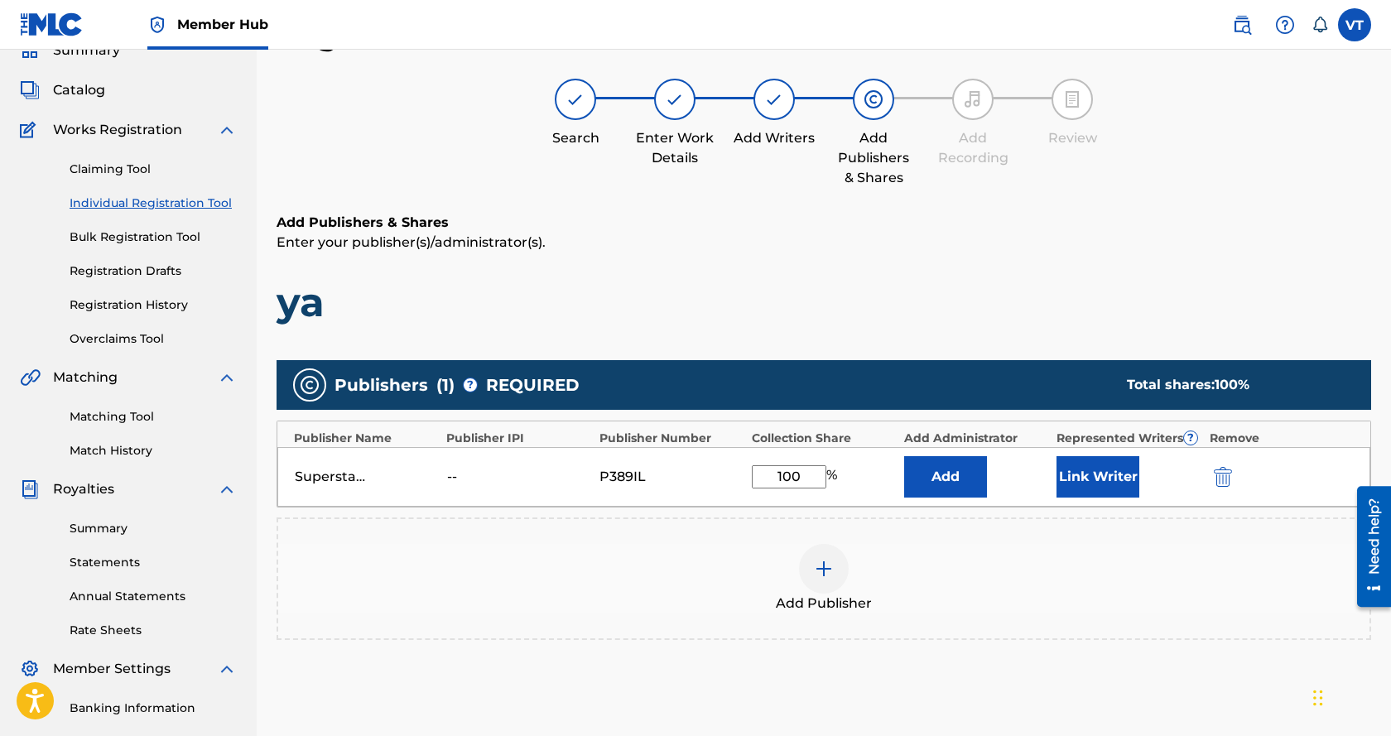
type input "100"
click at [981, 567] on div "Add Publisher" at bounding box center [824, 579] width 1092 height 70
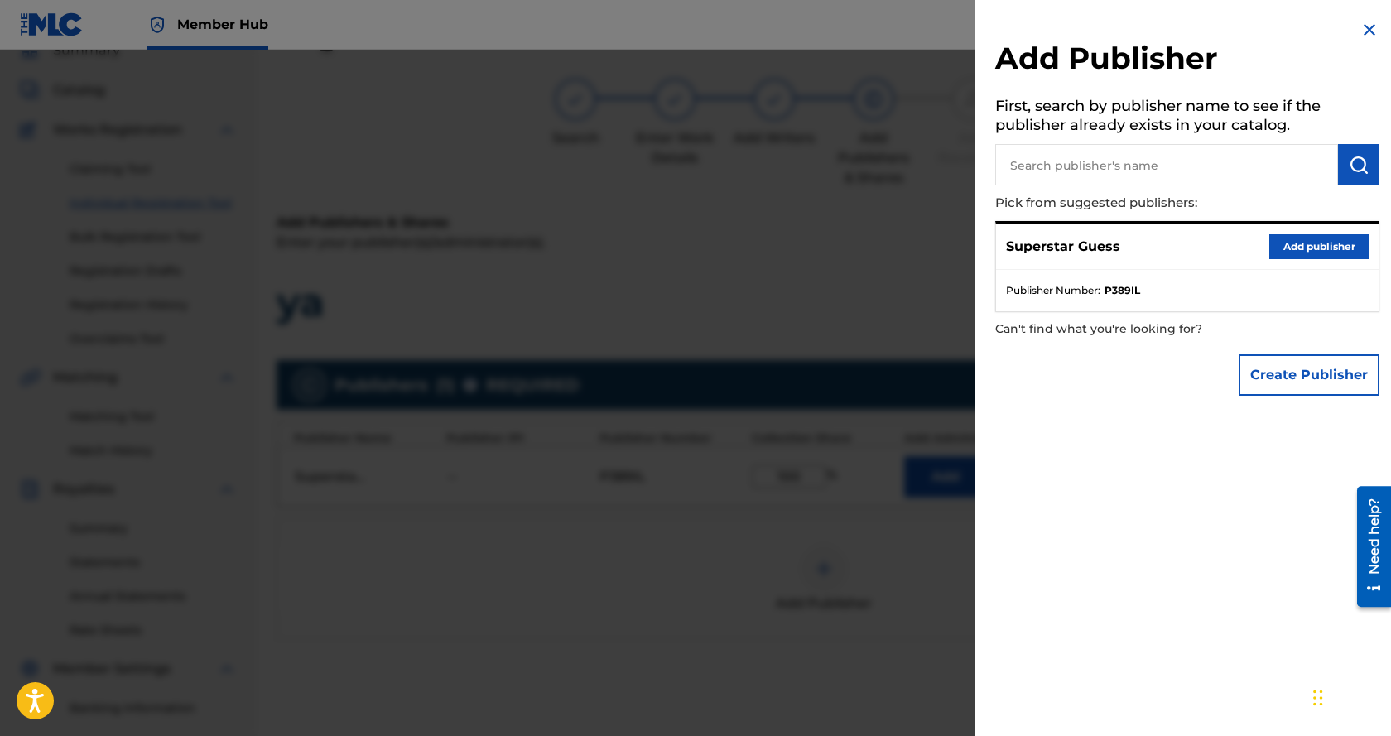
click at [793, 526] on div at bounding box center [695, 418] width 1391 height 736
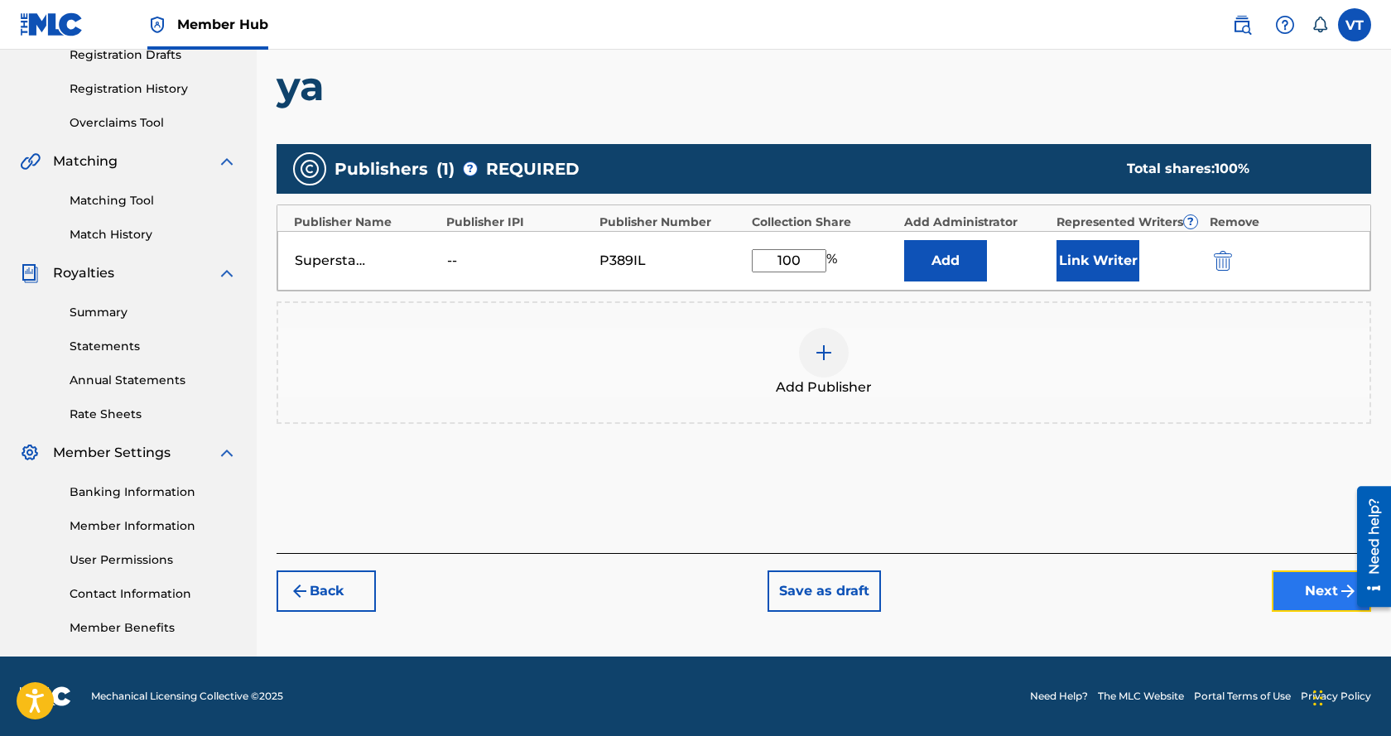
click at [1295, 584] on button "Next" at bounding box center [1321, 591] width 99 height 41
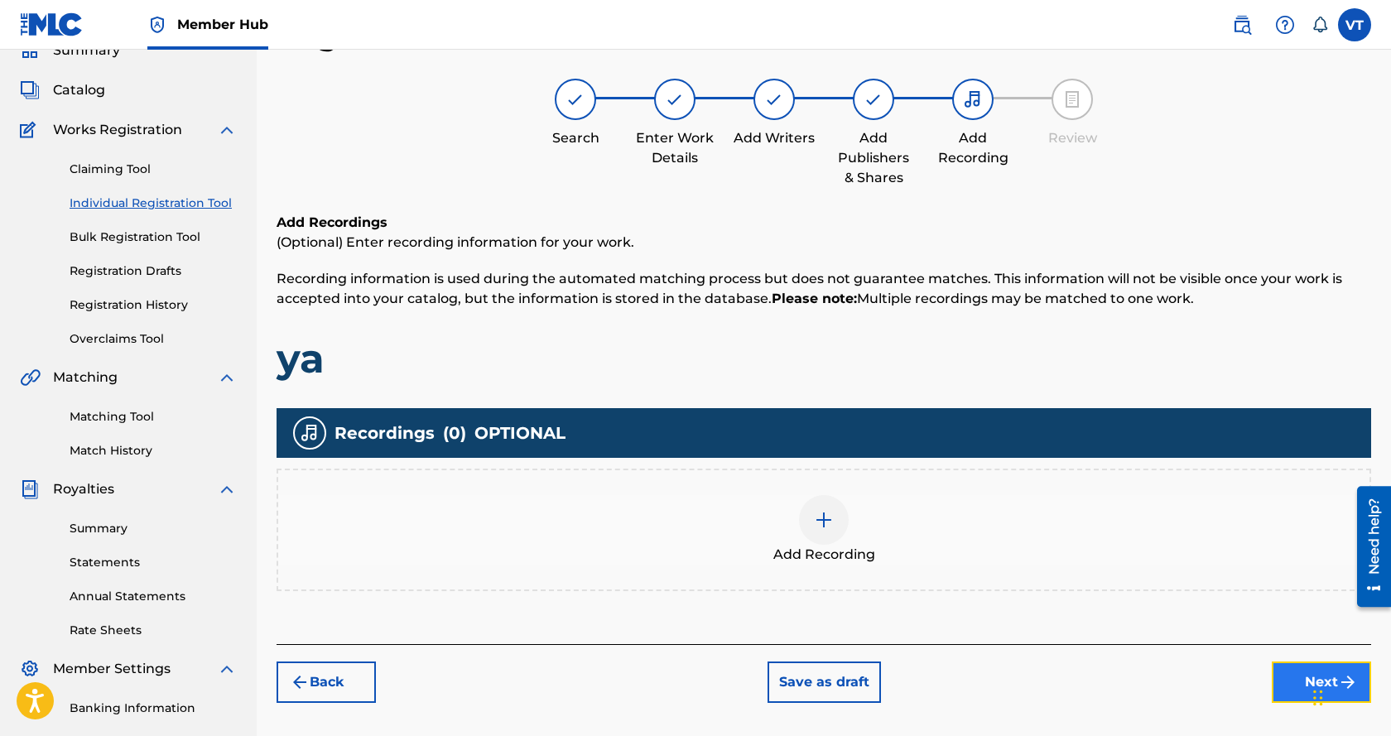
click at [1289, 682] on button "Next" at bounding box center [1321, 682] width 99 height 41
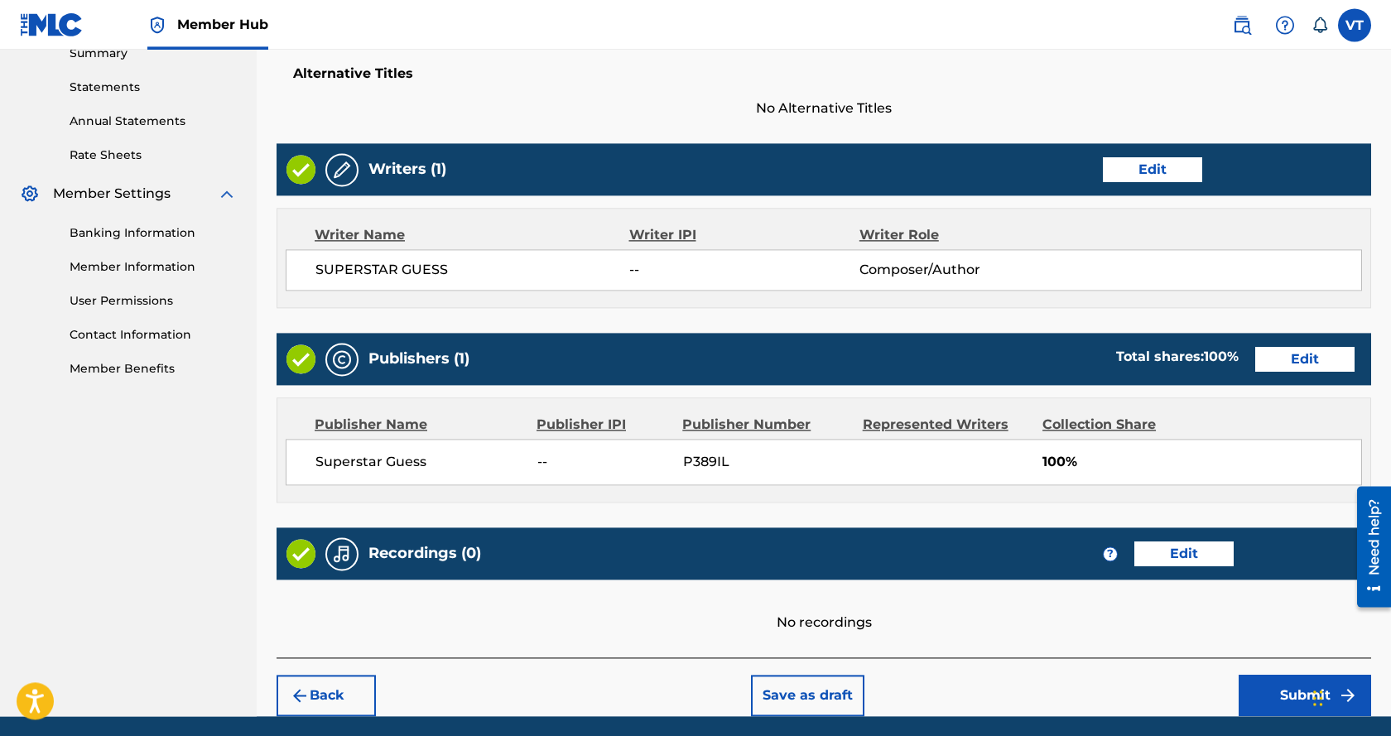
scroll to position [610, 0]
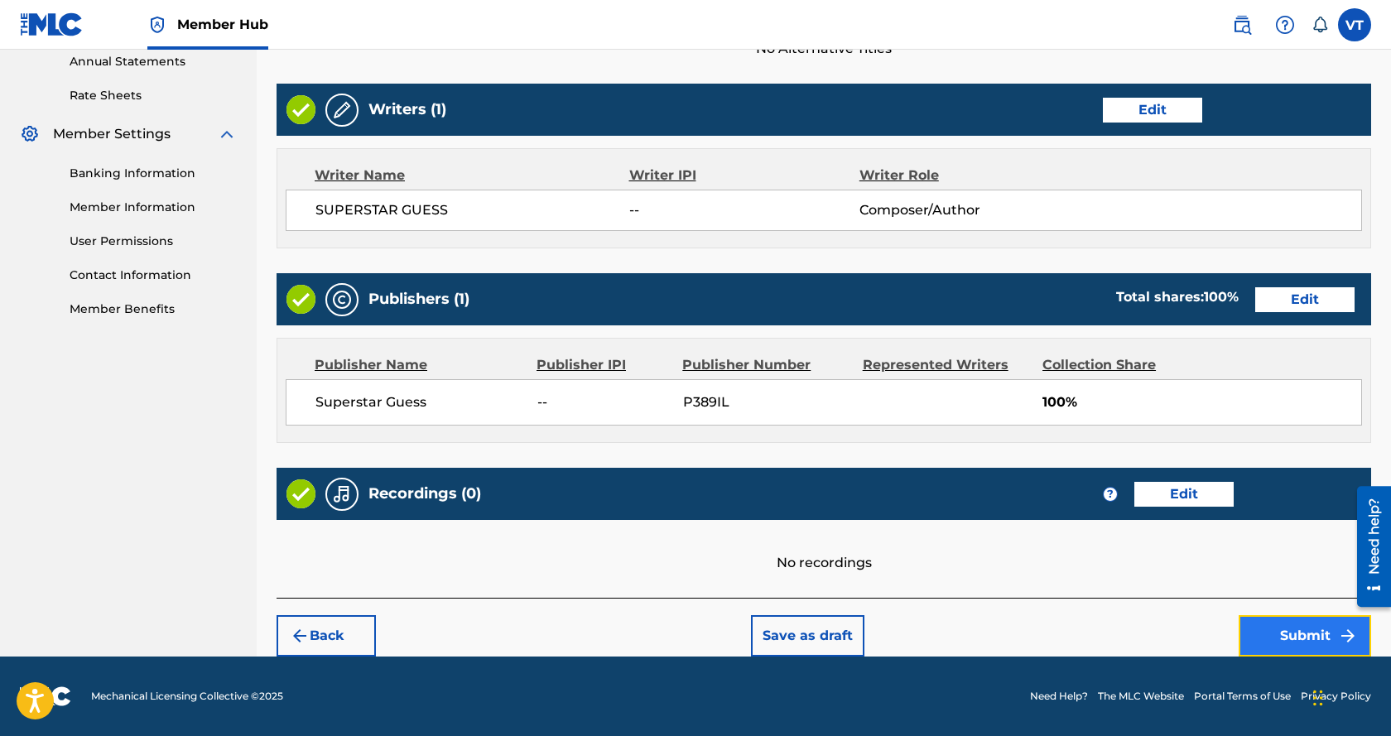
click at [1280, 630] on button "Submit" at bounding box center [1305, 635] width 133 height 41
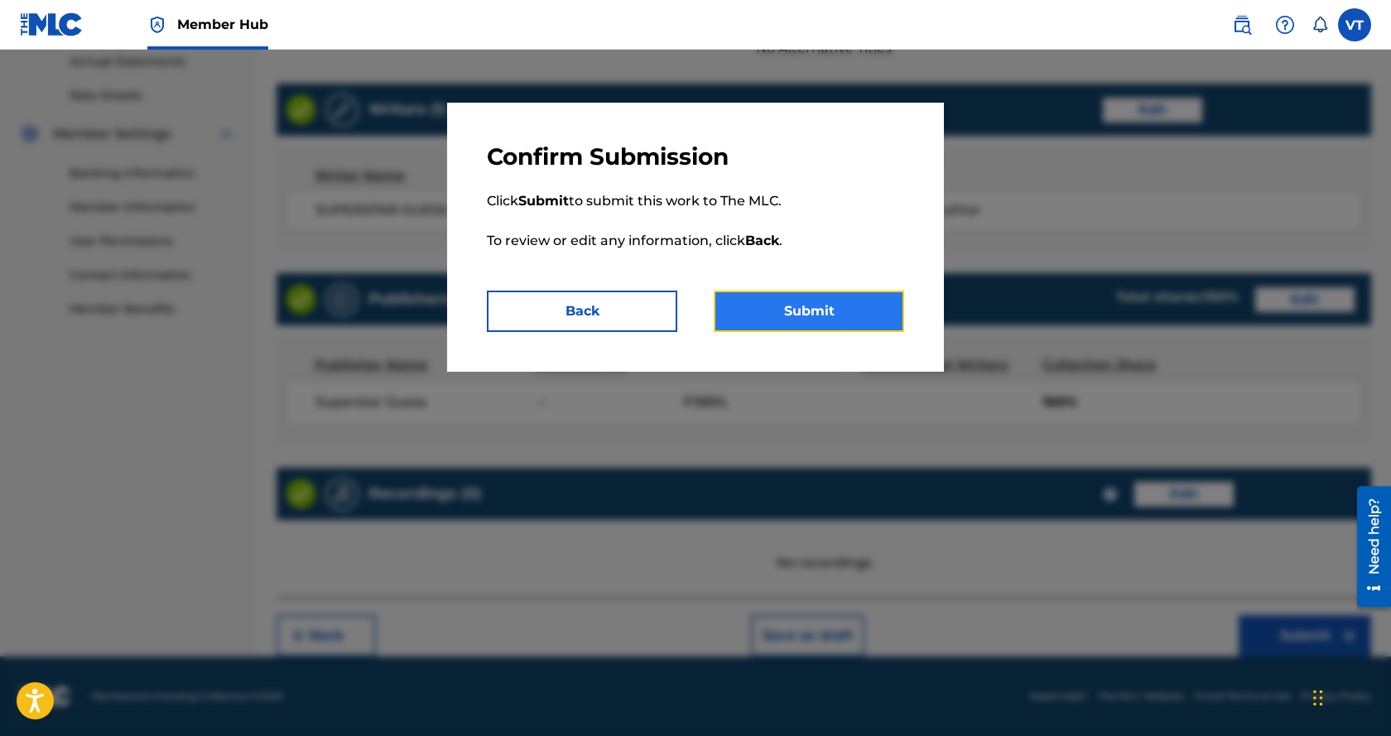
click at [849, 310] on button "Submit" at bounding box center [809, 311] width 191 height 41
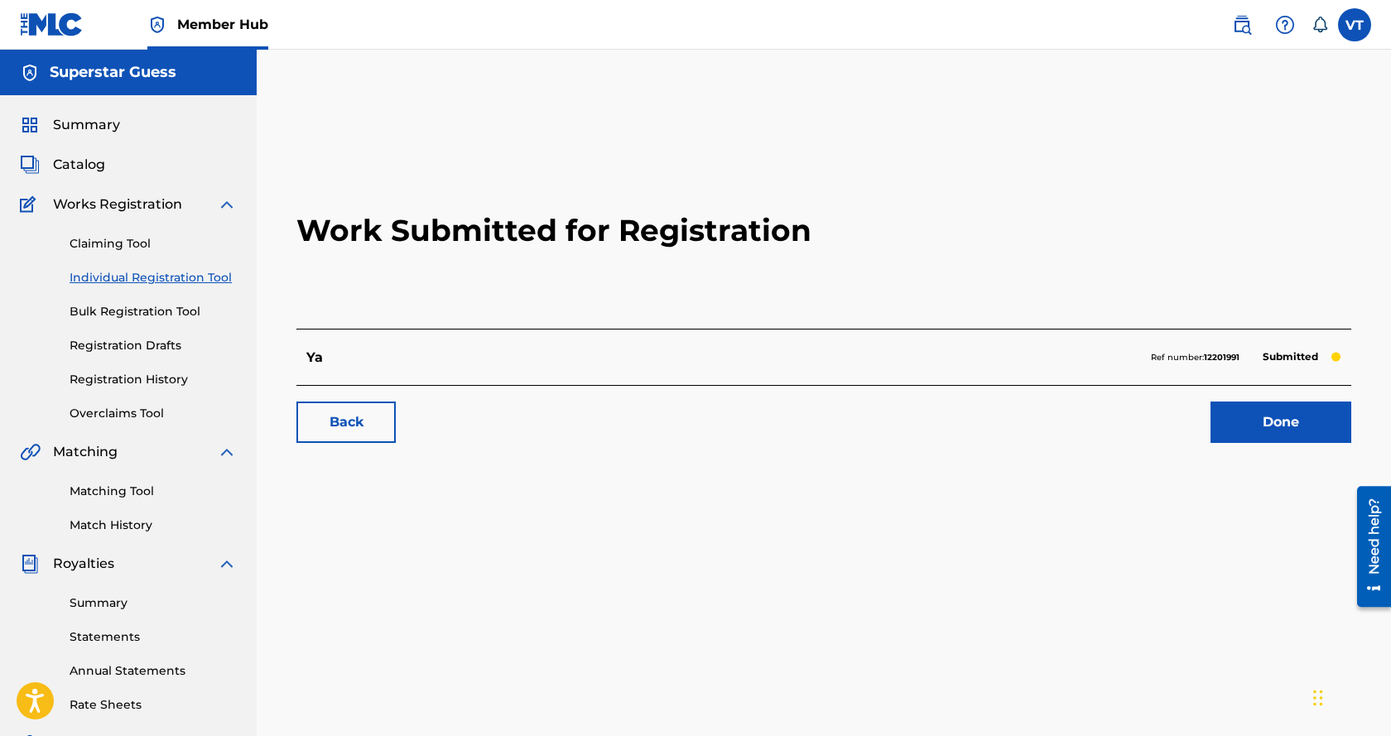
click at [133, 277] on link "Individual Registration Tool" at bounding box center [153, 277] width 167 height 17
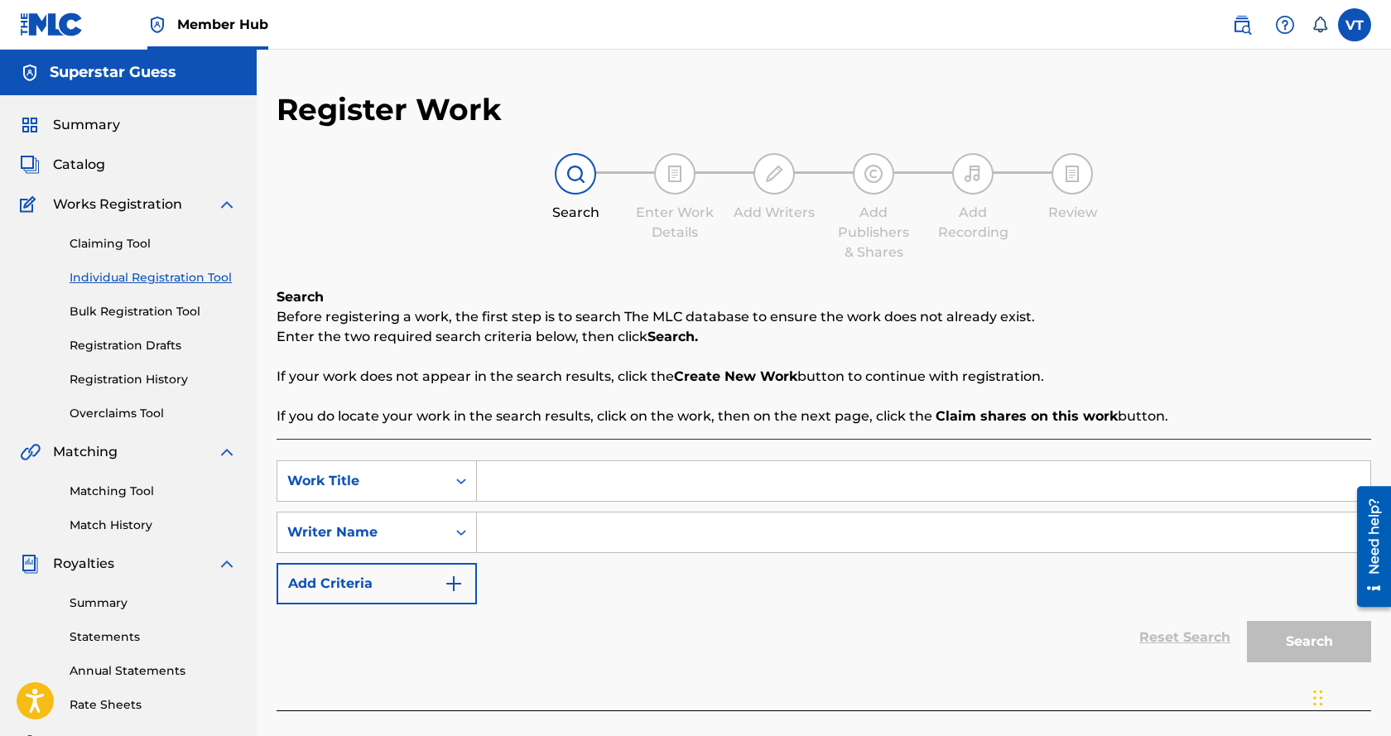
click at [581, 481] on input "Search Form" at bounding box center [924, 481] width 894 height 40
type input "get up"
click at [532, 521] on strong "up" at bounding box center [527, 518] width 18 height 16
click at [514, 542] on input "Search Form" at bounding box center [924, 533] width 894 height 40
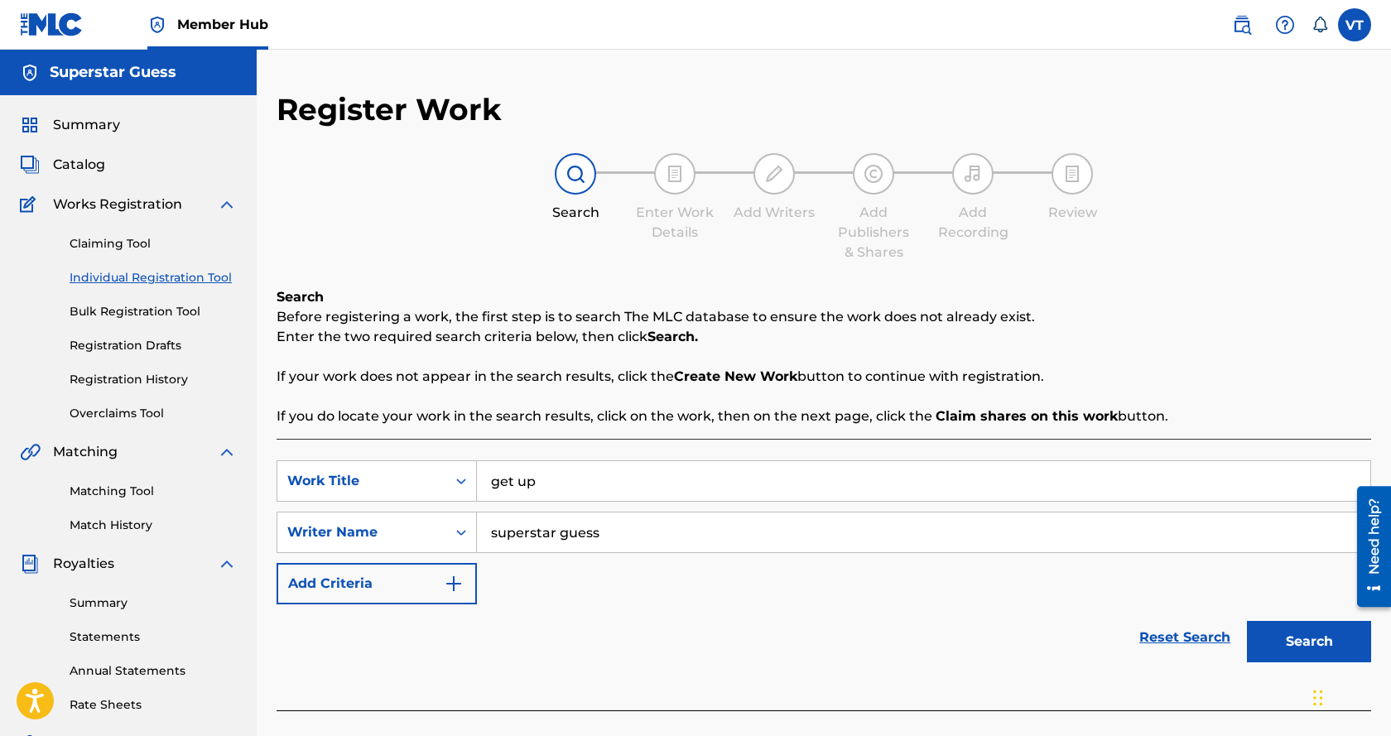
type input "superstar guess"
click at [1247, 621] on button "Search" at bounding box center [1309, 641] width 124 height 41
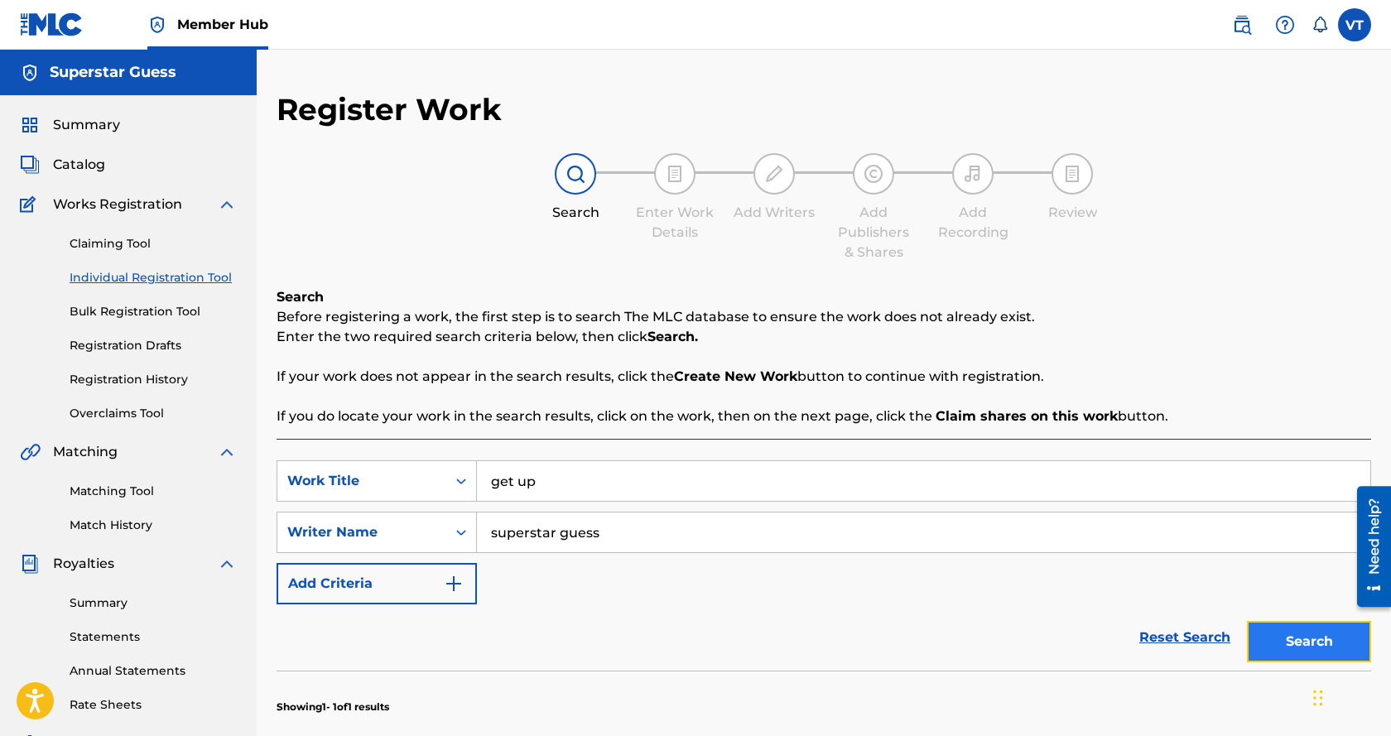
click at [1281, 644] on button "Search" at bounding box center [1309, 641] width 124 height 41
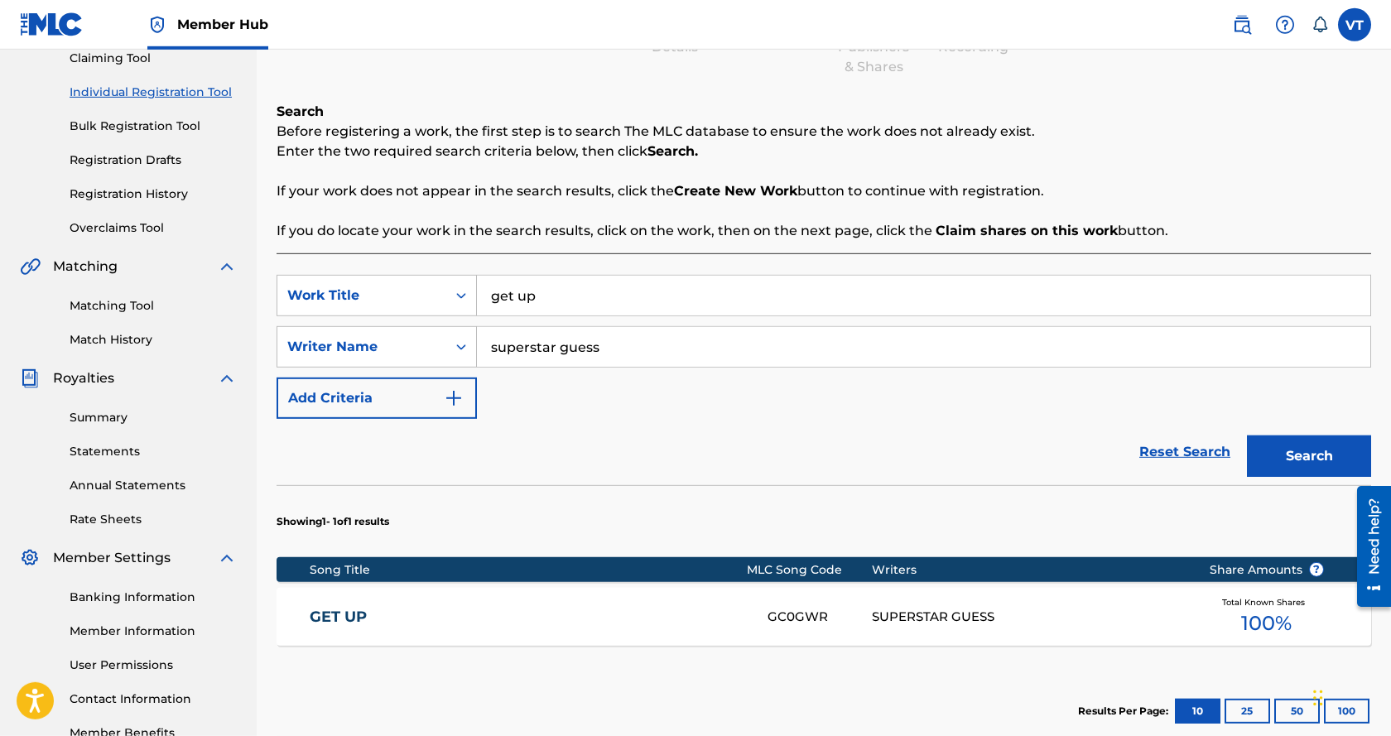
scroll to position [253, 0]
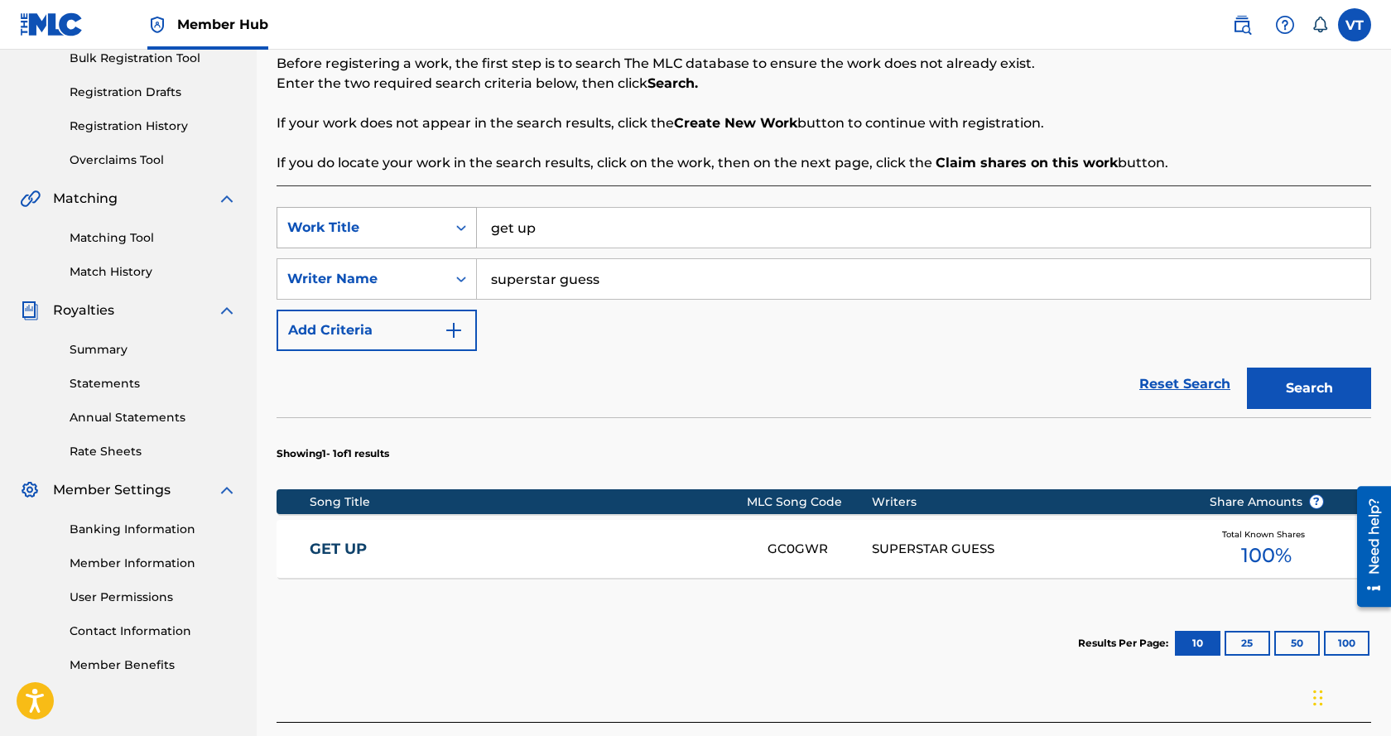
drag, startPoint x: 568, startPoint y: 234, endPoint x: 381, endPoint y: 219, distance: 187.7
click at [477, 224] on input "get up" at bounding box center [924, 228] width 894 height 40
click at [1247, 368] on button "Search" at bounding box center [1309, 388] width 124 height 41
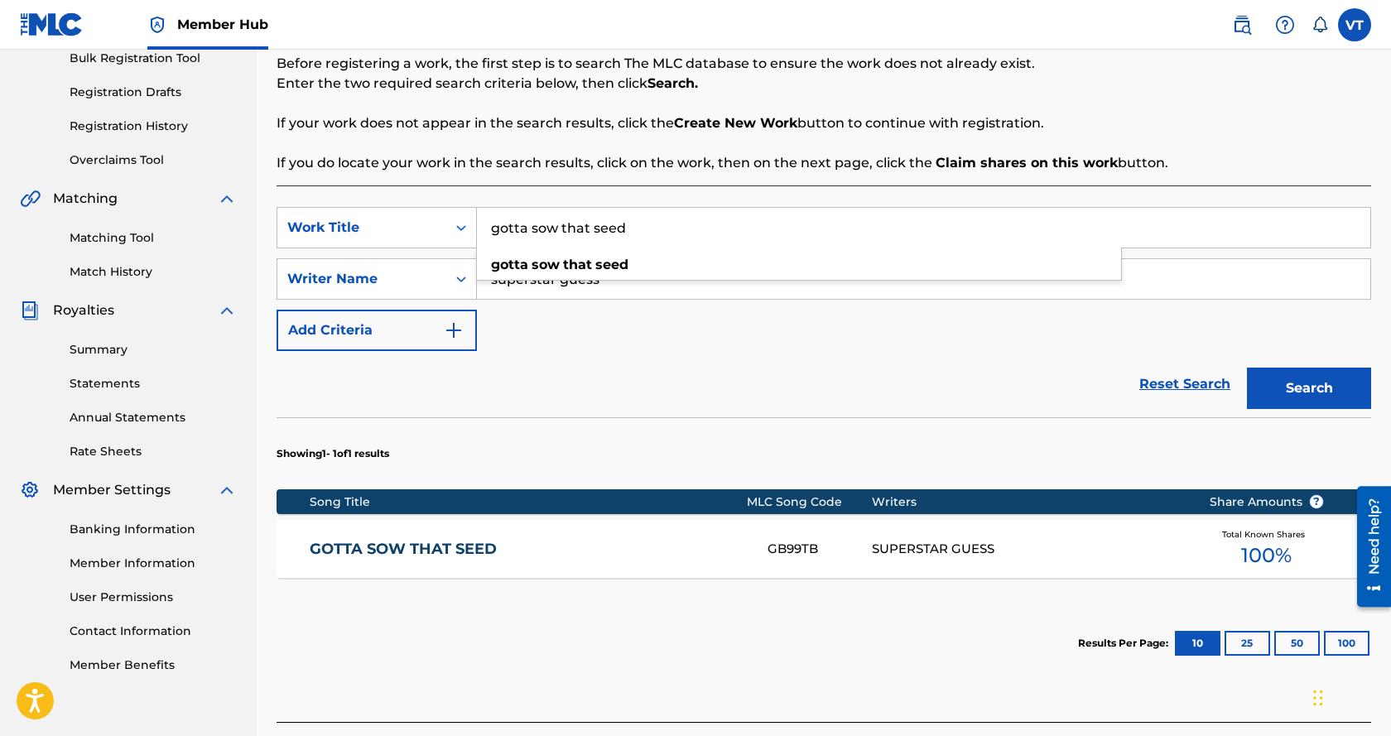
click at [604, 231] on input "gotta sow that seed" at bounding box center [924, 228] width 894 height 40
drag, startPoint x: 654, startPoint y: 229, endPoint x: 373, endPoint y: 228, distance: 280.8
click at [477, 228] on input "gotta sow that seed" at bounding box center [924, 228] width 894 height 40
click at [1247, 368] on button "Search" at bounding box center [1309, 388] width 124 height 41
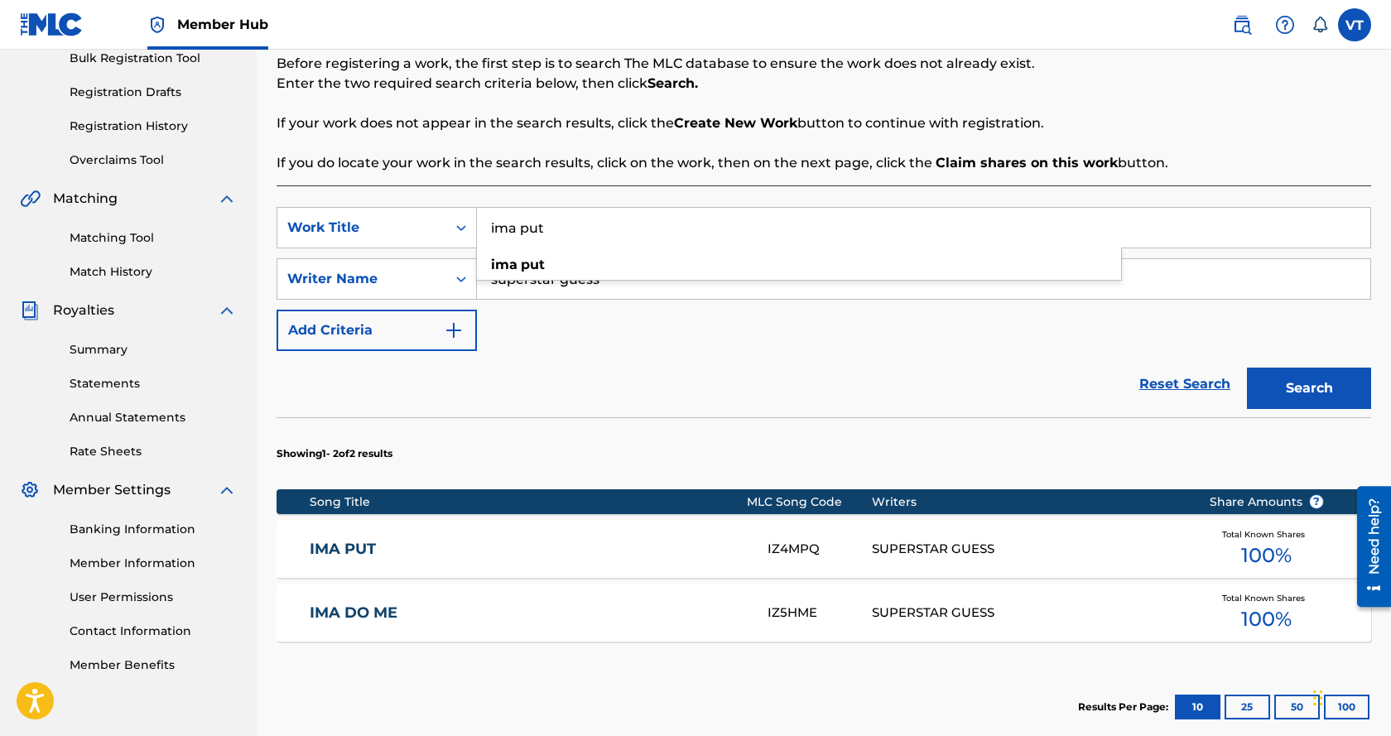
click at [542, 229] on input "ima put" at bounding box center [924, 228] width 894 height 40
click at [553, 229] on input "ima put" at bounding box center [924, 228] width 894 height 40
drag, startPoint x: 553, startPoint y: 229, endPoint x: 416, endPoint y: 236, distance: 137.7
click at [477, 236] on input "ima put" at bounding box center [924, 228] width 894 height 40
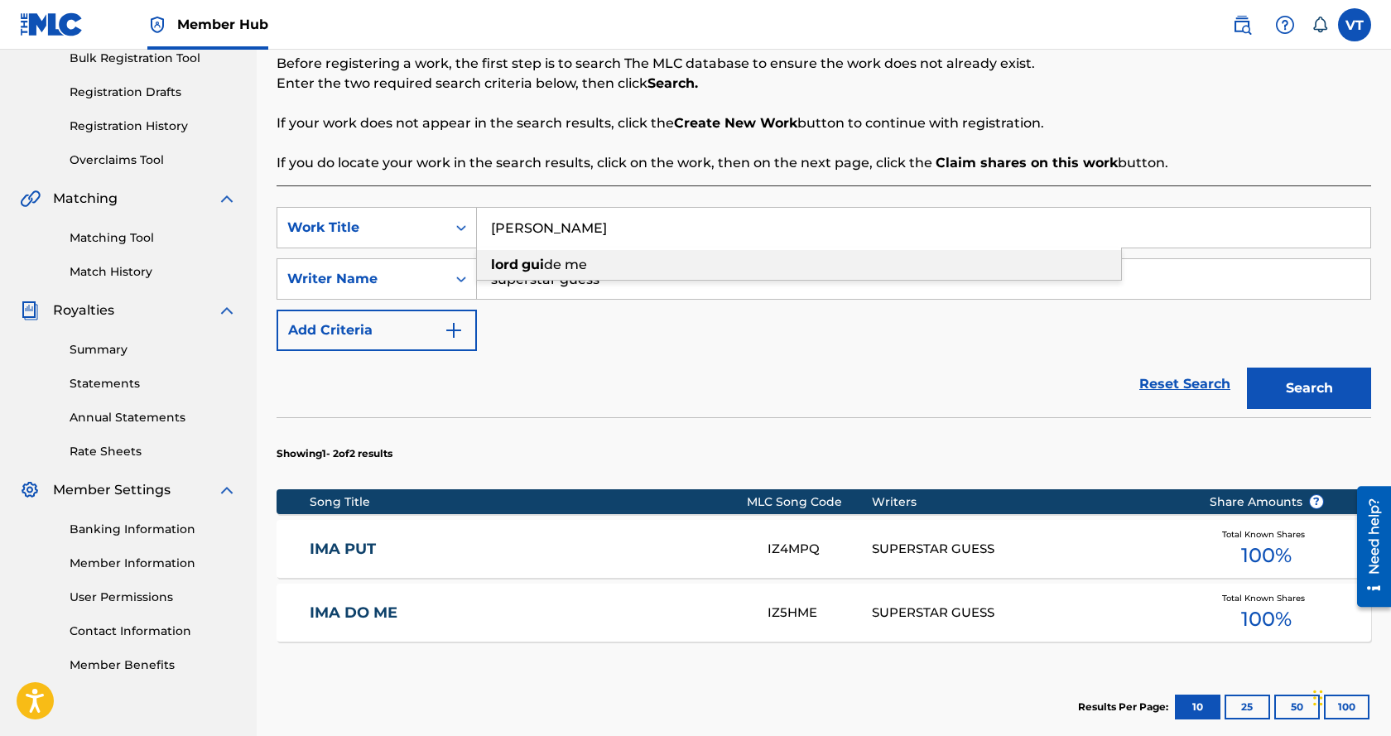
click at [520, 277] on div "lord gui de me" at bounding box center [799, 265] width 644 height 30
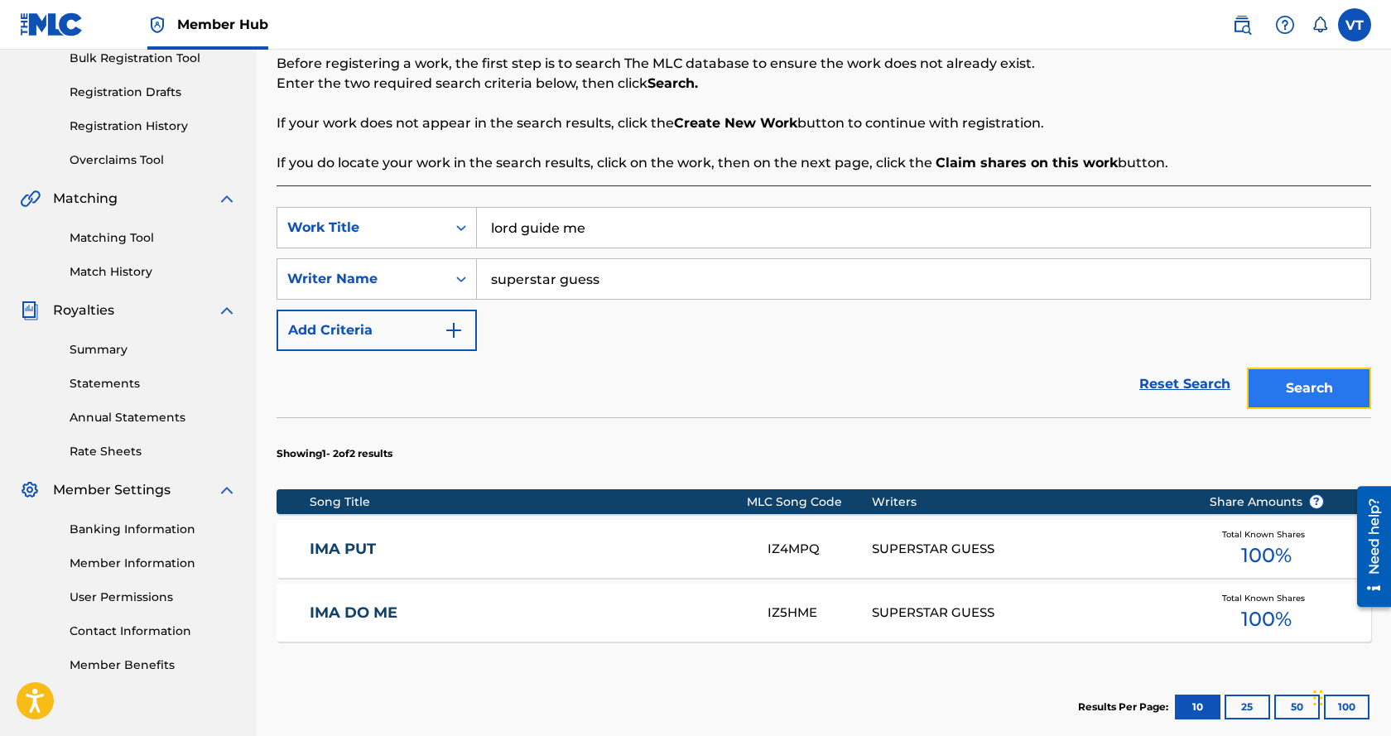
click at [1282, 392] on button "Search" at bounding box center [1309, 388] width 124 height 41
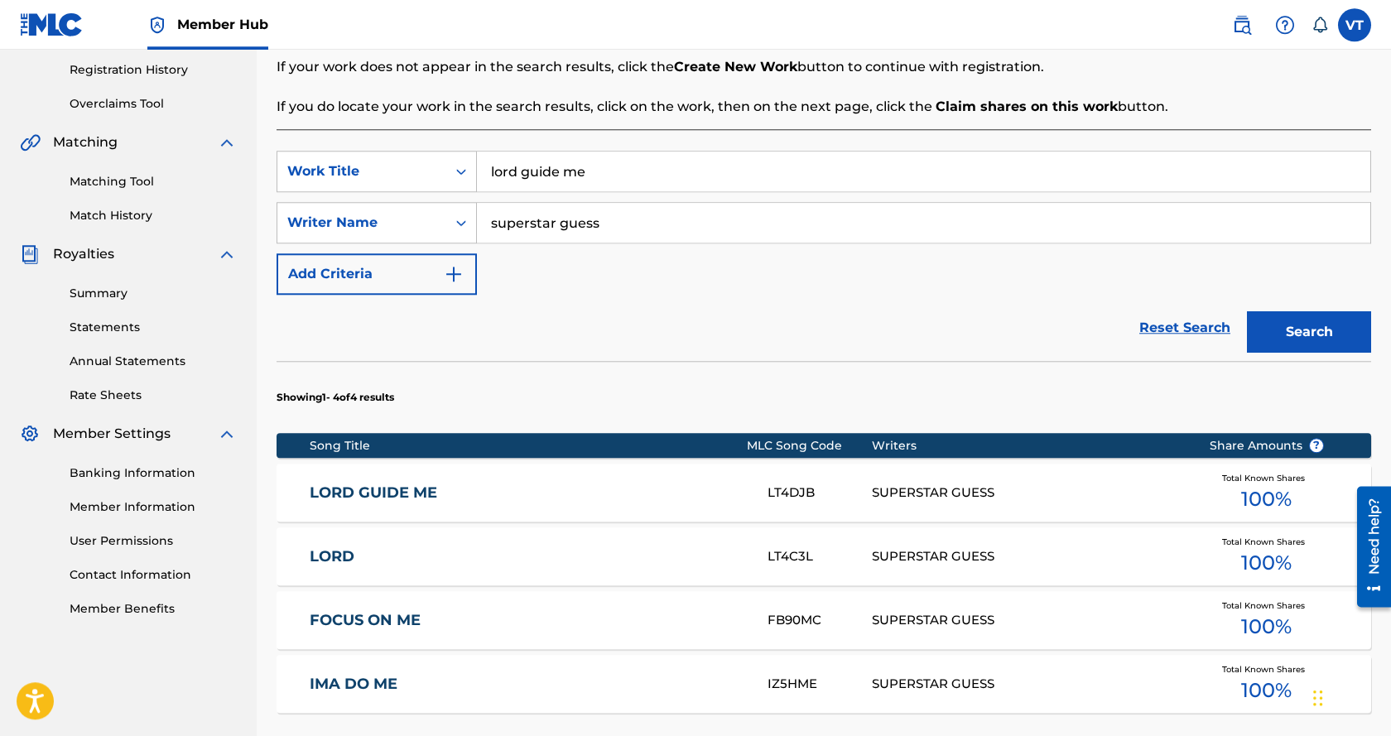
scroll to position [338, 0]
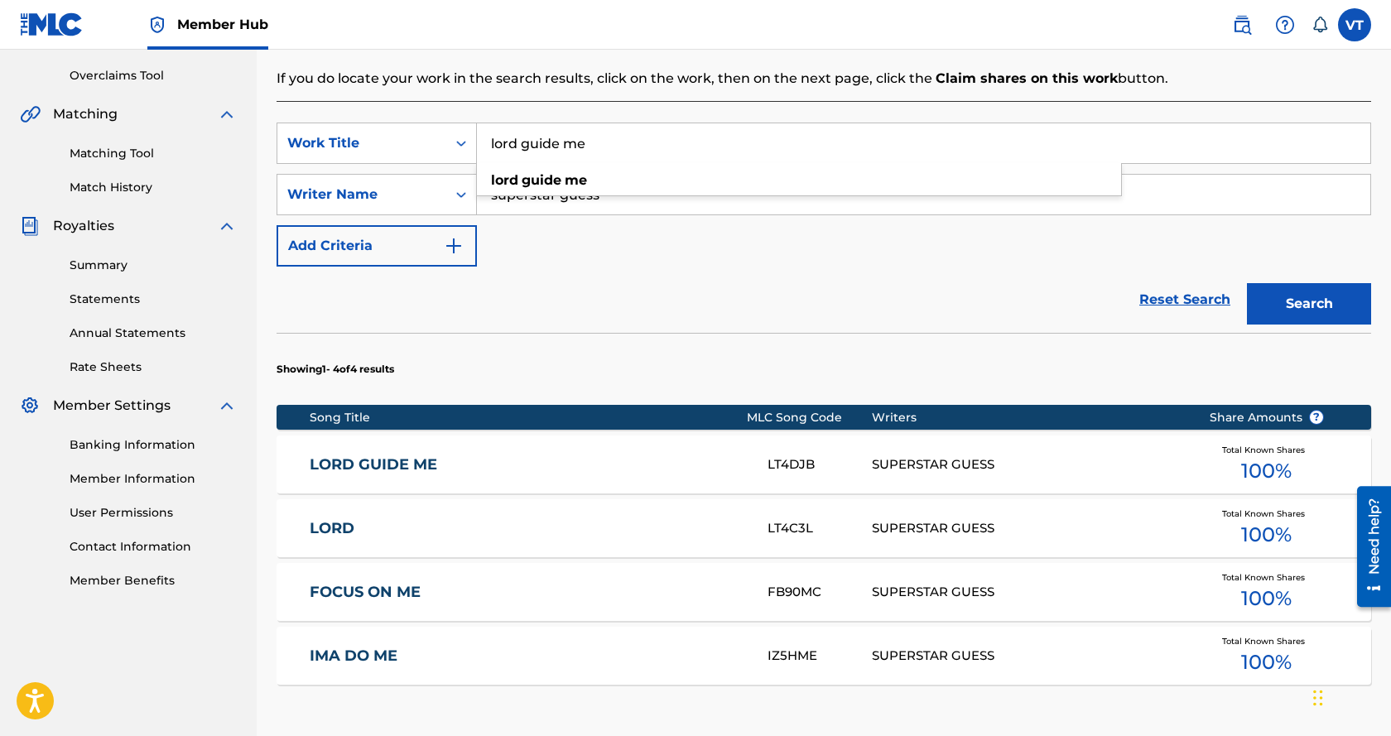
drag, startPoint x: 607, startPoint y: 142, endPoint x: 390, endPoint y: 139, distance: 217.0
click at [477, 139] on input "lord guide me" at bounding box center [924, 143] width 894 height 40
click at [1247, 283] on button "Search" at bounding box center [1309, 303] width 124 height 41
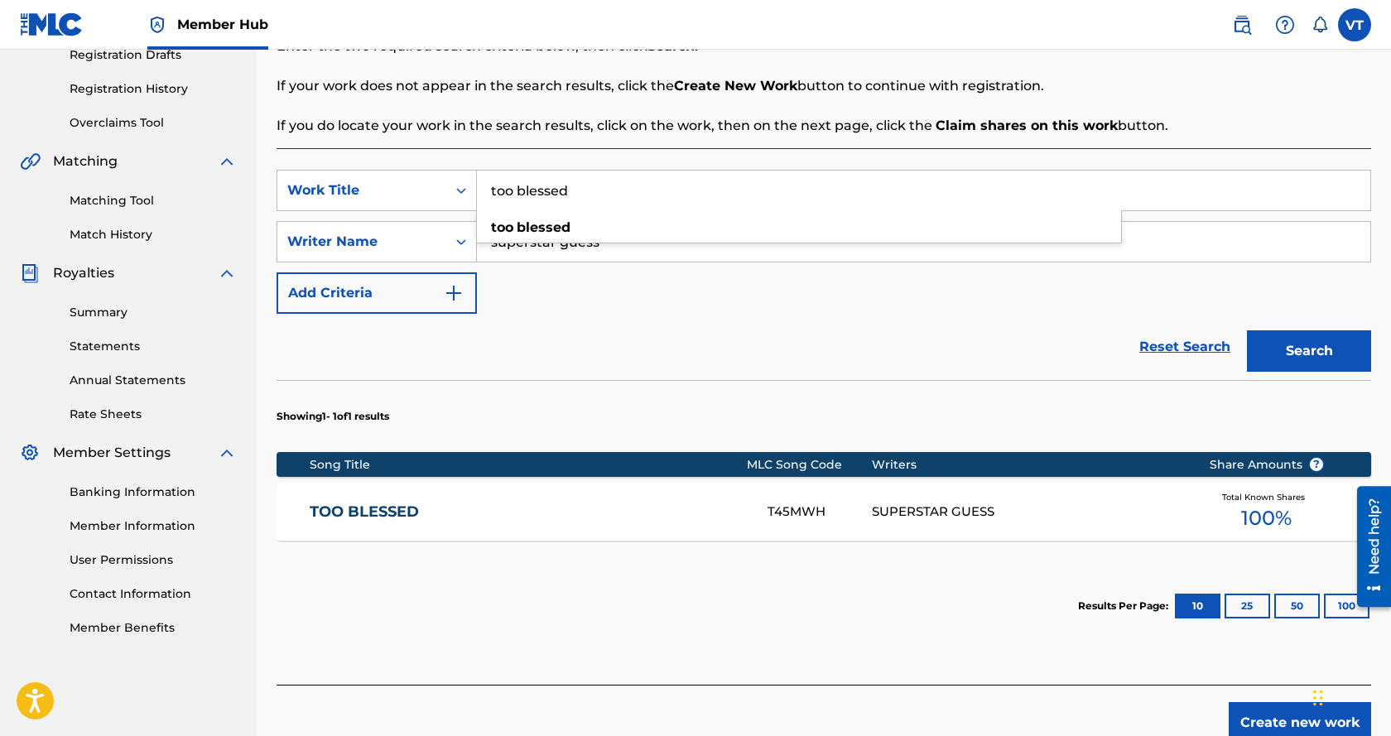
drag, startPoint x: 581, startPoint y: 191, endPoint x: 414, endPoint y: 186, distance: 166.6
click at [477, 186] on input "too blessed" at bounding box center [924, 191] width 894 height 40
type input "kitchen"
click at [1247, 330] on button "Search" at bounding box center [1309, 350] width 124 height 41
